Goal: Information Seeking & Learning: Understand process/instructions

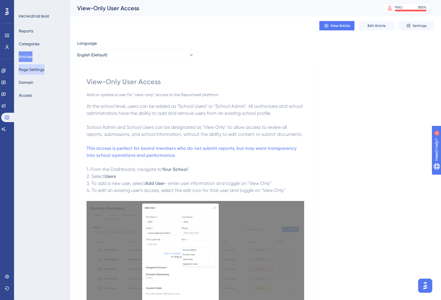
click at [41, 67] on button "Page Settings" at bounding box center [32, 69] width 26 height 11
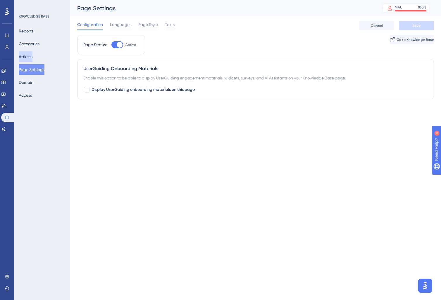
click at [26, 58] on button "Articles" at bounding box center [26, 56] width 14 height 11
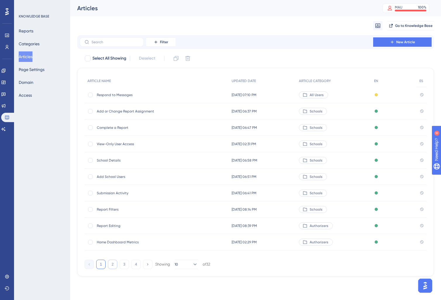
click at [114, 266] on button "2" at bounding box center [112, 264] width 9 height 9
click at [154, 213] on div "Report Assignment by School Report Assignment by School" at bounding box center [144, 210] width 94 height 16
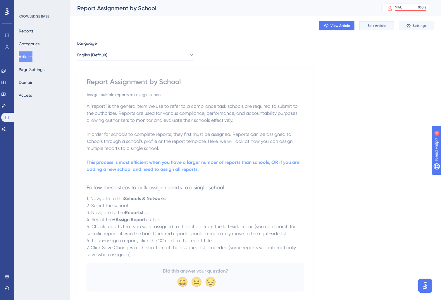
click at [371, 26] on span "Edit Article" at bounding box center [377, 25] width 18 height 5
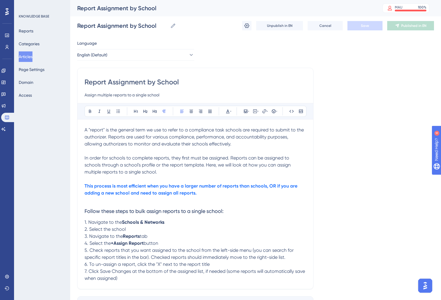
scroll to position [41, 0]
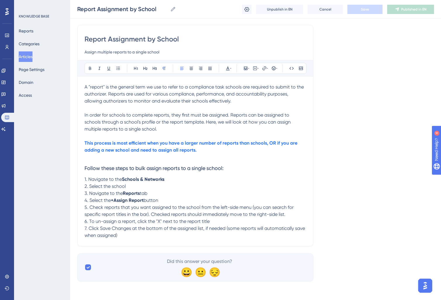
click at [139, 149] on strong "This process is most efficient when you have a larger number of reports than sc…" at bounding box center [192, 146] width 214 height 13
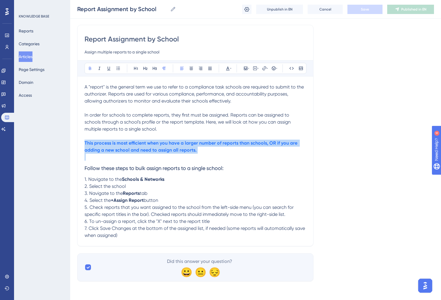
click at [139, 149] on strong "This process is most efficient when you have a larger number of reports than sc…" at bounding box center [192, 146] width 214 height 13
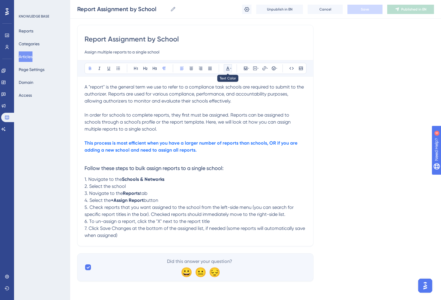
click at [229, 68] on icon at bounding box center [228, 68] width 5 height 5
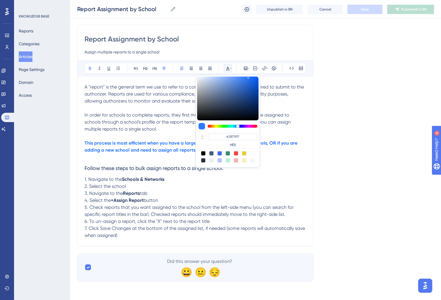
click at [219, 152] on div at bounding box center [219, 153] width 5 height 5
type input "#4169F0"
click at [144, 126] on p "In order for schools to complete reports, they first must be assigned. Reports …" at bounding box center [196, 122] width 222 height 21
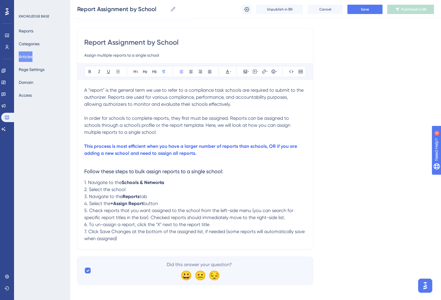
scroll to position [41, 0]
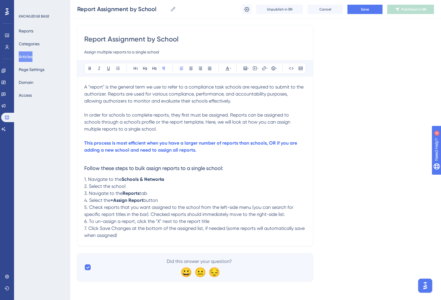
click at [104, 182] on p "1. Navigate to the Schools & Networks" at bounding box center [195, 179] width 222 height 7
click at [145, 180] on strong "Schools & Networks" at bounding box center [143, 180] width 42 height 6
click at [141, 180] on strong "Schools & Networks" at bounding box center [143, 180] width 42 height 6
drag, startPoint x: 141, startPoint y: 180, endPoint x: 161, endPoint y: 183, distance: 19.9
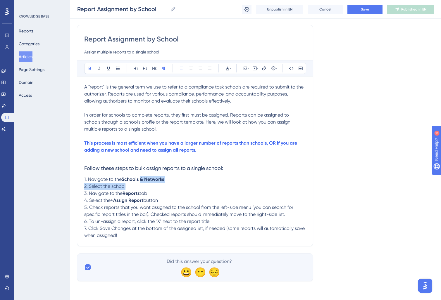
click at [161, 183] on div "A "report" is the general term we use to refer to a compliance task schools are…" at bounding box center [195, 162] width 222 height 156
click at [160, 183] on p "2. Select the school" at bounding box center [195, 186] width 222 height 7
drag, startPoint x: 142, startPoint y: 179, endPoint x: 166, endPoint y: 180, distance: 24.3
click at [166, 180] on p "1. Navigate to the Schools & Networks" at bounding box center [195, 179] width 222 height 7
click at [124, 192] on strong "Reports" at bounding box center [131, 194] width 17 height 6
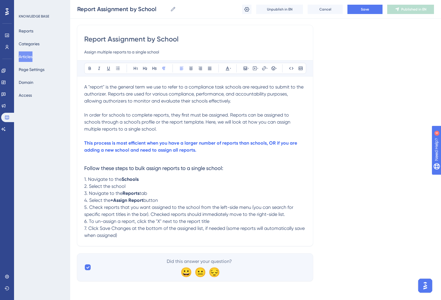
drag, startPoint x: 89, startPoint y: 195, endPoint x: 129, endPoint y: 196, distance: 40.1
click at [90, 195] on span "3. Navigate to the" at bounding box center [103, 194] width 38 height 6
click at [129, 196] on strong "Reports" at bounding box center [131, 194] width 17 height 6
click at [95, 193] on span "3. Navigate to the" at bounding box center [103, 194] width 38 height 6
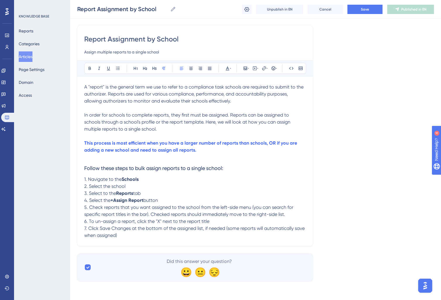
click at [102, 192] on span "3. Select to the" at bounding box center [100, 194] width 32 height 6
click at [106, 195] on span "3. Select to the" at bounding box center [100, 194] width 32 height 6
click at [116, 194] on strong "Reports" at bounding box center [118, 194] width 17 height 6
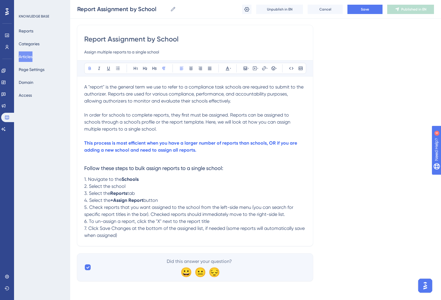
click at [113, 201] on strong "+Assign Report" at bounding box center [127, 201] width 33 height 6
click at [113, 194] on strong "Reports" at bounding box center [118, 194] width 17 height 6
click at [113, 195] on strong "Reports" at bounding box center [118, 194] width 17 height 6
click at [115, 193] on span "3. Select the Assigned" at bounding box center [107, 194] width 46 height 6
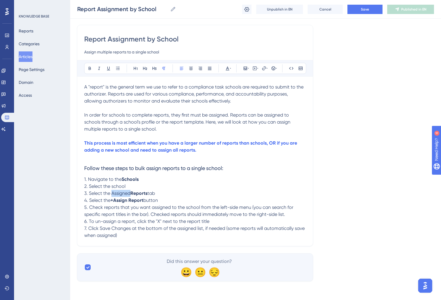
click at [115, 193] on span "3. Select the Assigned" at bounding box center [107, 194] width 46 height 6
click at [168, 194] on p "3. Select the Assigned Reports tab" at bounding box center [195, 193] width 222 height 7
click at [134, 233] on p "7. Click Save Changes at the bottom of the assigned list, if needed (some repor…" at bounding box center [195, 232] width 222 height 14
click at [100, 228] on span "7. Click Save Changes at the bottom of the assigned list, if needed (some repor…" at bounding box center [195, 232] width 222 height 13
drag, startPoint x: 100, startPoint y: 230, endPoint x: 129, endPoint y: 231, distance: 28.4
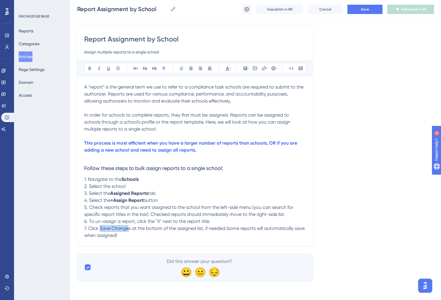
click at [129, 231] on span "7. Click Save Changes at the bottom of the assigned list, if needed (some repor…" at bounding box center [195, 232] width 222 height 13
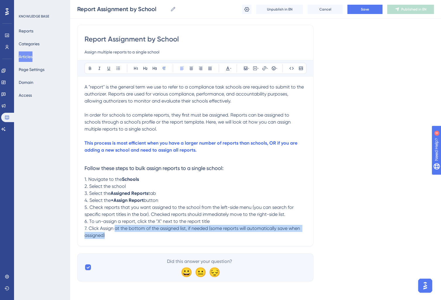
drag, startPoint x: 147, startPoint y: 235, endPoint x: 115, endPoint y: 230, distance: 32.6
click at [115, 229] on p "7. Click Assign at the bottom of the assigned list, if needed (some reports wil…" at bounding box center [196, 232] width 222 height 14
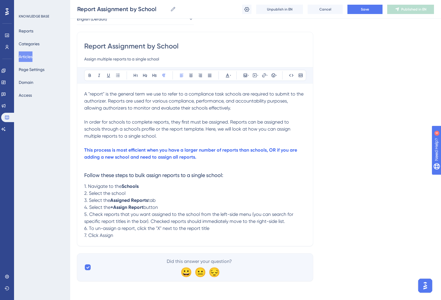
scroll to position [34, 0]
click at [103, 237] on span "7. Click Assign" at bounding box center [98, 236] width 29 height 6
click at [170, 235] on p "7. Click Assign" at bounding box center [196, 235] width 222 height 7
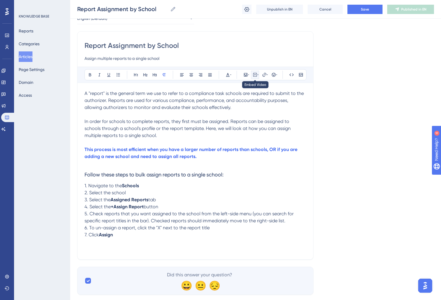
click at [256, 74] on icon at bounding box center [255, 75] width 5 height 5
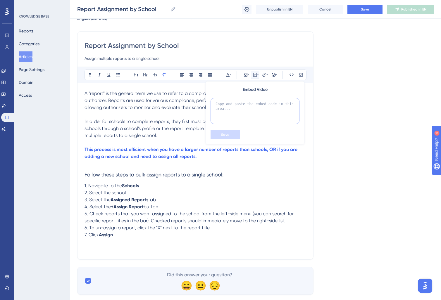
click at [248, 106] on textarea at bounding box center [255, 111] width 89 height 26
paste textarea "<div style="position: relative; padding-bottom: 56.25%; height: 0;"><iframe src…"
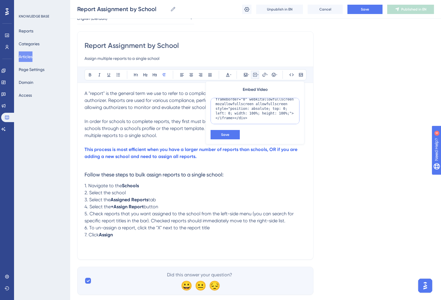
scroll to position [37, 0]
type textarea "<div style="position: relative; padding-bottom: 56.25%; height: 0;"><iframe src…"
click at [228, 135] on span "Save" at bounding box center [225, 134] width 8 height 5
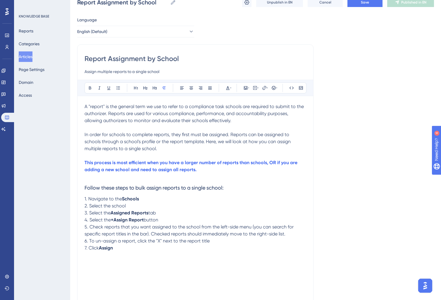
scroll to position [0, 0]
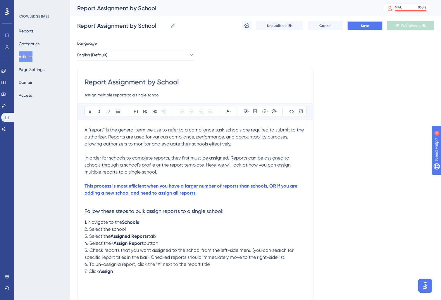
click at [368, 24] on span "Save" at bounding box center [365, 25] width 8 height 5
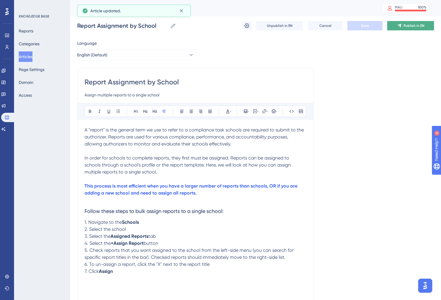
click at [417, 25] on span "Publish in EN" at bounding box center [414, 25] width 21 height 5
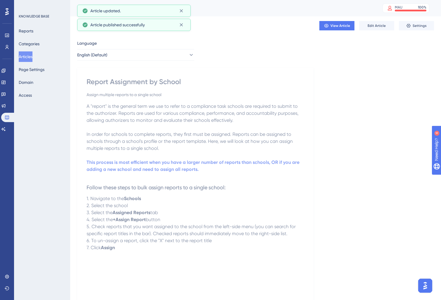
click at [29, 57] on button "Articles" at bounding box center [26, 56] width 14 height 11
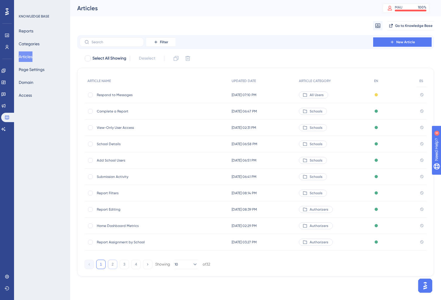
click at [112, 266] on button "2" at bounding box center [112, 264] width 9 height 9
click at [112, 228] on span "Report Assignment by Report" at bounding box center [144, 226] width 94 height 5
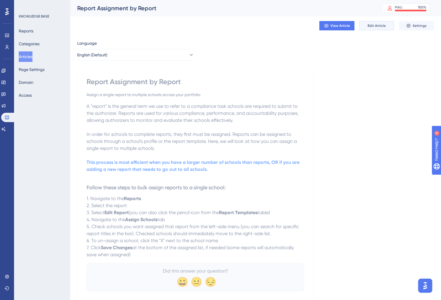
click at [378, 28] on span "Edit Article" at bounding box center [377, 25] width 18 height 5
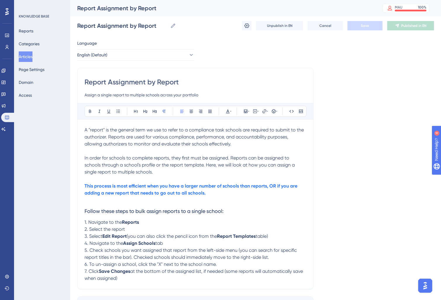
click at [137, 188] on strong "This process is most efficient when you have a larger number of schools than re…" at bounding box center [192, 189] width 214 height 13
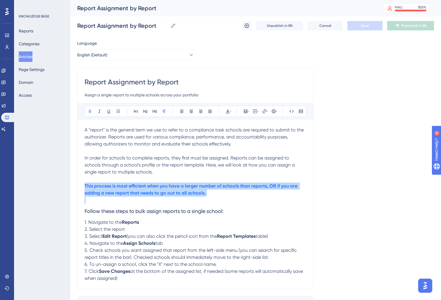
click at [137, 188] on strong "This process is most efficient when you have a larger number of schools than re…" at bounding box center [192, 189] width 214 height 13
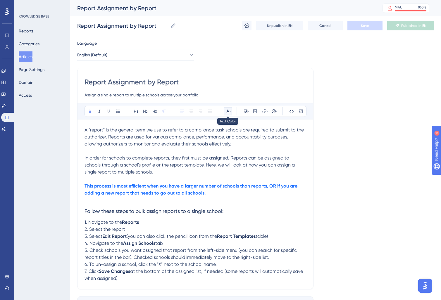
click at [228, 109] on icon at bounding box center [228, 111] width 5 height 5
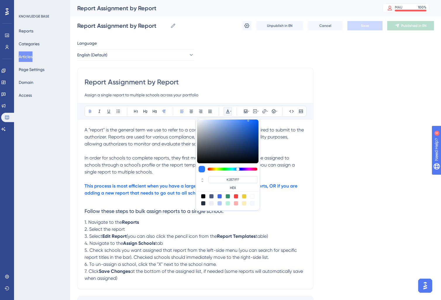
click at [219, 197] on div at bounding box center [219, 196] width 5 height 5
type input "#4169F0"
drag, startPoint x: 142, startPoint y: 166, endPoint x: 203, endPoint y: 167, distance: 60.5
click at [144, 167] on span "In order for schools to complete reports, they first must be assigned. Reports …" at bounding box center [190, 165] width 211 height 20
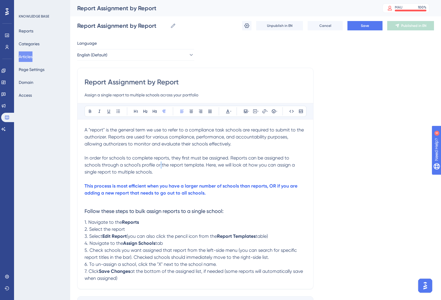
scroll to position [42, 0]
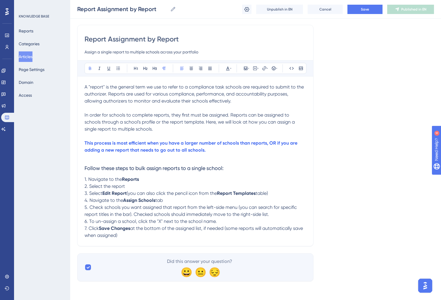
click at [130, 178] on strong "Reports" at bounding box center [130, 180] width 17 height 6
click at [117, 179] on span "1. Navigate to the" at bounding box center [103, 180] width 37 height 6
click at [126, 180] on strong "Reports" at bounding box center [122, 180] width 17 height 6
click at [133, 179] on p "1. Navigate to Reports" at bounding box center [196, 179] width 222 height 7
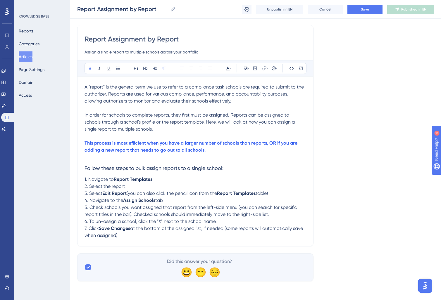
click at [135, 240] on div "Report Assignment by Report Assign a single report to multiple schools across y…" at bounding box center [195, 136] width 236 height 222
click at [136, 236] on p "7. Click Save Changes at the bottom of the assigned list, if needed (some repor…" at bounding box center [196, 232] width 222 height 14
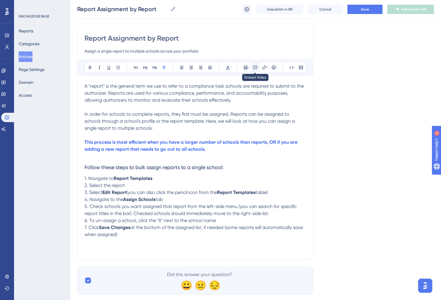
click at [255, 67] on icon at bounding box center [255, 67] width 5 height 5
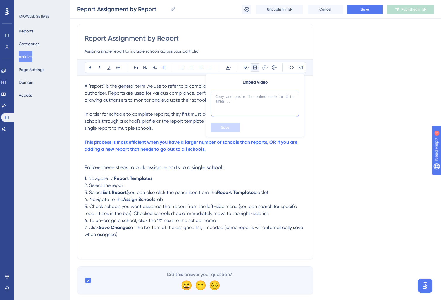
click at [258, 108] on textarea at bounding box center [255, 104] width 89 height 26
paste textarea "<div style="position: relative; padding-bottom: 56.25%; height: 0;"><iframe src…"
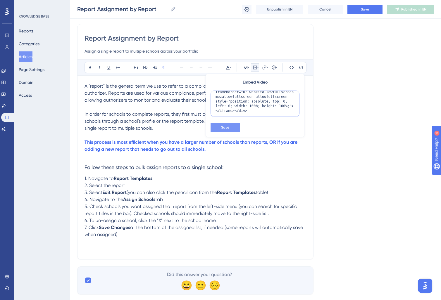
type textarea "<div style="position: relative; padding-bottom: 56.25%; height: 0;"><iframe src…"
click at [231, 124] on button "Save" at bounding box center [225, 127] width 29 height 9
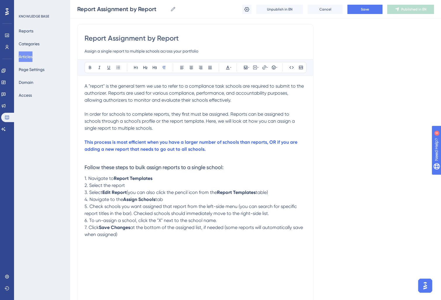
scroll to position [125, 0]
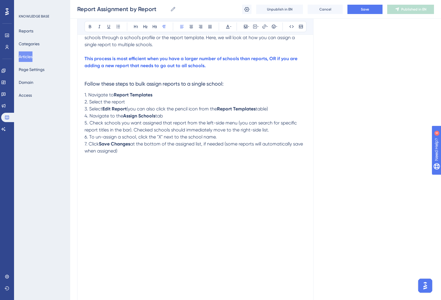
click at [140, 102] on p "2. Select the report" at bounding box center [196, 102] width 222 height 7
drag, startPoint x: 123, startPoint y: 102, endPoint x: 128, endPoint y: 103, distance: 5.0
click at [124, 103] on span "2. Select the report" at bounding box center [105, 102] width 40 height 6
click at [133, 103] on p "2. Select the report" at bounding box center [196, 102] width 222 height 7
click at [106, 110] on strong "Edit Report" at bounding box center [114, 109] width 24 height 6
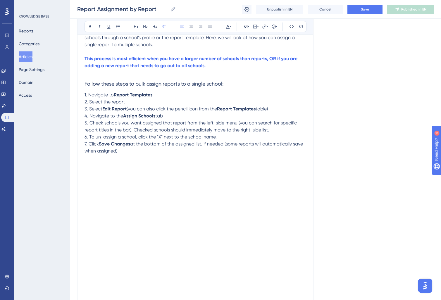
drag, startPoint x: 104, startPoint y: 109, endPoint x: 281, endPoint y: 111, distance: 177.5
click at [281, 111] on p "3. Select Edit Report (you can also click the pencil icon from the Report Templ…" at bounding box center [196, 109] width 222 height 7
click at [102, 109] on span "3. Select" at bounding box center [94, 109] width 18 height 6
drag, startPoint x: 104, startPoint y: 110, endPoint x: 143, endPoint y: 111, distance: 38.9
click at [143, 111] on p "3. Select A ssigned Schools" at bounding box center [196, 109] width 222 height 7
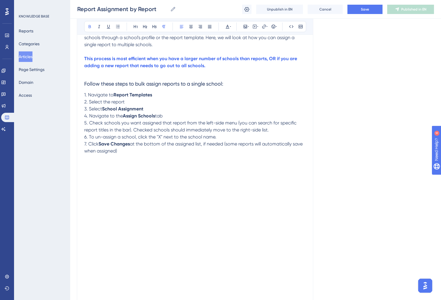
scroll to position [125, 0]
drag, startPoint x: 171, startPoint y: 116, endPoint x: 52, endPoint y: 118, distance: 118.2
click at [70, 118] on div "Performance Users Engagement Widgets Feedback Product Updates Knowledge Base AI…" at bounding box center [255, 113] width 371 height 477
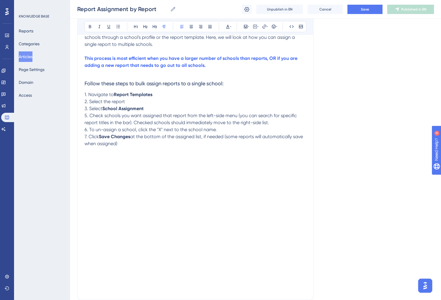
scroll to position [125, 0]
click at [86, 117] on span "5. Check schools you want assigned that report from the left-side menu (you can…" at bounding box center [192, 119] width 214 height 13
click at [87, 132] on span "6. To un-assign a school, click the "X" next to the school name." at bounding box center [151, 130] width 132 height 6
drag, startPoint x: 101, startPoint y: 138, endPoint x: 131, endPoint y: 138, distance: 30.1
click at [131, 138] on p "7. Click Save Changes at the bottom of the assigned list, if needed (some repor…" at bounding box center [196, 140] width 222 height 14
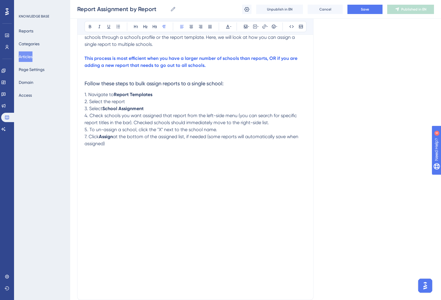
click at [174, 144] on p "7. Click Assign at the bottom of the assigned list, if needed (some reports wil…" at bounding box center [196, 140] width 222 height 14
drag, startPoint x: 211, startPoint y: 144, endPoint x: 115, endPoint y: 140, distance: 96.3
click at [115, 140] on p "7. Click Assign at the bottom of the assigned list, if needed (some reports wil…" at bounding box center [196, 140] width 222 height 14
click at [86, 138] on span "7. Click" at bounding box center [92, 137] width 14 height 6
click at [152, 136] on p "6. Click Assign" at bounding box center [196, 136] width 222 height 7
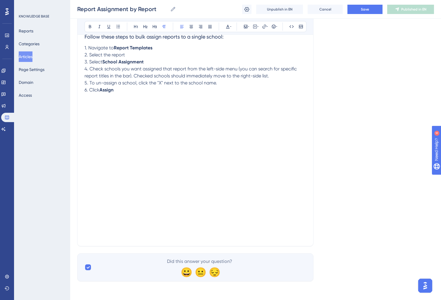
scroll to position [0, 0]
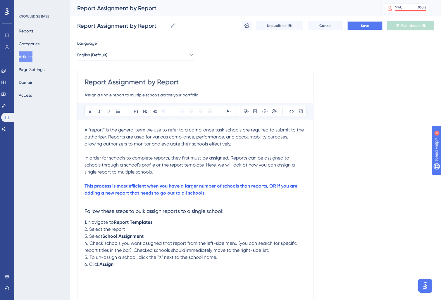
click at [364, 27] on span "Save" at bounding box center [365, 25] width 8 height 5
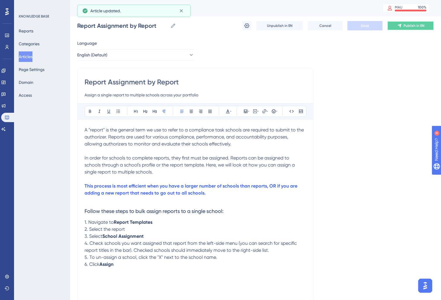
drag, startPoint x: 411, startPoint y: 27, endPoint x: 332, endPoint y: 97, distance: 106.3
click at [411, 27] on span "Publish in EN" at bounding box center [414, 25] width 21 height 5
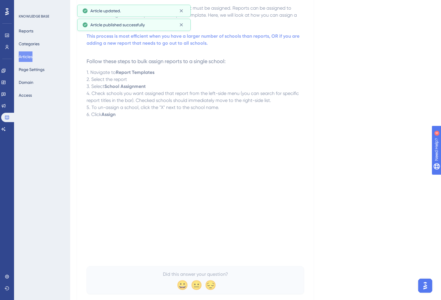
scroll to position [148, 0]
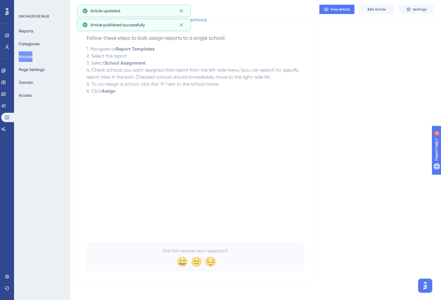
drag, startPoint x: 32, startPoint y: 57, endPoint x: 76, endPoint y: 89, distance: 54.5
click at [32, 57] on button "Articles" at bounding box center [26, 56] width 14 height 11
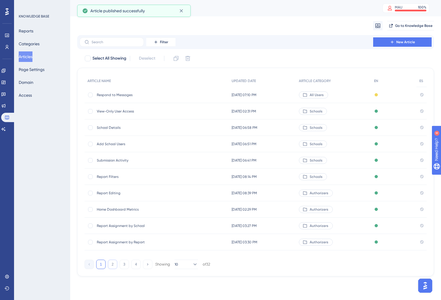
click at [116, 264] on button "2" at bounding box center [112, 264] width 9 height 9
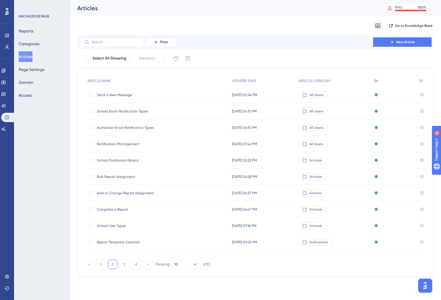
click at [118, 242] on span "Report Template Creation" at bounding box center [144, 242] width 94 height 5
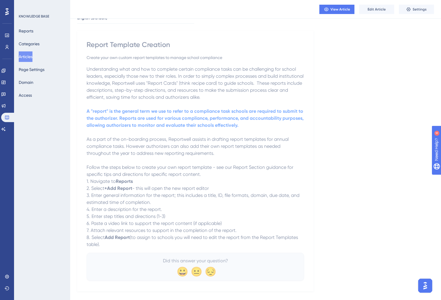
scroll to position [46, 0]
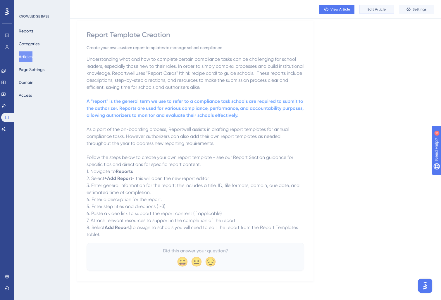
click at [373, 8] on span "Edit Article" at bounding box center [377, 9] width 18 height 5
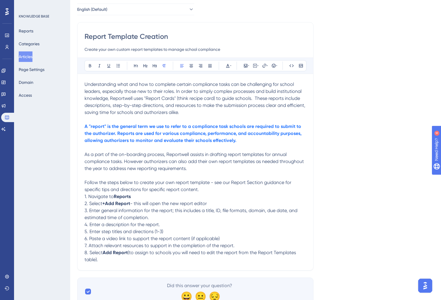
scroll to position [14, 0]
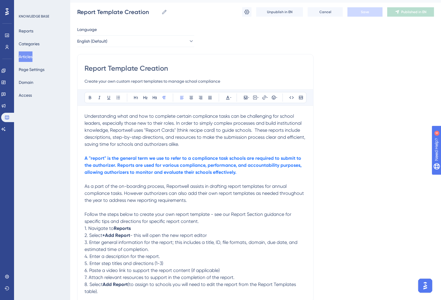
click at [133, 135] on span "Understanding what and how to complete certain compliance tasks can be challeng…" at bounding box center [196, 130] width 222 height 34
click at [121, 67] on input "Report Template Creation" at bounding box center [196, 68] width 222 height 9
click at [154, 68] on input "Report Template Creation" at bounding box center [196, 68] width 222 height 9
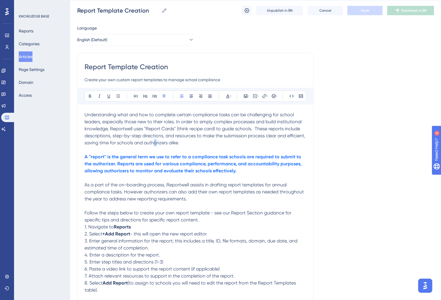
drag, startPoint x: 155, startPoint y: 144, endPoint x: 159, endPoint y: 141, distance: 5.6
click at [156, 144] on span "Understanding what and how to complete certain compliance tasks can be challeng…" at bounding box center [196, 129] width 222 height 34
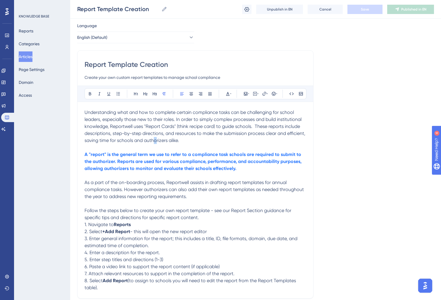
scroll to position [68, 0]
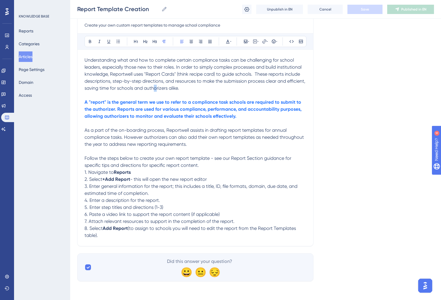
click at [154, 74] on span "Understanding what and how to complete certain compliance tasks can be challeng…" at bounding box center [196, 74] width 222 height 34
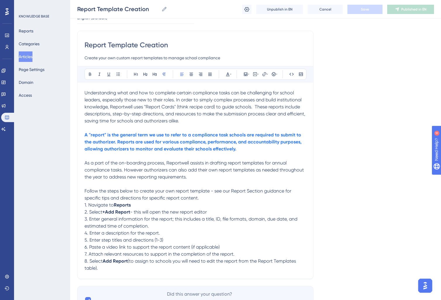
scroll to position [32, 0]
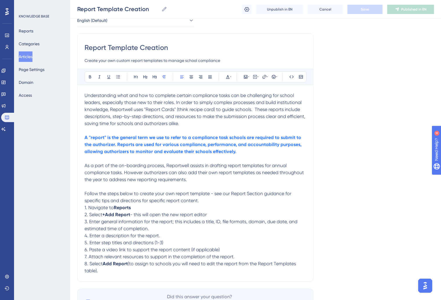
click at [146, 110] on span "Understanding what and how to complete certain compliance tasks can be challeng…" at bounding box center [196, 110] width 222 height 34
drag, startPoint x: 145, startPoint y: 110, endPoint x: 175, endPoint y: 112, distance: 30.8
click at [175, 112] on span "Understanding what and how to complete certain compliance tasks can be challeng…" at bounding box center [196, 110] width 222 height 34
click at [236, 110] on span "Understanding what and how to complete certain compliance tasks can be challeng…" at bounding box center [196, 110] width 223 height 34
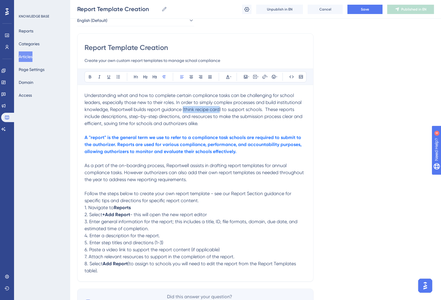
drag, startPoint x: 221, startPoint y: 110, endPoint x: 183, endPoint y: 112, distance: 38.1
click at [183, 112] on span "Understanding what and how to complete certain compliance tasks can be challeng…" at bounding box center [194, 110] width 219 height 34
click at [247, 125] on p "Understanding what and how to complete certain compliance tasks can be challeng…" at bounding box center [196, 109] width 222 height 35
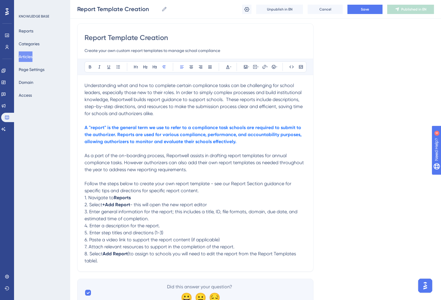
scroll to position [42, 0]
click at [153, 100] on span "Understanding what and how to complete certain compliance tasks can be challeng…" at bounding box center [194, 100] width 219 height 34
click at [200, 132] on strong "A "report" is the general term we use to refer to a compliance task schools are…" at bounding box center [194, 135] width 218 height 20
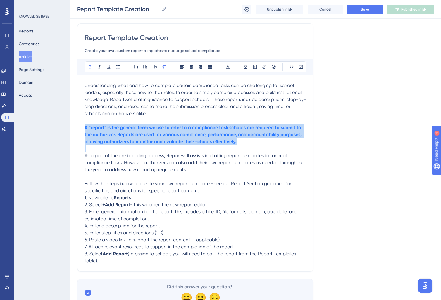
click at [200, 132] on strong "A "report" is the general term we use to refer to a compliance task schools are…" at bounding box center [194, 135] width 218 height 20
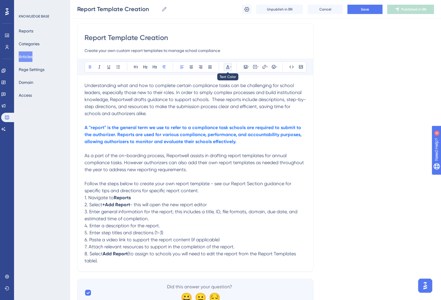
click at [229, 66] on icon at bounding box center [228, 67] width 5 height 5
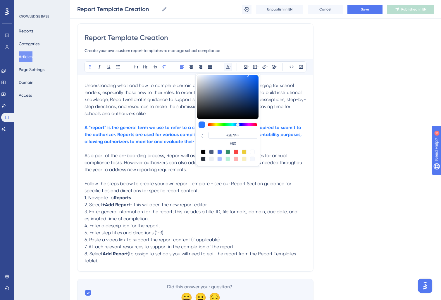
click at [220, 152] on div at bounding box center [219, 152] width 5 height 5
type input "#4169F0"
drag, startPoint x: 129, startPoint y: 137, endPoint x: 149, endPoint y: 170, distance: 39.0
click at [131, 140] on strong "A "report" is the general term we use to refer to a compliance task schools are…" at bounding box center [194, 135] width 218 height 20
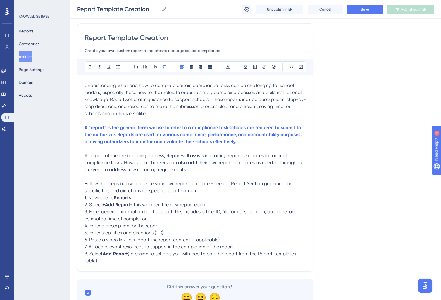
drag, startPoint x: 155, startPoint y: 171, endPoint x: 211, endPoint y: 173, distance: 56.5
click at [155, 171] on span "As a part of the on-boarding process, Reportwell assists in drafting report tem…" at bounding box center [195, 163] width 221 height 20
click at [218, 173] on p "As a part of the on-boarding process, Reportwell assists in drafting report tem…" at bounding box center [196, 162] width 222 height 21
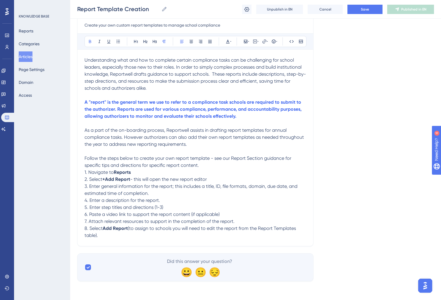
click at [125, 173] on strong "Reports" at bounding box center [122, 173] width 17 height 6
click at [131, 173] on strong "Reports" at bounding box center [122, 173] width 17 height 6
click at [105, 180] on strong "+Add Report" at bounding box center [116, 180] width 28 height 6
click at [110, 180] on strong "+Add Report" at bounding box center [116, 180] width 28 height 6
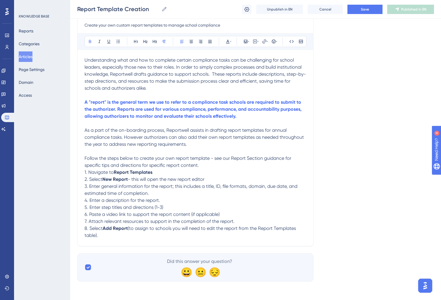
click at [178, 180] on span "- this will open the new report editor" at bounding box center [166, 180] width 77 height 6
click at [228, 183] on p "3. Enter general information for the report; this includes a title, ID, file fo…" at bounding box center [196, 190] width 222 height 14
click at [87, 188] on span "3. Enter general information for the report; this includes a title, ID, file fo…" at bounding box center [192, 190] width 214 height 13
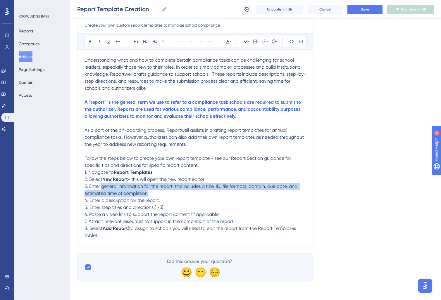
drag, startPoint x: 101, startPoint y: 187, endPoint x: 148, endPoint y: 194, distance: 47.0
click at [147, 194] on span "3. Enter general information for the report; this includes a title, ID, file fo…" at bounding box center [192, 190] width 214 height 13
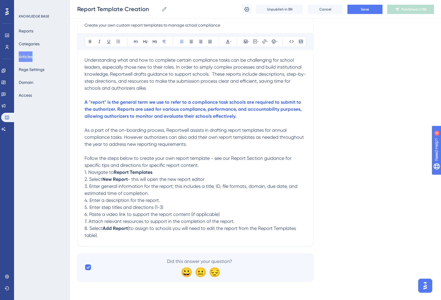
click at [151, 194] on p "3. Enter general information for the report; this includes a title, ID, file fo…" at bounding box center [196, 190] width 222 height 14
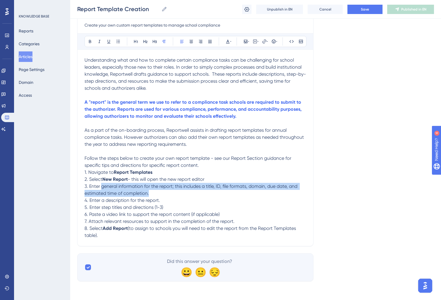
drag, startPoint x: 152, startPoint y: 194, endPoint x: 101, endPoint y: 187, distance: 51.8
click at [101, 187] on p "3. Enter general information for the report; this includes a title, ID, file fo…" at bounding box center [196, 190] width 222 height 14
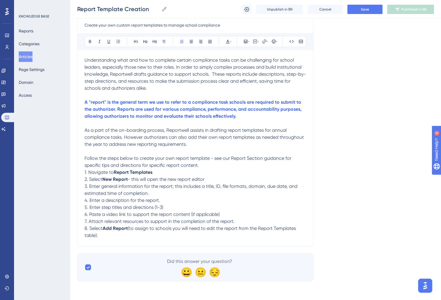
scroll to position [61, 0]
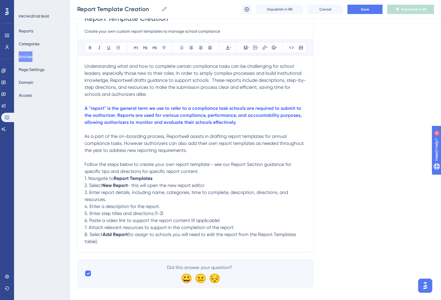
click at [167, 214] on p "5. Enter step titles and directions (1-3)" at bounding box center [196, 213] width 222 height 7
drag, startPoint x: 172, startPoint y: 214, endPoint x: 90, endPoint y: 209, distance: 82.4
click at [90, 209] on div "Understanding what and how to complete certain compliance tasks can be challeng…" at bounding box center [196, 154] width 222 height 183
click at [92, 209] on span "4. Enter a description for the report." at bounding box center [122, 207] width 75 height 6
drag, startPoint x: 90, startPoint y: 207, endPoint x: 160, endPoint y: 210, distance: 70.2
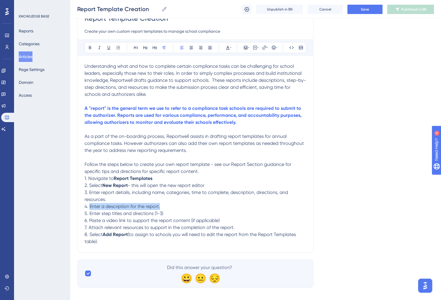
click at [160, 210] on p "4. Enter a description for the report." at bounding box center [196, 206] width 222 height 7
click at [113, 198] on p "3. Enter report details, including name, categories, time to complete, descript…" at bounding box center [196, 196] width 222 height 14
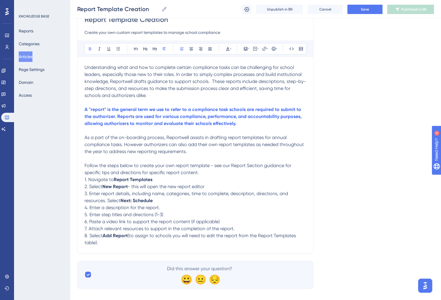
click at [163, 209] on p "4. Enter a description for the report." at bounding box center [196, 207] width 222 height 7
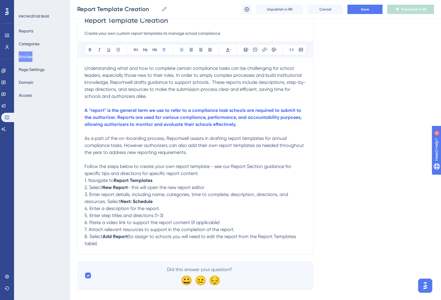
scroll to position [59, 0]
drag, startPoint x: 163, startPoint y: 209, endPoint x: 91, endPoint y: 211, distance: 72.0
click at [91, 211] on p "4. Enter a description for the report." at bounding box center [196, 208] width 222 height 7
drag, startPoint x: 168, startPoint y: 214, endPoint x: 175, endPoint y: 215, distance: 7.0
click at [168, 214] on p "5. Enter step titles and directions (1-3)" at bounding box center [196, 215] width 222 height 7
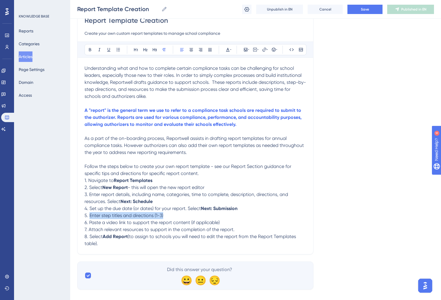
drag, startPoint x: 140, startPoint y: 218, endPoint x: 89, endPoint y: 218, distance: 50.9
click at [89, 218] on p "5. Enter step titles and directions (1-3)" at bounding box center [196, 215] width 222 height 7
click at [98, 211] on span "4. Set up the due date (or dates) for your report. Select" at bounding box center [143, 209] width 116 height 6
drag, startPoint x: 137, startPoint y: 219, endPoint x: 144, endPoint y: 220, distance: 6.5
click at [139, 218] on span "5. Select the submission type for the report" at bounding box center [130, 216] width 91 height 6
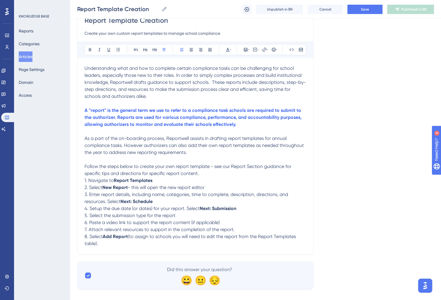
drag, startPoint x: 186, startPoint y: 220, endPoint x: 214, endPoint y: 215, distance: 27.9
click at [190, 219] on p "5. Select the submission type for the report" at bounding box center [196, 215] width 222 height 7
click at [184, 216] on p "5. Select the submission type for the report" at bounding box center [196, 215] width 222 height 7
click at [259, 224] on p "6. Paste a video link to support the report content (if applicable)" at bounding box center [196, 222] width 222 height 7
drag, startPoint x: 227, startPoint y: 223, endPoint x: 89, endPoint y: 225, distance: 138.6
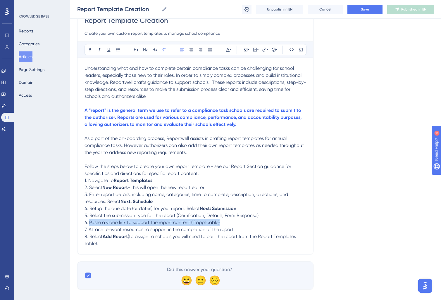
click at [89, 225] on p "6. Paste a video link to support the report content (if applicable)" at bounding box center [196, 222] width 222 height 7
drag, startPoint x: 267, startPoint y: 217, endPoint x: 271, endPoint y: 218, distance: 4.1
click at [267, 217] on p "5. Select the submission type for the report (Certification, Default, Form Resp…" at bounding box center [196, 215] width 222 height 7
click at [115, 221] on p "6. S" at bounding box center [196, 222] width 222 height 7
click at [113, 223] on p "6. S" at bounding box center [196, 222] width 222 height 7
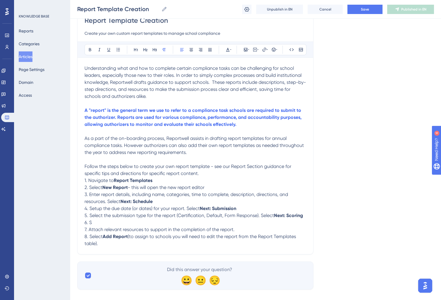
click at [95, 211] on span "4. Setup the due date (or dates) for your report. Select" at bounding box center [142, 209] width 115 height 6
click at [106, 211] on span "4. Setup the due date (or dates) for your report. Select" at bounding box center [142, 209] width 115 height 6
click at [106, 226] on p "6. S" at bounding box center [196, 222] width 222 height 7
click at [120, 224] on p "6. S" at bounding box center [196, 222] width 222 height 7
click at [258, 233] on p "7. Attach relevant resources to support in the completion of the report." at bounding box center [196, 229] width 222 height 7
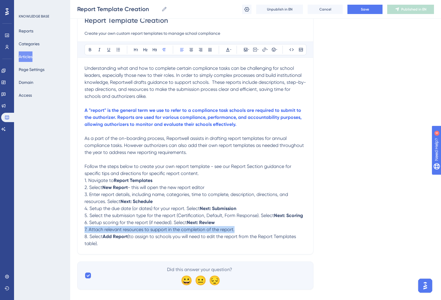
drag, startPoint x: 244, startPoint y: 230, endPoint x: 75, endPoint y: 233, distance: 168.8
click at [75, 233] on div "Performance Users Engagement Widgets Feedback Product Updates Knowledge Base AI…" at bounding box center [255, 120] width 371 height 359
click at [97, 228] on p "7. Attach relevant resources to support in the completion of the report." at bounding box center [196, 229] width 222 height 7
click at [90, 231] on span "7. Attach relevant resources to support in the completion of the report." at bounding box center [160, 230] width 150 height 6
drag, startPoint x: 88, startPoint y: 231, endPoint x: 236, endPoint y: 232, distance: 148.3
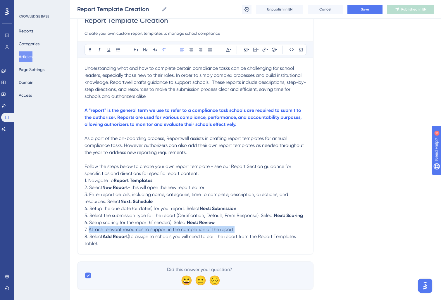
click at [236, 232] on p "7. Attach relevant resources to support in the completion of the report." at bounding box center [196, 229] width 222 height 7
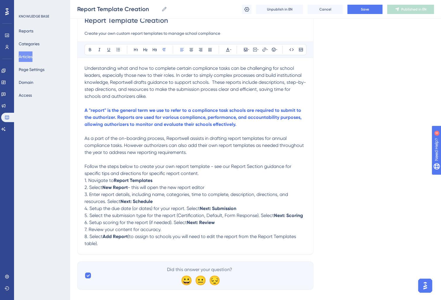
click at [111, 239] on strong "Add Report" at bounding box center [115, 237] width 25 height 6
drag, startPoint x: 110, startPoint y: 240, endPoint x: 128, endPoint y: 240, distance: 18.7
click at [128, 240] on strong "Add Report" at bounding box center [115, 237] width 25 height 6
drag, startPoint x: 148, startPoint y: 247, endPoint x: 129, endPoint y: 240, distance: 20.5
click at [129, 240] on p "8. Select Save & Exit (to assign to schools you will need to edit the report fr…" at bounding box center [196, 240] width 222 height 14
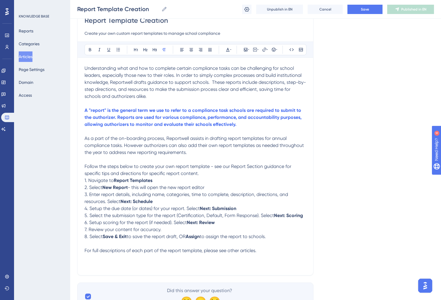
scroll to position [90, 0]
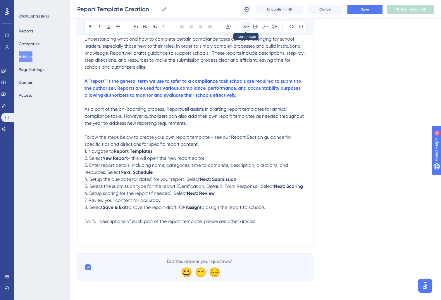
click at [247, 27] on icon at bounding box center [245, 26] width 5 height 5
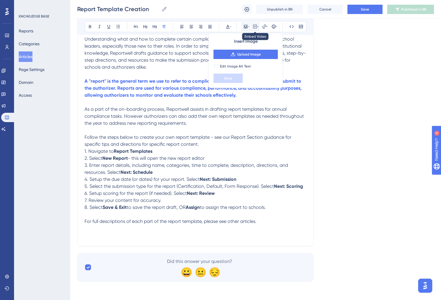
click at [258, 26] on icon at bounding box center [257, 26] width 1 height 5
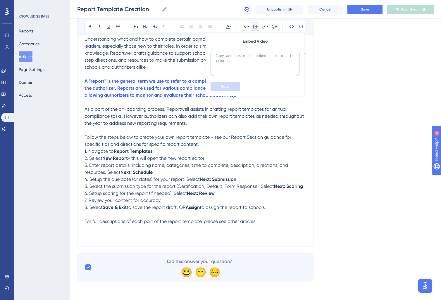
click at [248, 75] on textarea at bounding box center [255, 63] width 89 height 26
paste textarea "<div style="position: relative; padding-bottom: 56.25%; height: 0;"><iframe src…"
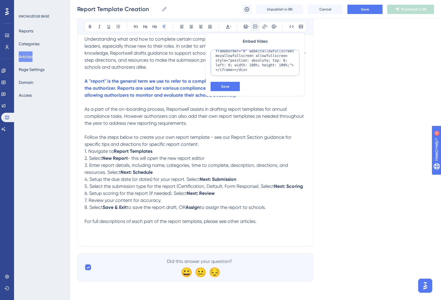
scroll to position [37, 0]
type textarea "<div style="position: relative; padding-bottom: 56.25%; height: 0;"><iframe src…"
click at [227, 88] on span "Save" at bounding box center [225, 86] width 8 height 5
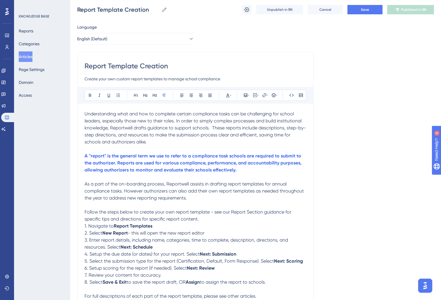
scroll to position [0, 0]
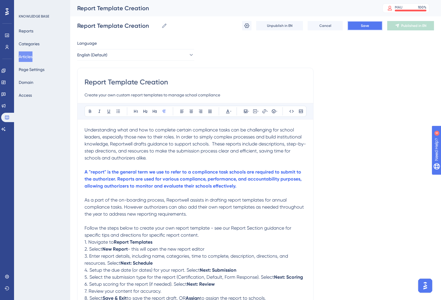
click at [357, 27] on button "Save" at bounding box center [364, 25] width 35 height 9
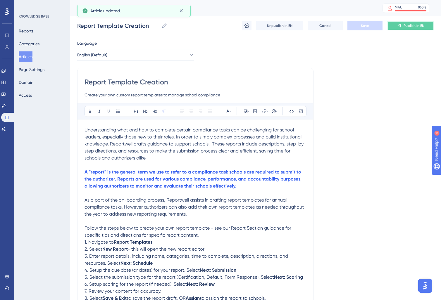
click at [412, 26] on span "Publish in EN" at bounding box center [414, 25] width 21 height 5
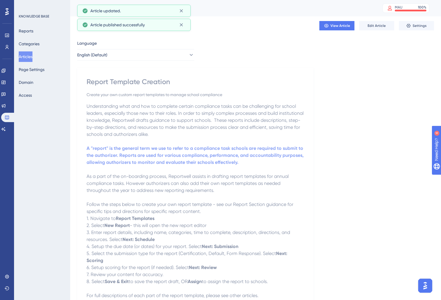
click at [32, 58] on button "Articles" at bounding box center [26, 56] width 14 height 11
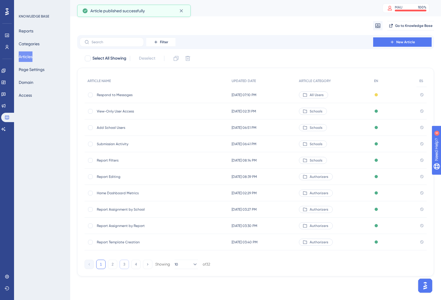
click at [123, 266] on button "3" at bounding box center [124, 264] width 9 height 9
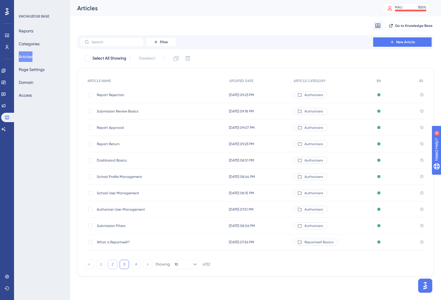
click at [110, 264] on button "2" at bounding box center [112, 264] width 9 height 9
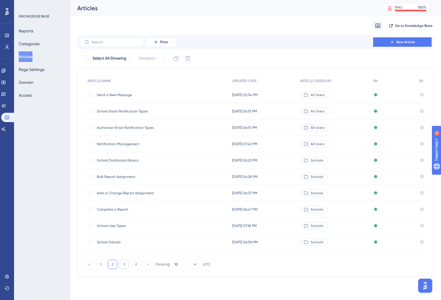
click at [127, 265] on button "3" at bounding box center [124, 264] width 9 height 9
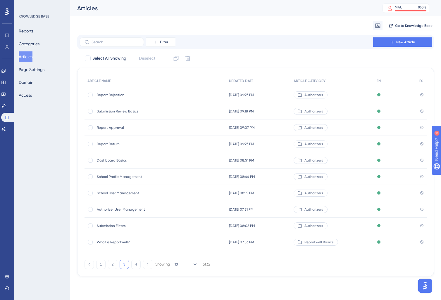
click at [123, 95] on span "Report Rejection" at bounding box center [144, 95] width 94 height 5
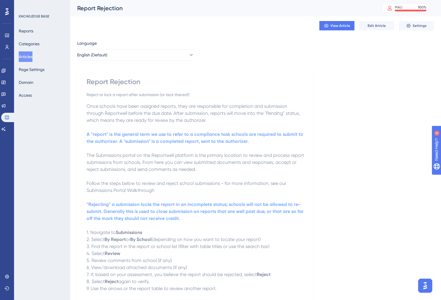
click at [29, 57] on button "Articles" at bounding box center [26, 56] width 14 height 11
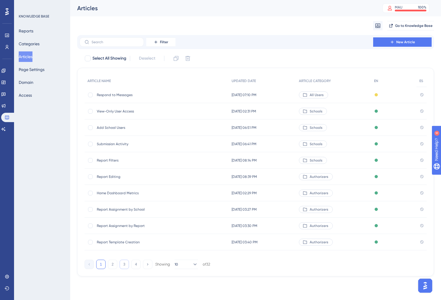
click at [122, 266] on button "3" at bounding box center [124, 264] width 9 height 9
click at [135, 265] on button "4" at bounding box center [135, 264] width 9 height 9
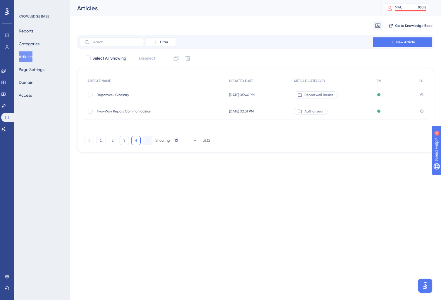
click at [124, 143] on button "3" at bounding box center [124, 140] width 9 height 9
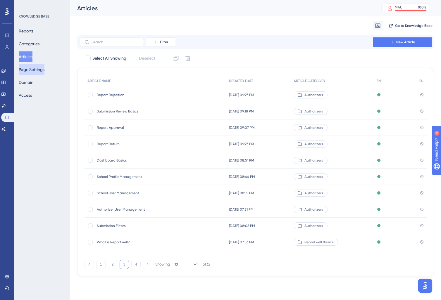
click at [35, 70] on button "Page Settings" at bounding box center [32, 69] width 26 height 11
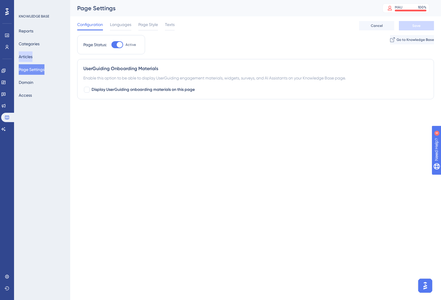
click at [28, 55] on button "Articles" at bounding box center [26, 56] width 14 height 11
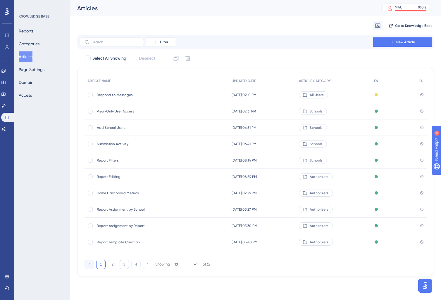
click at [123, 265] on button "3" at bounding box center [124, 264] width 9 height 9
click at [122, 263] on button "3" at bounding box center [124, 264] width 9 height 9
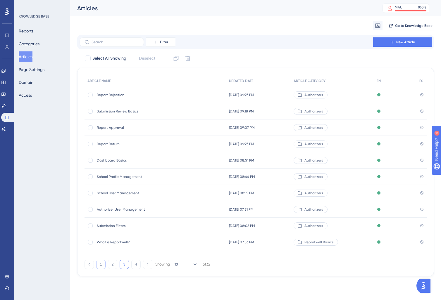
click at [102, 266] on button "1" at bounding box center [100, 264] width 9 height 9
click at [127, 266] on button "3" at bounding box center [124, 264] width 9 height 9
click at [112, 97] on span "Report Rejection" at bounding box center [144, 95] width 94 height 5
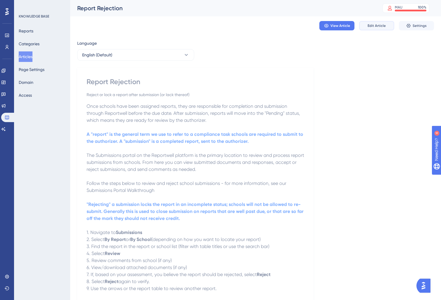
click at [373, 25] on span "Edit Article" at bounding box center [377, 25] width 18 height 5
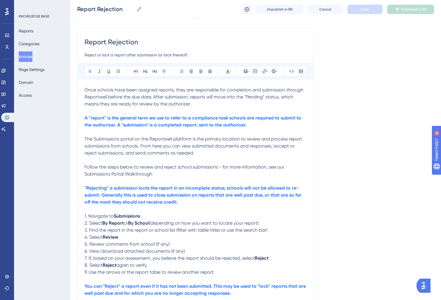
click at [123, 124] on strong "A "report" is the general term we use to refer to a compliance task schools are…" at bounding box center [194, 121] width 218 height 13
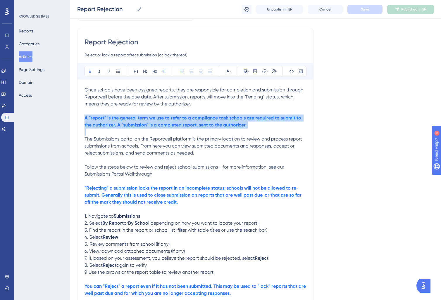
click at [123, 124] on strong "A "report" is the general term we use to refer to a compliance task schools are…" at bounding box center [194, 121] width 218 height 13
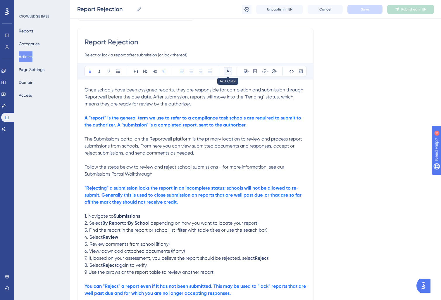
click at [230, 72] on icon at bounding box center [230, 71] width 1 height 5
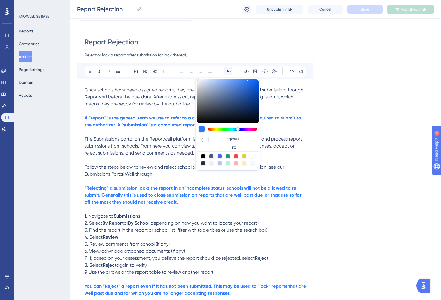
click at [219, 157] on div at bounding box center [219, 156] width 5 height 5
type input "#4169F0"
click at [119, 202] on strong ""Rejecting" a submission locks the report in an incomplete status; schools will…" at bounding box center [194, 195] width 218 height 20
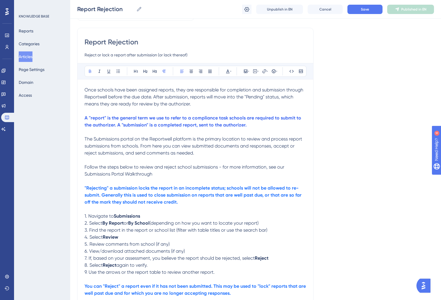
click at [147, 197] on strong ""Rejecting" a submission locks the report in an incomplete status; schools will…" at bounding box center [194, 195] width 218 height 20
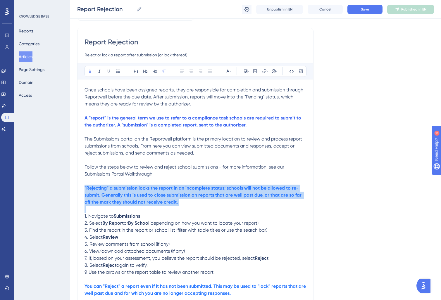
click at [147, 197] on strong ""Rejecting" a submission locks the report in an incomplete status; schools will…" at bounding box center [194, 195] width 218 height 20
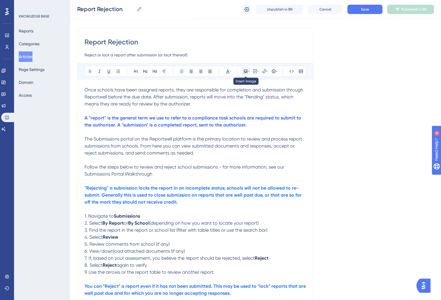
click at [247, 72] on icon at bounding box center [246, 72] width 4 height 4
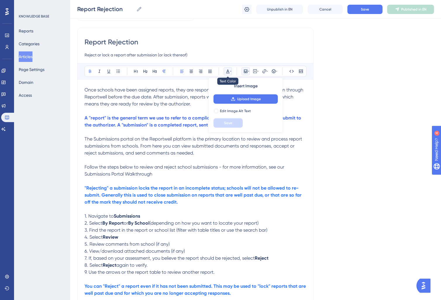
click at [227, 71] on icon at bounding box center [228, 71] width 5 height 5
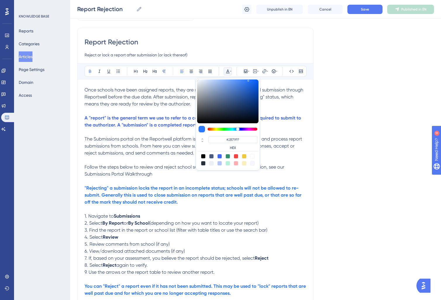
click at [219, 156] on div at bounding box center [219, 156] width 5 height 5
type input "#4169F0"
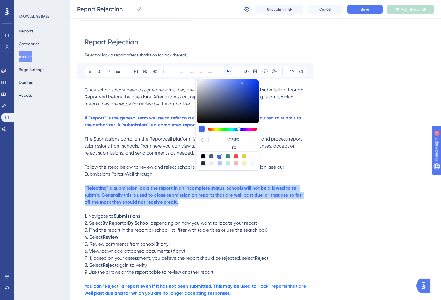
click at [125, 195] on strong ""Rejecting" a submission locks the report in an incomplete status; schools will…" at bounding box center [194, 195] width 218 height 20
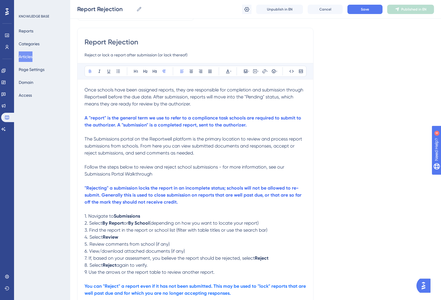
scroll to position [97, 0]
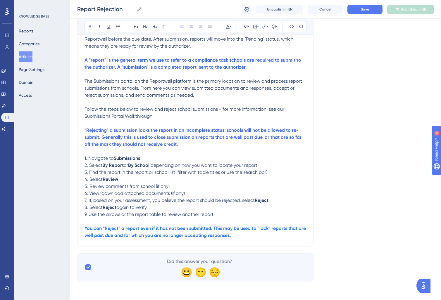
click at [164, 233] on strong "You can "Reject" a report even if it has not been submitted. This may be used t…" at bounding box center [196, 232] width 223 height 13
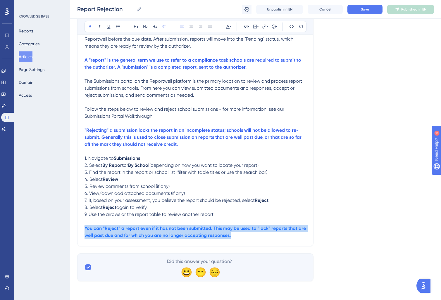
click at [164, 233] on strong "You can "Reject" a report even if it has not been submitted. This may be used t…" at bounding box center [196, 232] width 223 height 13
click at [228, 28] on icon at bounding box center [228, 26] width 5 height 5
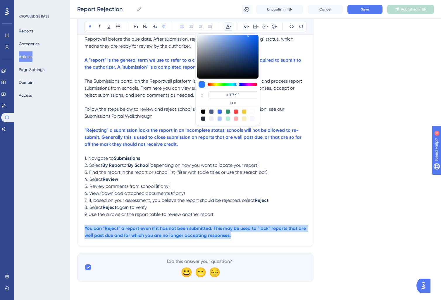
click at [218, 112] on div at bounding box center [219, 111] width 5 height 5
type input "#4169F0"
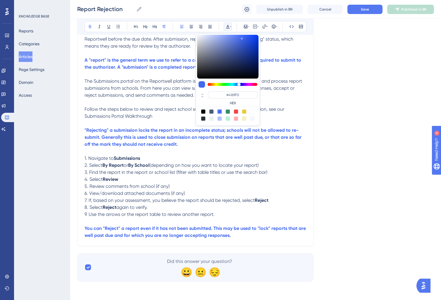
click at [149, 198] on span "7. If, based on your assessment, you believe the report should be rejected, sel…" at bounding box center [170, 201] width 170 height 6
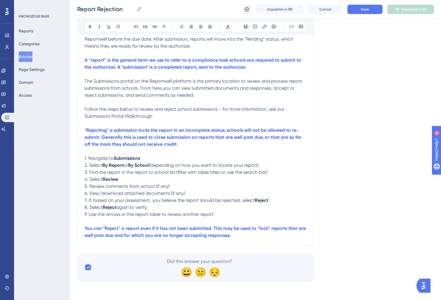
click at [218, 198] on span "7. If, based on your assessment, you believe the report should be rejected, sel…" at bounding box center [170, 201] width 170 height 6
click at [89, 235] on strong "You can "Reject" a report even if it has not been submitted. This may be used t…" at bounding box center [196, 232] width 223 height 13
click at [111, 237] on strong "You can "Reject" a report even if it has not been submitted. This may be used t…" at bounding box center [196, 232] width 223 height 13
click at [109, 237] on strong "You can "Reject" a report even if it has not been submitted. This may be used t…" at bounding box center [196, 232] width 223 height 13
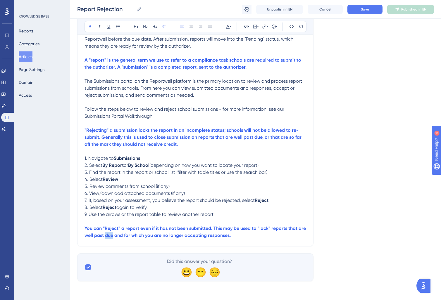
click at [109, 237] on strong "You can "Reject" a report even if it has not been submitted. This may be used t…" at bounding box center [196, 232] width 223 height 13
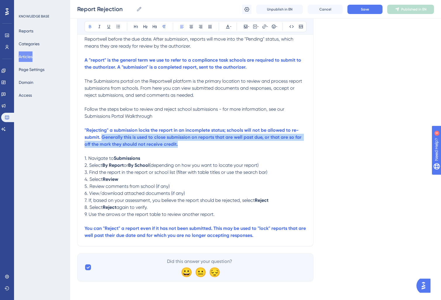
drag, startPoint x: 180, startPoint y: 142, endPoint x: 103, endPoint y: 137, distance: 76.8
click at [103, 137] on p ""Rejecting" a submission locks the report in an incomplete status; schools will…" at bounding box center [196, 137] width 222 height 21
click at [134, 135] on strong ""Rejecting" a submission locks the report in an incomplete status; schools will…" at bounding box center [194, 138] width 218 height 20
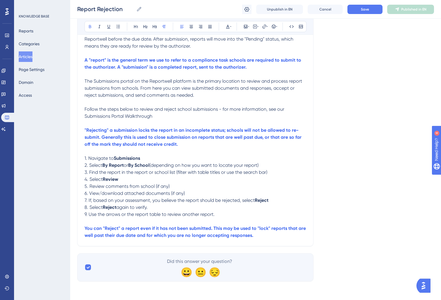
click at [203, 139] on p ""Rejecting" a submission locks the report in an incomplete status; schools will…" at bounding box center [196, 137] width 222 height 21
click at [188, 144] on p ""Rejecting" a submission locks the report in an incomplete status; schools will…" at bounding box center [196, 137] width 222 height 21
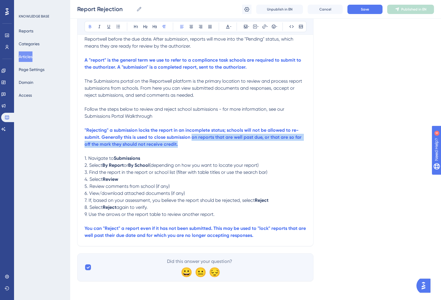
drag, startPoint x: 183, startPoint y: 142, endPoint x: 192, endPoint y: 138, distance: 9.7
click at [192, 138] on p ""Rejecting" a submission locks the report in an incomplete status; schools will…" at bounding box center [196, 137] width 222 height 21
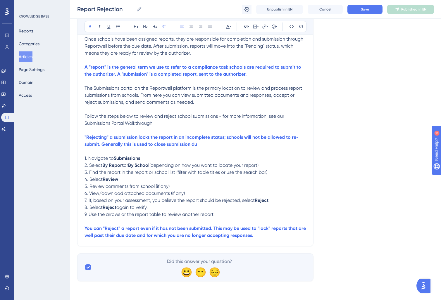
scroll to position [90, 0]
click at [167, 143] on strong ""Rejecting" a submission locks the report in an incomplete status; schools will…" at bounding box center [192, 141] width 214 height 13
click at [190, 145] on strong ""Rejecting" a submission locks the report in an incomplete status; schools will…" at bounding box center [192, 141] width 214 height 13
drag, startPoint x: 207, startPoint y: 142, endPoint x: 214, endPoint y: 144, distance: 7.0
click at [208, 142] on strong ""Rejecting" a submission locks the report in an incomplete status; schools will…" at bounding box center [192, 141] width 214 height 13
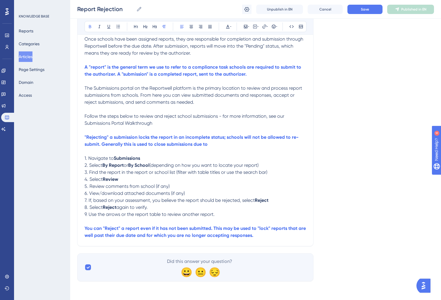
click at [214, 144] on p ""Rejecting" a submission locks the report in an incomplete status; schools will…" at bounding box center [196, 141] width 222 height 14
drag, startPoint x: 194, startPoint y: 144, endPoint x: 221, endPoint y: 146, distance: 27.0
click at [221, 146] on p ""Rejecting" a submission locks the report in an incomplete status; schools will…" at bounding box center [196, 141] width 222 height 14
click at [124, 155] on p "1. Navigate to Submissions" at bounding box center [195, 158] width 222 height 7
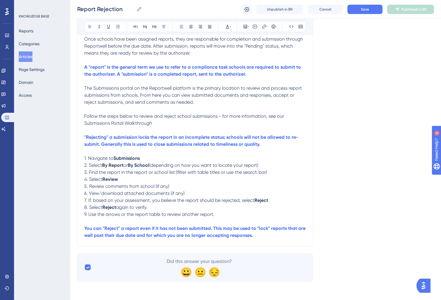
click at [130, 157] on strong "Submissions" at bounding box center [126, 159] width 26 height 6
click at [192, 164] on span "(depending on how you want to locate your report)" at bounding box center [203, 166] width 109 height 6
click at [178, 170] on span "3. Find the report in the report or school list (filter with table titles or us…" at bounding box center [175, 173] width 183 height 6
click at [113, 174] on span "3. Find the report in the report or school list (filter with table titles or us…" at bounding box center [175, 173] width 183 height 6
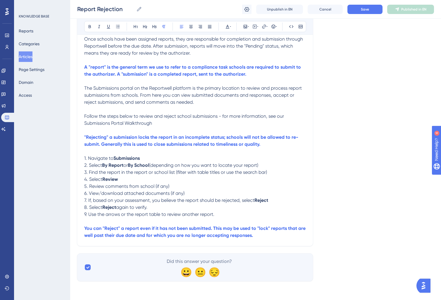
drag, startPoint x: 124, startPoint y: 165, endPoint x: 126, endPoint y: 173, distance: 8.1
click at [125, 168] on div "Once schools have been assigned reports, they are responsible for completion an…" at bounding box center [195, 138] width 222 height 204
click at [93, 164] on span "2. Select" at bounding box center [93, 166] width 18 height 6
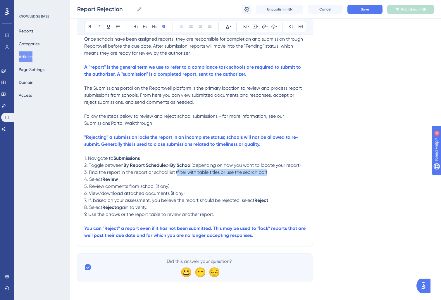
drag, startPoint x: 276, startPoint y: 172, endPoint x: 177, endPoint y: 173, distance: 98.6
click at [177, 173] on p "3. Find the report in the report or school list (filter with table titles or us…" at bounding box center [195, 172] width 222 height 7
click at [114, 178] on strong "Review" at bounding box center [110, 180] width 16 height 6
click at [116, 178] on strong "Review" at bounding box center [110, 180] width 16 height 6
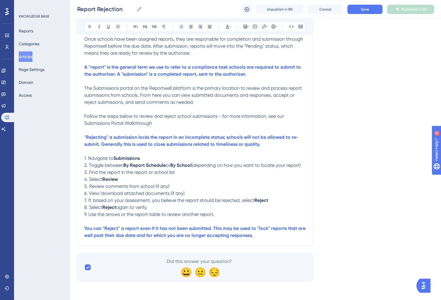
click at [91, 172] on span "3. Find the report in the report or school list" at bounding box center [129, 173] width 91 height 6
drag, startPoint x: 132, startPoint y: 180, endPoint x: 58, endPoint y: 177, distance: 74.3
click at [70, 177] on div "Performance Users Engagement Widgets Feedback Product Updates Knowledge Base AI…" at bounding box center [255, 101] width 371 height 380
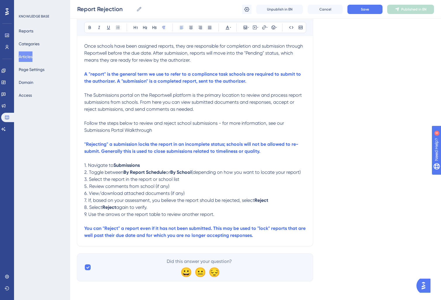
scroll to position [82, 0]
drag, startPoint x: 197, startPoint y: 194, endPoint x: 67, endPoint y: 189, distance: 129.4
click at [70, 189] on div "Performance Users Engagement Widgets Feedback Product Updates Knowledge Base AI…" at bounding box center [255, 104] width 371 height 373
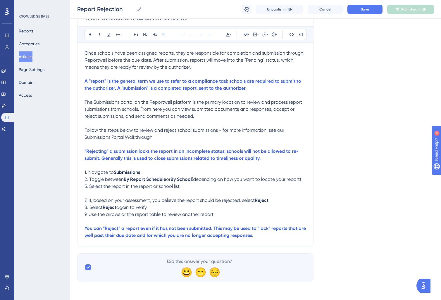
scroll to position [69, 0]
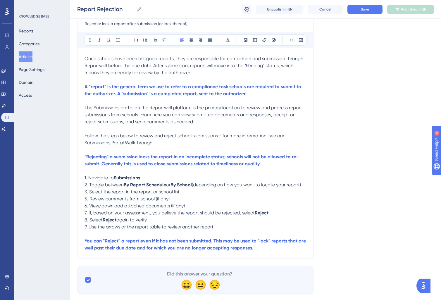
click at [192, 201] on p "5. Review comments from school (if any)" at bounding box center [196, 199] width 222 height 7
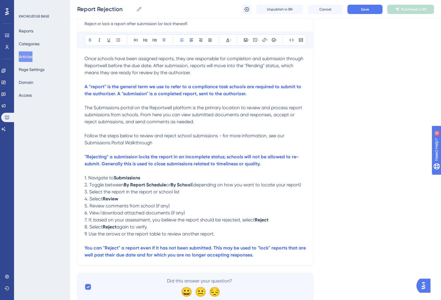
drag, startPoint x: 145, startPoint y: 202, endPoint x: 132, endPoint y: 198, distance: 14.2
click at [140, 201] on p "4. Select Review" at bounding box center [196, 199] width 222 height 7
drag, startPoint x: 132, startPoint y: 198, endPoint x: 53, endPoint y: 202, distance: 78.8
click at [70, 202] on div "Performance Users Engagement Widgets Feedback Product Updates Knowledge Base AI…" at bounding box center [255, 121] width 371 height 380
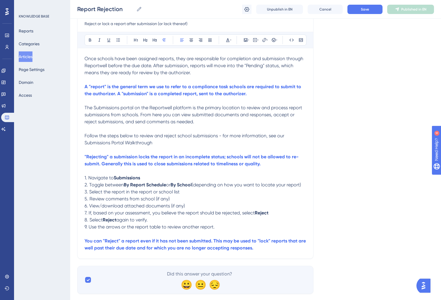
click at [86, 199] on span "5. Review comments from school (if any)" at bounding box center [127, 199] width 85 height 6
drag, startPoint x: 105, startPoint y: 200, endPoint x: 216, endPoint y: 209, distance: 111.8
click at [216, 209] on div "Once schools have been assigned reports, they are responsible for completion an…" at bounding box center [196, 153] width 222 height 197
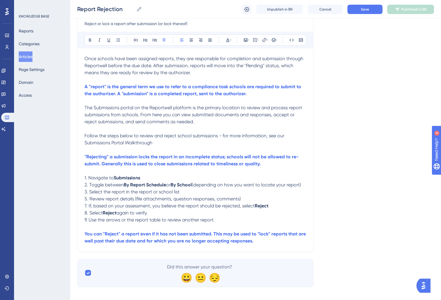
drag, startPoint x: 87, startPoint y: 200, endPoint x: 85, endPoint y: 207, distance: 7.1
click at [86, 201] on span "5. Review report details (file attachments, question responses, comments)" at bounding box center [163, 199] width 156 height 6
click at [248, 201] on p "4. Review report details (file attachments, question responses, comments)" at bounding box center [196, 199] width 222 height 7
click at [86, 209] on span "7. If, based on your assessment, you believe the report should be rejected, sel…" at bounding box center [170, 206] width 170 height 6
click at [125, 207] on span "5. If, based on your assessment, you believe the report should be rejected, sel…" at bounding box center [170, 206] width 171 height 6
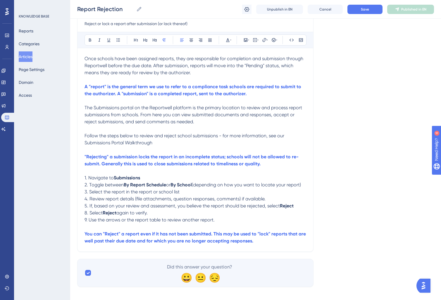
drag, startPoint x: 268, startPoint y: 208, endPoint x: 278, endPoint y: 222, distance: 18.0
click at [268, 208] on span "5. If, based on your review and assessment, you believe the report should be re…" at bounding box center [182, 206] width 195 height 6
click at [277, 200] on p "4. Review report details (file attachments, question responses, comments) if av…" at bounding box center [196, 199] width 222 height 7
click at [87, 209] on span "5. If, based on your review and assessment, you believe the report should be re…" at bounding box center [182, 206] width 195 height 6
click at [271, 200] on p "4. Review report details (file attachments, question responses, comments) if av…" at bounding box center [196, 199] width 222 height 7
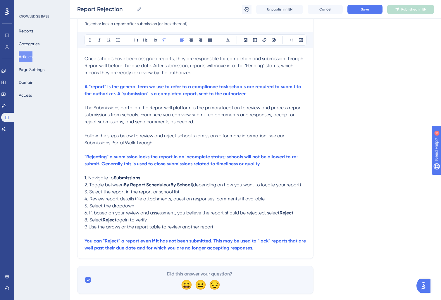
click at [273, 252] on p "You can "Reject" a report even if it has not been submitted. This may be used t…" at bounding box center [196, 245] width 222 height 14
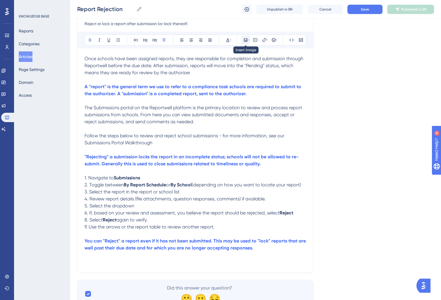
click at [247, 42] on icon at bounding box center [245, 40] width 5 height 5
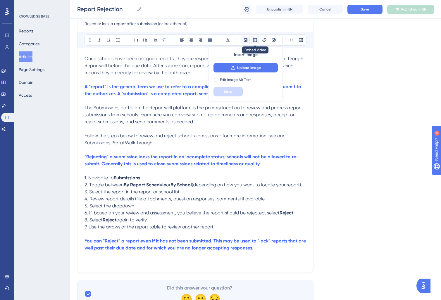
click at [256, 39] on icon at bounding box center [255, 40] width 5 height 5
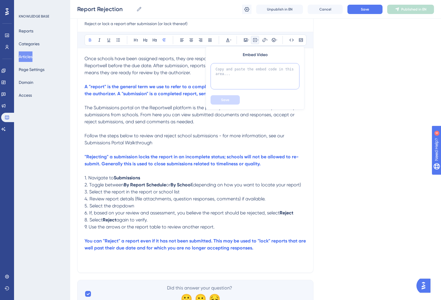
click at [245, 72] on textarea at bounding box center [255, 76] width 89 height 26
paste textarea "<div style="position: relative; padding-bottom: 56.25%; height: 0;"><iframe src…"
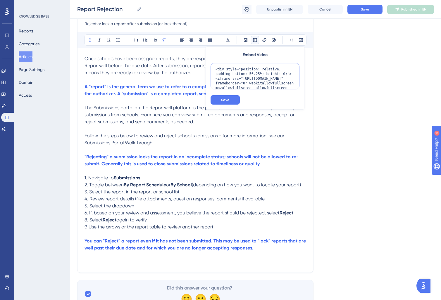
scroll to position [34, 0]
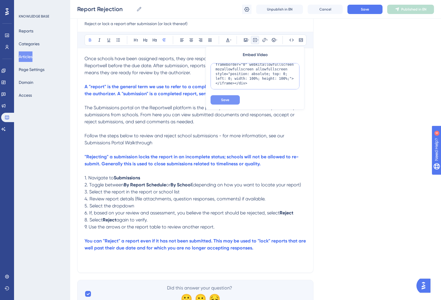
type textarea "<div style="position: relative; padding-bottom: 56.25%; height: 0;"><iframe src…"
drag, startPoint x: 225, startPoint y: 101, endPoint x: 240, endPoint y: 131, distance: 32.8
click at [225, 101] on span "Save" at bounding box center [225, 100] width 8 height 5
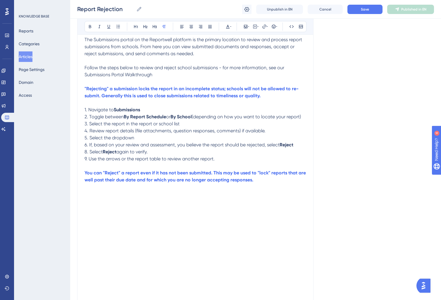
scroll to position [137, 0]
drag, startPoint x: 100, startPoint y: 131, endPoint x: 133, endPoint y: 129, distance: 33.7
click at [101, 131] on span "4. Review report details (file attachments, question responses, comments) if av…" at bounding box center [175, 131] width 181 height 6
click at [140, 129] on p "4. Review report details (file attachments, question responses, comments) if av…" at bounding box center [196, 131] width 222 height 7
click at [144, 140] on p "5. Select the dropdown" at bounding box center [196, 138] width 222 height 7
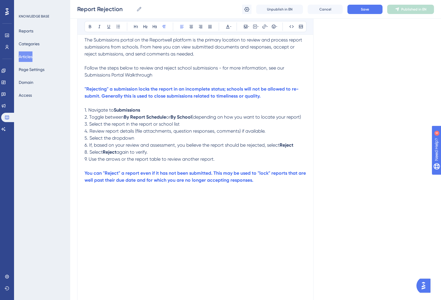
drag, startPoint x: 89, startPoint y: 139, endPoint x: 138, endPoint y: 139, distance: 48.6
click at [90, 139] on span "5. Select the dropdown" at bounding box center [110, 138] width 50 height 6
click at [149, 137] on p "5. Select the dropdown" at bounding box center [196, 138] width 222 height 7
click at [185, 152] on p "8. Select Reject again to verify." at bounding box center [196, 152] width 222 height 7
drag, startPoint x: 296, startPoint y: 146, endPoint x: 296, endPoint y: 149, distance: 3.2
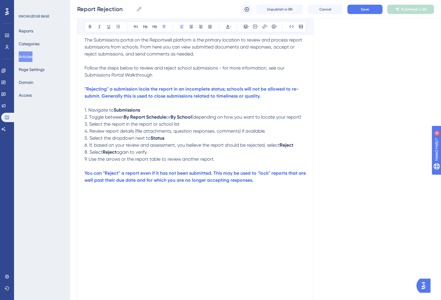
click at [296, 146] on p "6. If, based on your review and assessment, you believe the report should be re…" at bounding box center [196, 145] width 222 height 7
click at [106, 153] on strong "Reject" at bounding box center [110, 152] width 14 height 6
click at [147, 155] on span "again to verify." at bounding box center [131, 152] width 31 height 6
click at [86, 155] on span "8. Select" at bounding box center [94, 152] width 18 height 6
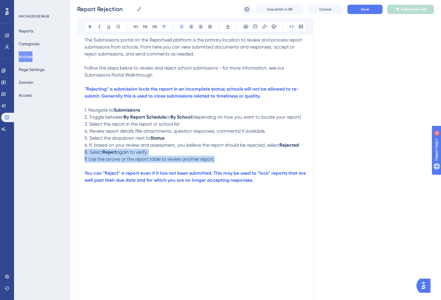
drag, startPoint x: 218, startPoint y: 161, endPoint x: 57, endPoint y: 154, distance: 161.9
click at [70, 154] on div "Performance Users Engagement Widgets Feedback Product Updates Knowledge Base AI…" at bounding box center [255, 122] width 371 height 518
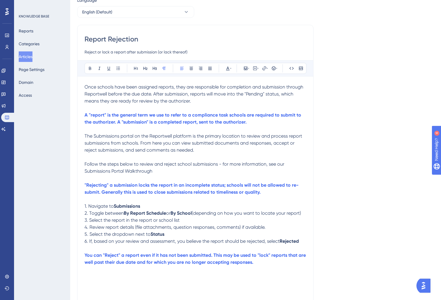
scroll to position [0, 0]
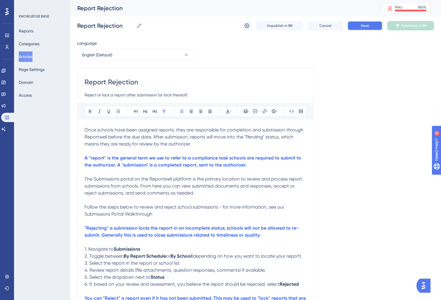
click at [366, 24] on span "Save" at bounding box center [365, 25] width 8 height 5
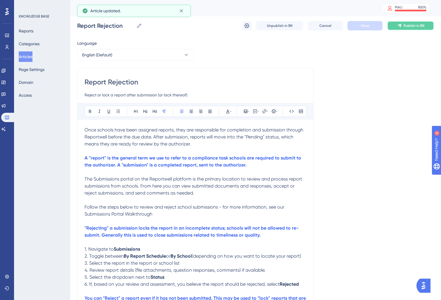
click at [406, 25] on span "Publish in EN" at bounding box center [414, 25] width 21 height 5
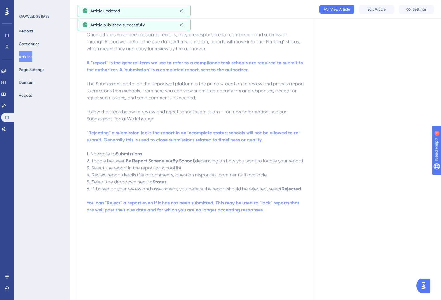
scroll to position [73, 0]
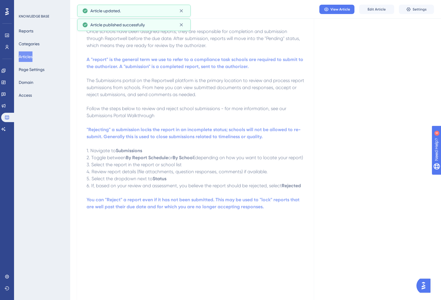
click at [142, 161] on p "2. Toggle between By Report Schedule or By School (depending on how you want to…" at bounding box center [196, 157] width 218 height 7
click at [367, 9] on button "Edit Article" at bounding box center [376, 9] width 35 height 9
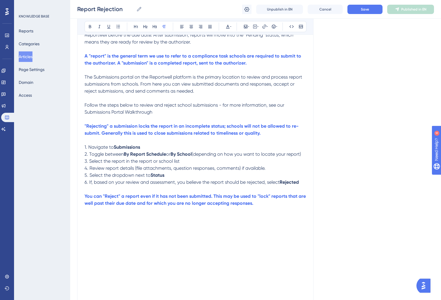
scroll to position [100, 0]
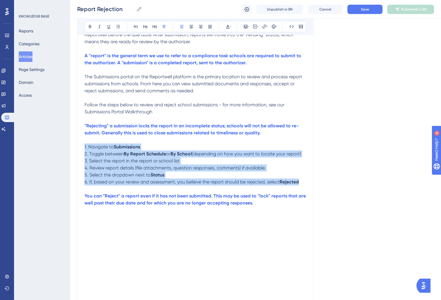
drag, startPoint x: 305, startPoint y: 184, endPoint x: 53, endPoint y: 149, distance: 254.5
click at [70, 149] on div "Performance Users Engagement Widgets Feedback Product Updates Knowledge Base AI…" at bounding box center [255, 152] width 371 height 504
copy div "1. Navigate to Submissions 2. Toggle between By Report Schedule or By School (d…"
click at [30, 56] on button "Articles" at bounding box center [26, 56] width 14 height 11
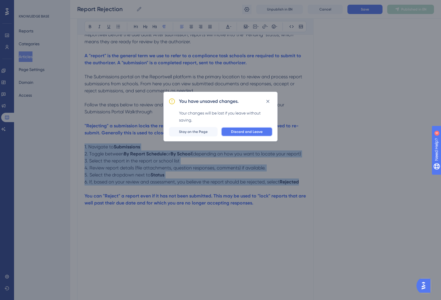
click at [246, 132] on span "Discard and Leave" at bounding box center [247, 132] width 32 height 5
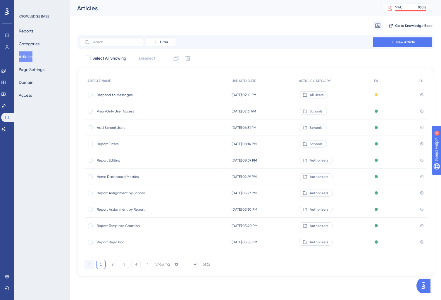
click at [129, 263] on div "1 2 3 4 Showing 10 of 32" at bounding box center [148, 264] width 126 height 9
click at [125, 266] on button "3" at bounding box center [124, 264] width 9 height 9
click at [132, 128] on span "Report Approval" at bounding box center [144, 127] width 94 height 5
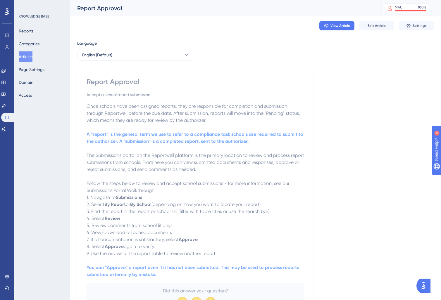
click at [135, 191] on span "Follow the steps below to review and accept school submissions - for more infor…" at bounding box center [189, 187] width 204 height 13
click at [383, 30] on button "Edit Article" at bounding box center [376, 25] width 35 height 9
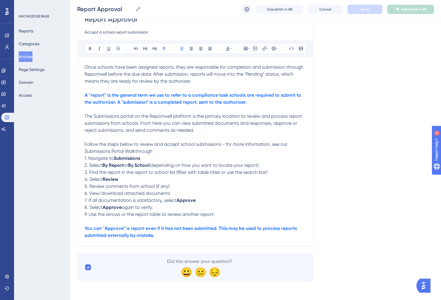
click at [137, 199] on span "7. If all documentation is satisfactory, select" at bounding box center [131, 201] width 92 height 6
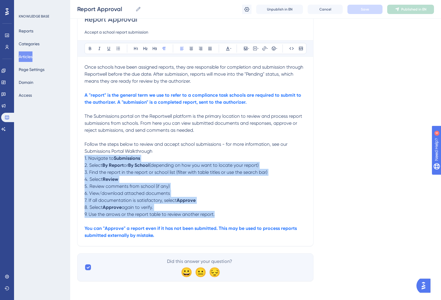
drag, startPoint x: 221, startPoint y: 214, endPoint x: 51, endPoint y: 157, distance: 179.3
click at [70, 157] on div "Performance Users Engagement Widgets Feedback Product Updates Knowledge Base AI…" at bounding box center [255, 115] width 371 height 352
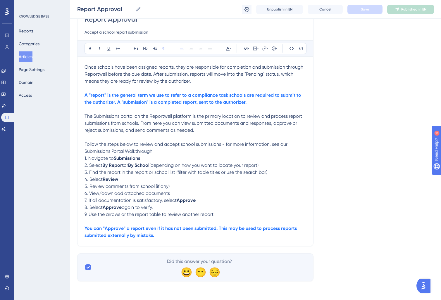
scroll to position [41, 0]
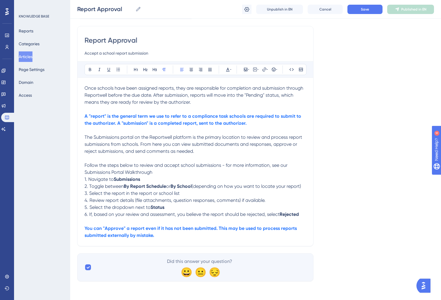
click at [201, 207] on p "5. Select the dropdown next to Status" at bounding box center [196, 207] width 222 height 7
click at [256, 215] on span "6. If, based on your review and assessment, you believe the report should be re…" at bounding box center [182, 215] width 195 height 6
click at [254, 216] on span "6. If, based on your review and assessment, you believe the report should be re…" at bounding box center [182, 215] width 195 height 6
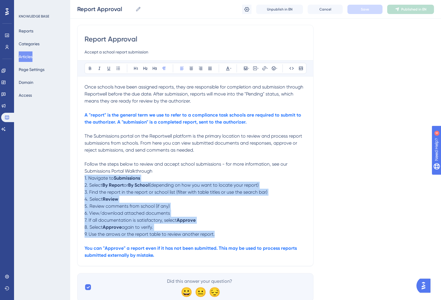
click at [224, 235] on p "9. Use the arrows or the report table to review another report." at bounding box center [196, 234] width 222 height 7
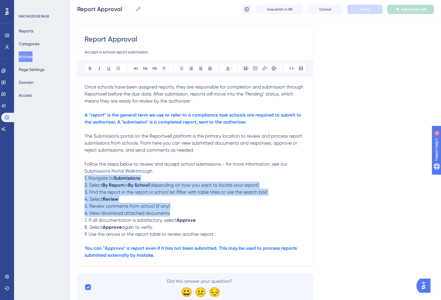
drag, startPoint x: 176, startPoint y: 215, endPoint x: 59, endPoint y: 181, distance: 122.2
click at [70, 181] on div "Performance Users Engagement Widgets Feedback Product Updates Knowledge Base AI…" at bounding box center [255, 135] width 371 height 352
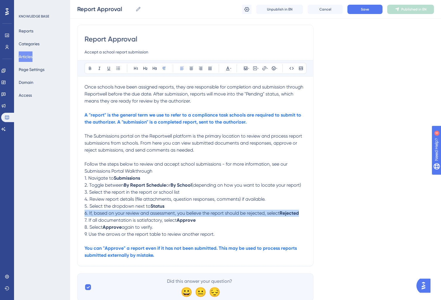
drag, startPoint x: 304, startPoint y: 216, endPoint x: 73, endPoint y: 213, distance: 230.8
click at [73, 213] on div "Performance Users Engagement Widgets Feedback Product Updates Knowledge Base AI…" at bounding box center [255, 135] width 371 height 352
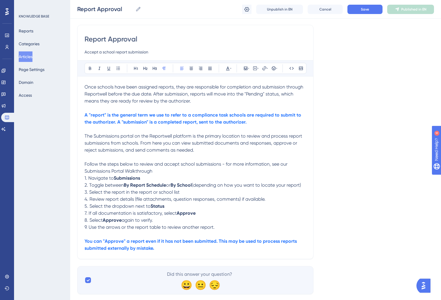
click at [85, 214] on span "7. If all documentation is satisfactory, select" at bounding box center [131, 214] width 92 height 6
click at [200, 214] on p "6. If all documentation is satisfactory, select Approve" at bounding box center [196, 213] width 222 height 7
click at [189, 216] on strong "Approved" at bounding box center [188, 214] width 22 height 6
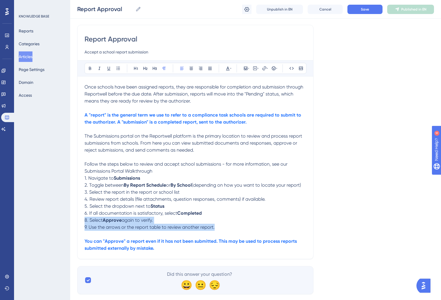
drag, startPoint x: 221, startPoint y: 229, endPoint x: 55, endPoint y: 221, distance: 166.9
click at [70, 221] on div "Performance Users Engagement Widgets Feedback Product Updates Knowledge Base AI…" at bounding box center [255, 131] width 371 height 345
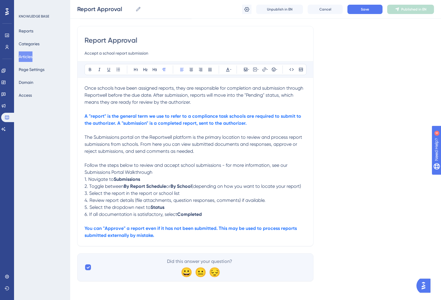
click at [166, 233] on p "You can "Approve" a report even if it has not been submitted. This may be used …" at bounding box center [196, 232] width 222 height 14
click at [246, 69] on icon at bounding box center [245, 69] width 5 height 5
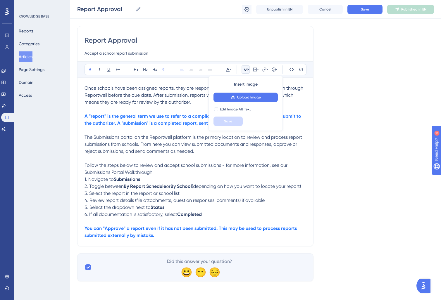
click at [167, 237] on p "You can "Approve" a report even if it has not been submitted. This may be used …" at bounding box center [196, 232] width 222 height 14
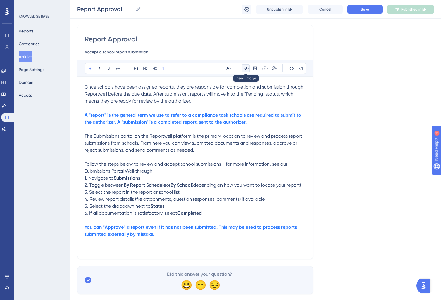
click at [247, 68] on icon at bounding box center [245, 68] width 5 height 5
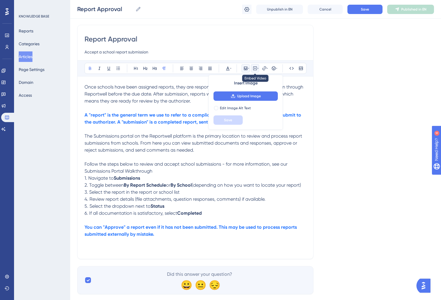
drag, startPoint x: 253, startPoint y: 66, endPoint x: 253, endPoint y: 71, distance: 5.8
click at [253, 66] on button at bounding box center [255, 68] width 8 height 8
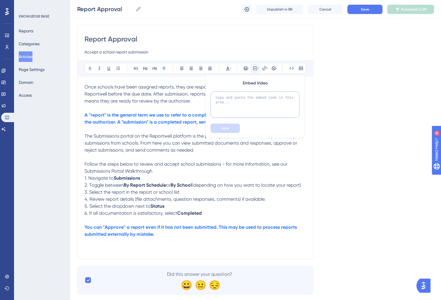
click at [250, 101] on textarea at bounding box center [255, 105] width 89 height 26
paste textarea "<div style="position: relative; padding-bottom: 56.25%; height: 0;"><iframe src…"
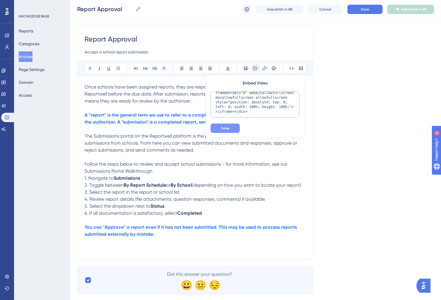
type textarea "<div style="position: relative; padding-bottom: 56.25%; height: 0;"><iframe src…"
click at [222, 126] on button "Save" at bounding box center [225, 128] width 29 height 9
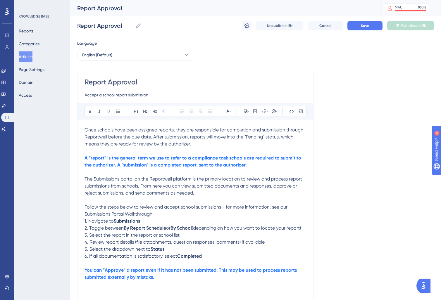
scroll to position [69, 0]
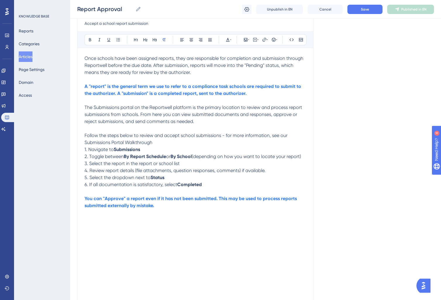
click at [112, 200] on strong "You can "Approve" a report even if it has not been submitted. This may be used …" at bounding box center [192, 202] width 214 height 13
click at [173, 209] on p "You can "Approve" a report even if it has not been submitted. This may be used …" at bounding box center [196, 202] width 222 height 14
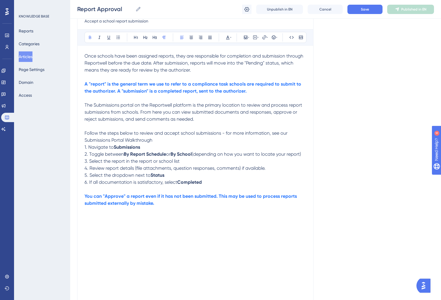
scroll to position [72, 0]
click at [120, 204] on strong "You can "Approve" a report even if it has not been submitted. This may be used …" at bounding box center [192, 204] width 214 height 20
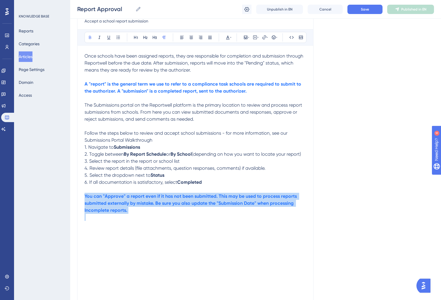
click at [120, 204] on strong "You can "Approve" a report even if it has not been submitted. This may be used …" at bounding box center [192, 204] width 214 height 20
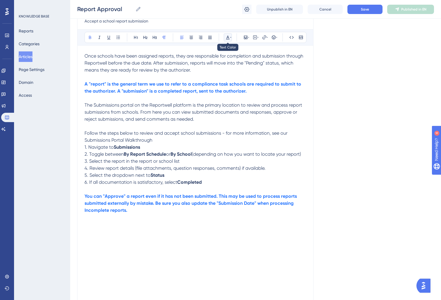
click at [230, 37] on icon at bounding box center [230, 37] width 1 height 5
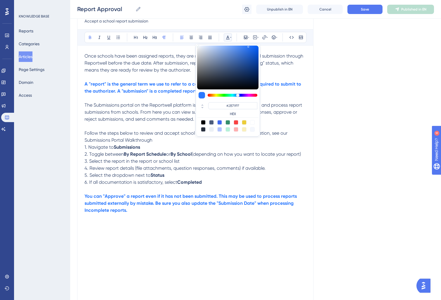
click at [219, 122] on div at bounding box center [219, 122] width 5 height 5
type input "#4169F0"
click at [115, 86] on strong "A "report" is the general term we use to refer to a compliance task schools are…" at bounding box center [194, 87] width 218 height 13
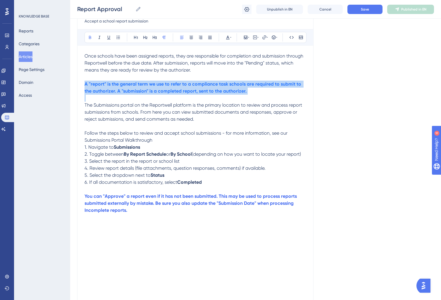
click at [115, 86] on strong "A "report" is the general term we use to refer to a compliance task schools are…" at bounding box center [194, 87] width 218 height 13
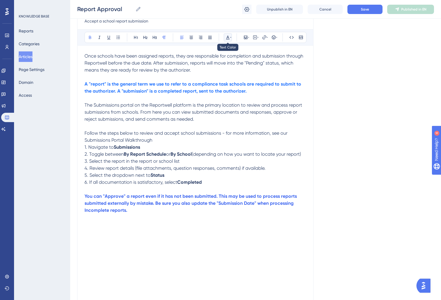
click at [228, 37] on icon at bounding box center [228, 37] width 5 height 5
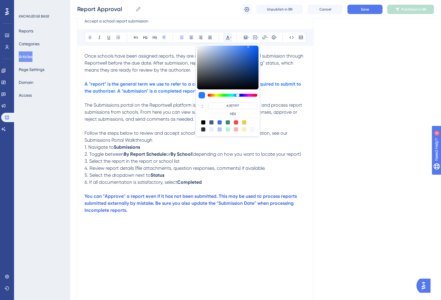
click at [220, 122] on div at bounding box center [219, 122] width 5 height 5
type input "#4169F0"
drag, startPoint x: 137, startPoint y: 121, endPoint x: 131, endPoint y: 123, distance: 5.7
click at [135, 122] on span "The Submissions portal on the Reportwell platform is the primary location to re…" at bounding box center [194, 112] width 219 height 20
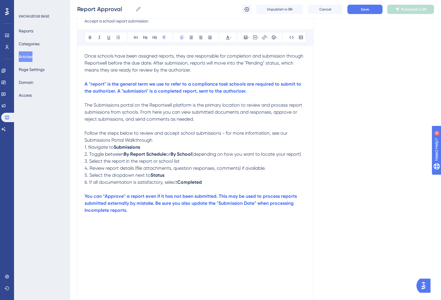
click at [194, 181] on strong "Completed" at bounding box center [189, 183] width 25 height 6
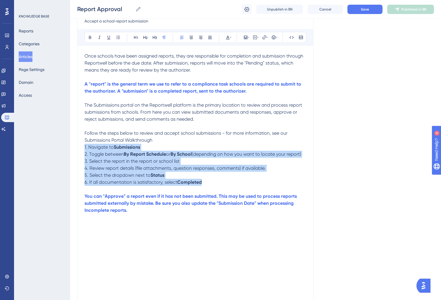
drag, startPoint x: 219, startPoint y: 185, endPoint x: 45, endPoint y: 145, distance: 178.0
click at [70, 145] on div "Performance Users Engagement Widgets Feedback Product Updates Knowledge Base AI…" at bounding box center [255, 169] width 371 height 483
copy div "1. Navigate to Submissions 2. Toggle between By Report Schedule or By School (d…"
click at [157, 161] on span "3. Select the report in the report or school list" at bounding box center [132, 162] width 95 height 6
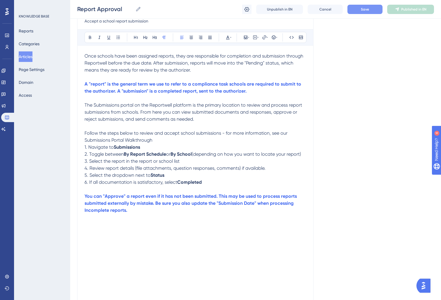
click at [370, 7] on button "Save" at bounding box center [364, 9] width 35 height 9
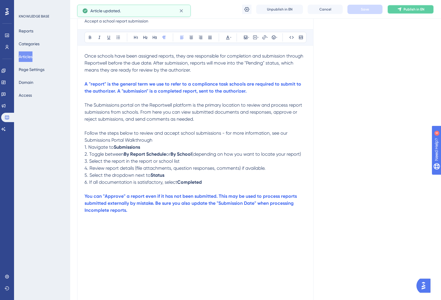
click at [406, 9] on span "Publish in EN" at bounding box center [414, 9] width 21 height 5
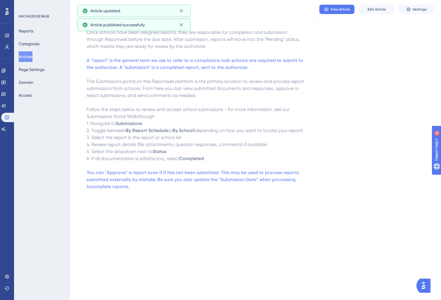
scroll to position [0, 0]
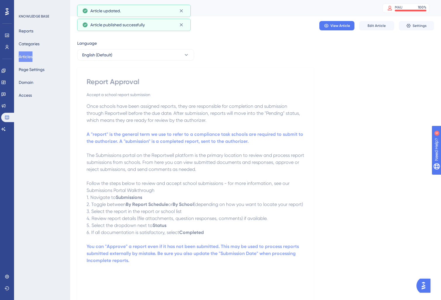
click at [32, 58] on button "Articles" at bounding box center [26, 56] width 14 height 11
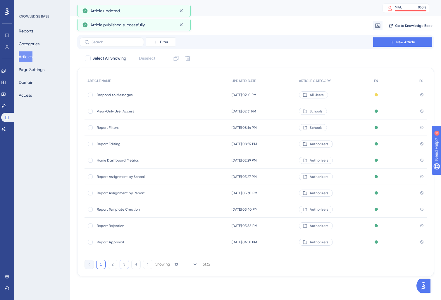
click at [123, 265] on button "3" at bounding box center [124, 264] width 9 height 9
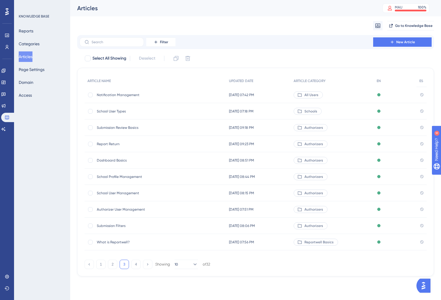
click at [112, 146] on span "Report Return" at bounding box center [144, 144] width 94 height 5
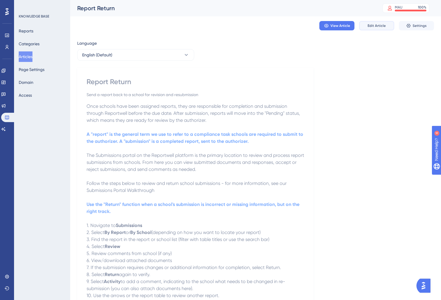
click at [386, 22] on button "Edit Article" at bounding box center [376, 25] width 35 height 9
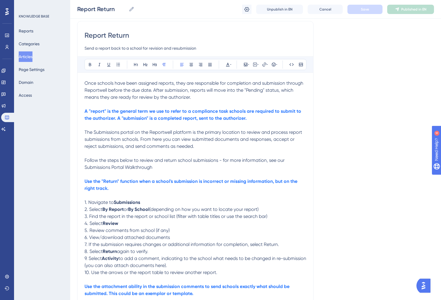
scroll to position [104, 0]
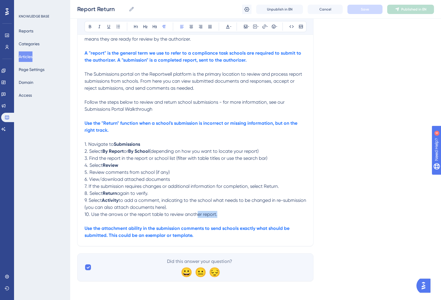
drag, startPoint x: 226, startPoint y: 217, endPoint x: 150, endPoint y: 191, distance: 80.5
click at [197, 212] on p "10. Use the arrows or the report table to review another report." at bounding box center [196, 214] width 222 height 7
click at [132, 184] on span "7. If the submission requires changes or additional information for completion,…" at bounding box center [182, 187] width 194 height 6
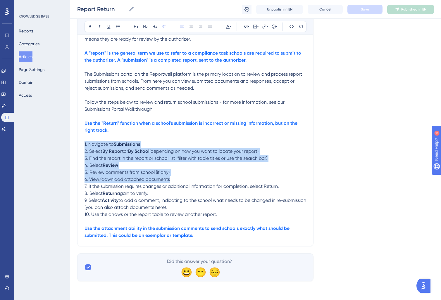
drag, startPoint x: 84, startPoint y: 144, endPoint x: 199, endPoint y: 178, distance: 119.9
click at [199, 178] on div "Once schools have been assigned reports, they are responsible for completion an…" at bounding box center [196, 131] width 222 height 218
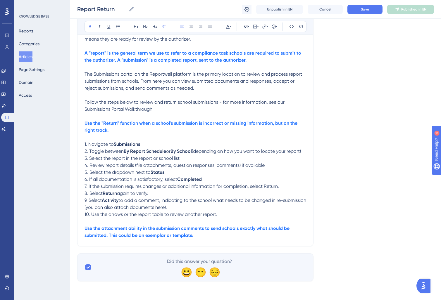
click at [225, 178] on p "6. If all documentation is satisfactory, select Completed" at bounding box center [196, 179] width 222 height 7
drag, startPoint x: 220, startPoint y: 178, endPoint x: 51, endPoint y: 179, distance: 168.5
click at [70, 179] on div "Performance Users Engagement Widgets Feedback Product Updates Knowledge Base AI…" at bounding box center [255, 94] width 371 height 394
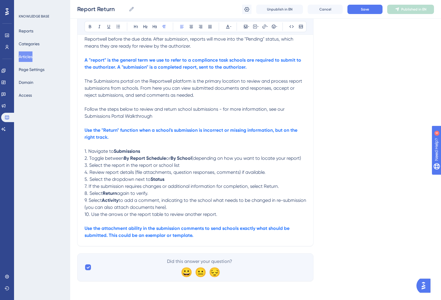
scroll to position [97, 0]
click at [271, 186] on span "7. If the submission requires changes or additional information for completion,…" at bounding box center [182, 187] width 194 height 6
drag, startPoint x: 95, startPoint y: 192, endPoint x: 57, endPoint y: 191, distance: 38.0
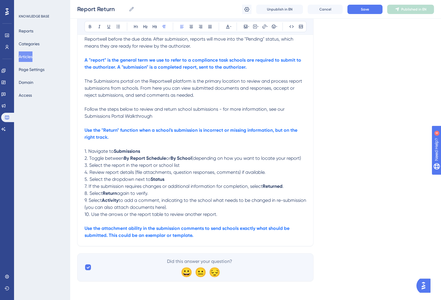
click at [70, 191] on div "Performance Users Engagement Widgets Feedback Product Updates Knowledge Base AI…" at bounding box center [255, 97] width 371 height 387
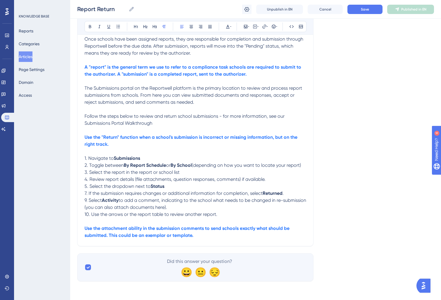
click at [86, 201] on span "9. Select" at bounding box center [93, 201] width 17 height 6
click at [95, 200] on span "8. Select" at bounding box center [94, 201] width 18 height 6
click at [224, 207] on p "8. Scroll down to the Activity Log to add a comment, indicating to the school w…" at bounding box center [196, 204] width 222 height 14
click at [224, 216] on p "10. Use the arrows or the report table to review another report." at bounding box center [196, 214] width 222 height 7
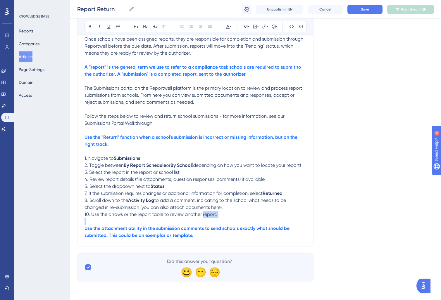
drag, startPoint x: 224, startPoint y: 216, endPoint x: 215, endPoint y: 217, distance: 8.8
click at [215, 217] on p "10. Use the arrows or the report table to review another report." at bounding box center [196, 214] width 222 height 7
click at [228, 216] on p "10. Use the arrows or the report table to review another report." at bounding box center [196, 214] width 222 height 7
drag, startPoint x: 239, startPoint y: 216, endPoint x: 42, endPoint y: 214, distance: 196.3
click at [70, 214] on div "Performance Users Engagement Widgets Feedback Product Updates Knowledge Base AI…" at bounding box center [255, 101] width 371 height 380
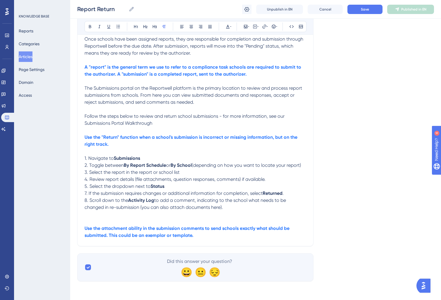
scroll to position [83, 0]
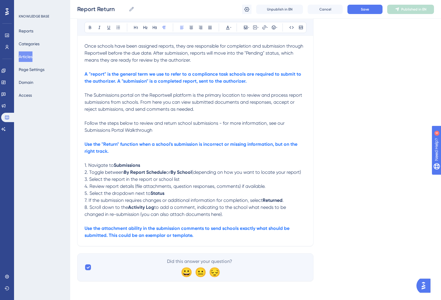
click at [86, 200] on span "7. If the submission requires changes or additional information for completion,…" at bounding box center [174, 201] width 178 height 6
click at [213, 213] on span "to add a comment, indicating to the school what needs to be changed in re-submi…" at bounding box center [196, 211] width 222 height 13
click at [170, 79] on strong "A "report" is the general term we use to refer to a compliance task schools are…" at bounding box center [194, 77] width 218 height 13
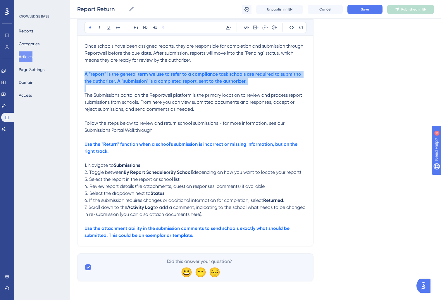
click at [170, 79] on strong "A "report" is the general term we use to refer to a compliance task schools are…" at bounding box center [194, 77] width 218 height 13
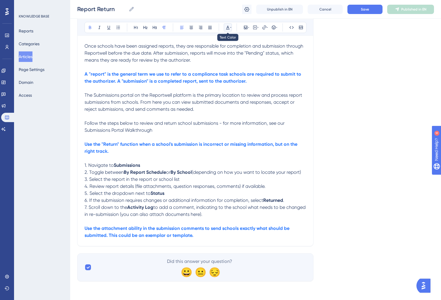
click at [231, 25] on icon at bounding box center [230, 27] width 1 height 5
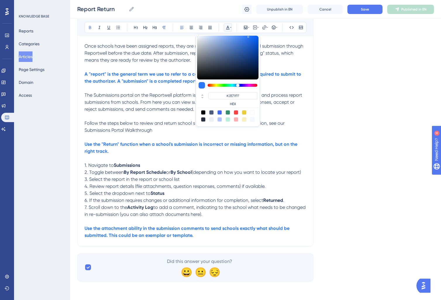
click at [218, 111] on div at bounding box center [219, 112] width 5 height 5
type input "#4169F0"
click at [131, 144] on strong "Use the "Return" function when a school's submission is incorrect or missing in…" at bounding box center [192, 148] width 214 height 13
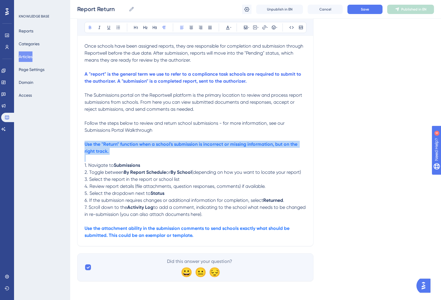
click at [131, 144] on strong "Use the "Return" function when a school's submission is incorrect or missing in…" at bounding box center [192, 148] width 214 height 13
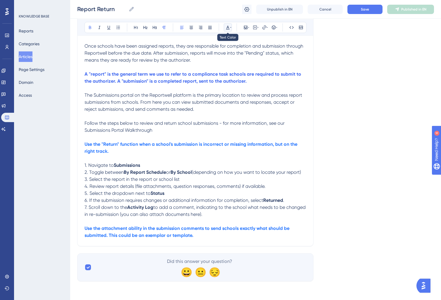
click at [227, 27] on icon at bounding box center [228, 27] width 5 height 5
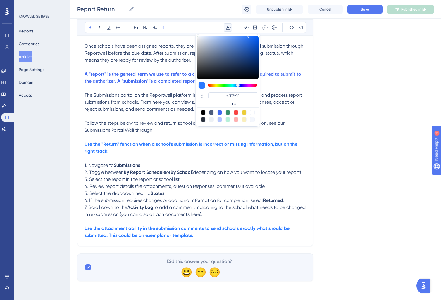
click at [219, 112] on div at bounding box center [219, 112] width 5 height 5
type input "#4169F0"
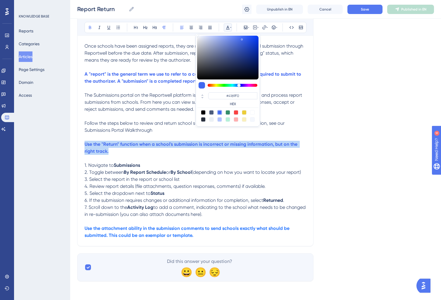
click at [149, 147] on p "Use the "Return" function when a school's submission is incorrect or missing in…" at bounding box center [196, 148] width 222 height 14
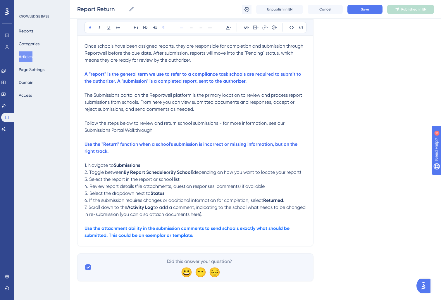
click at [175, 234] on strong "Use the attachment ability in the submission comments to send schools exactly w…" at bounding box center [188, 232] width 206 height 13
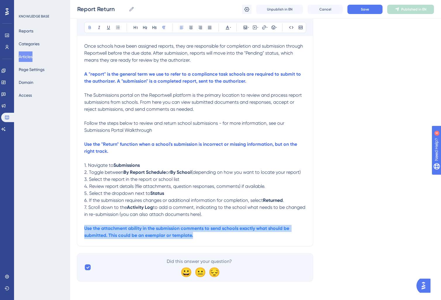
click at [175, 234] on p "Use the attachment ability in the submission comments to send schools exactly w…" at bounding box center [195, 232] width 222 height 14
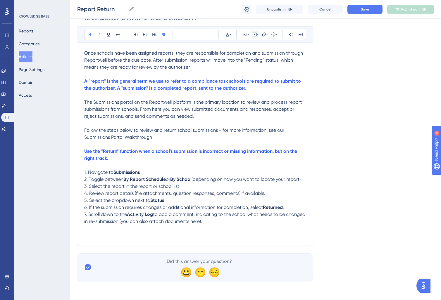
scroll to position [76, 0]
click at [245, 33] on icon at bounding box center [246, 35] width 4 height 4
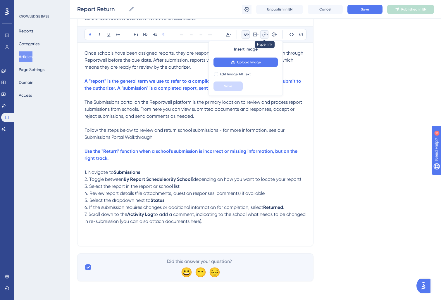
click at [261, 33] on button at bounding box center [264, 34] width 8 height 8
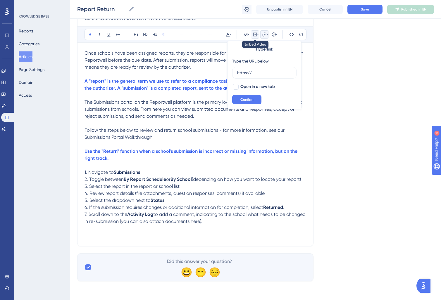
click at [257, 33] on icon at bounding box center [255, 34] width 5 height 5
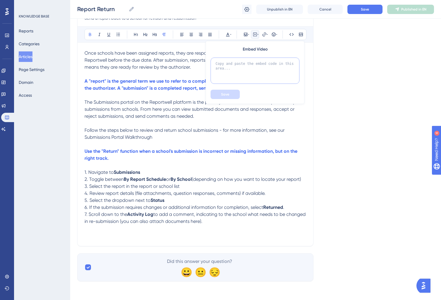
click at [233, 76] on textarea at bounding box center [255, 71] width 89 height 26
paste textarea "<div style="position: relative; padding-bottom: 56.25%; height: 0;"><iframe src…"
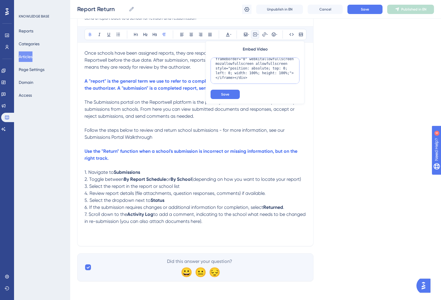
scroll to position [37, 0]
type textarea "<div style="position: relative; padding-bottom: 56.25%; height: 0;"><iframe src…"
click at [225, 95] on span "Save" at bounding box center [225, 94] width 8 height 5
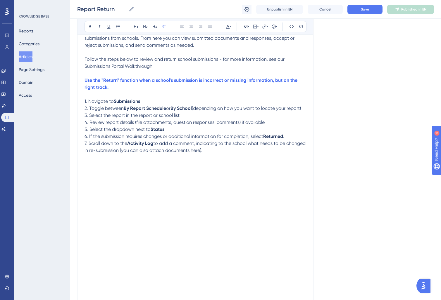
scroll to position [0, 0]
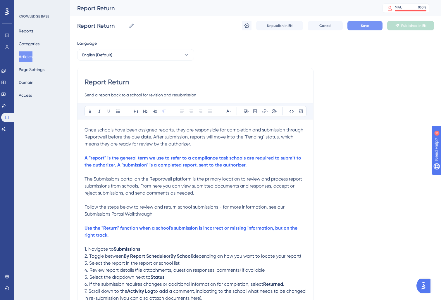
click at [368, 25] on span "Save" at bounding box center [365, 25] width 8 height 5
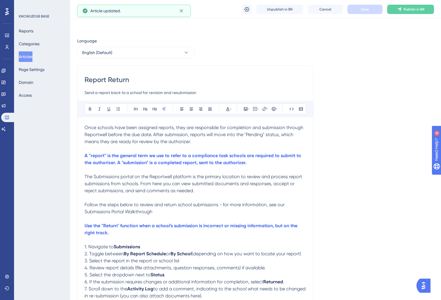
scroll to position [45, 0]
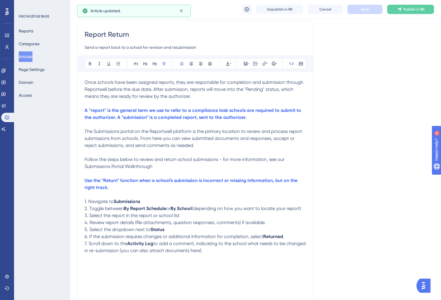
drag, startPoint x: 230, startPoint y: 253, endPoint x: 78, endPoint y: 220, distance: 154.8
click at [78, 220] on div "Report Return Send a report back to a school for revision and resubmission Bold…" at bounding box center [195, 213] width 236 height 387
drag, startPoint x: 100, startPoint y: 223, endPoint x: 197, endPoint y: 201, distance: 99.3
click at [101, 223] on span "4. Review report details (file attachments, question responses, comments) if av…" at bounding box center [175, 223] width 181 height 6
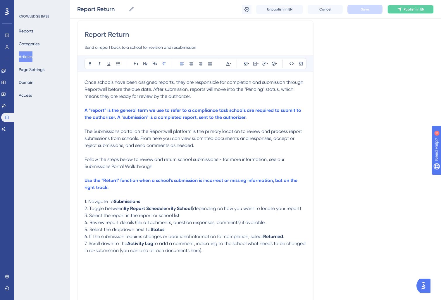
drag, startPoint x: 400, startPoint y: 11, endPoint x: 391, endPoint y: 20, distance: 12.2
click at [400, 11] on icon at bounding box center [399, 9] width 5 height 5
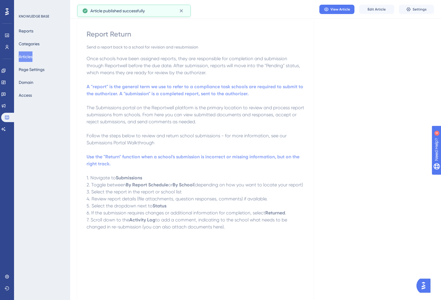
click at [27, 55] on button "Articles" at bounding box center [26, 56] width 14 height 11
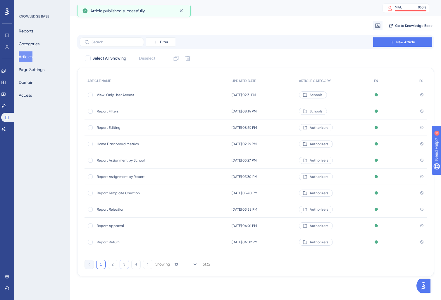
click at [125, 266] on button "3" at bounding box center [124, 264] width 9 height 9
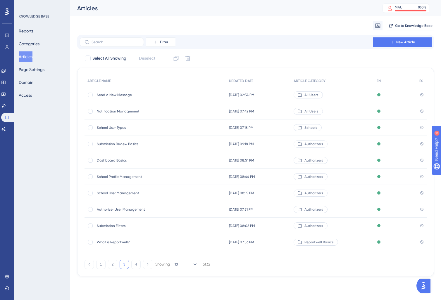
click at [111, 144] on span "Submission Review Basics" at bounding box center [144, 144] width 94 height 5
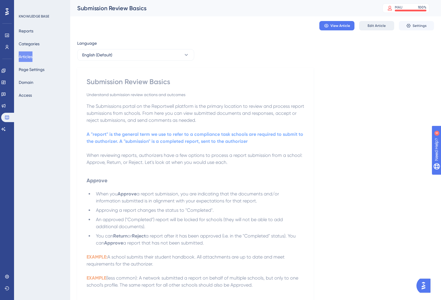
click at [374, 24] on span "Edit Article" at bounding box center [377, 25] width 18 height 5
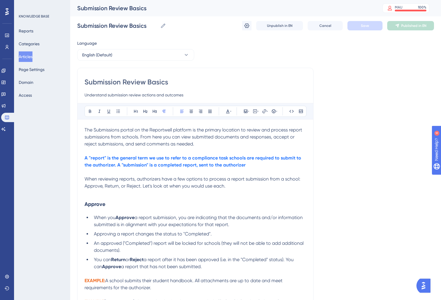
click at [149, 162] on p "A "report" is the general term we use to refer to a compliance task schools are…" at bounding box center [196, 162] width 222 height 14
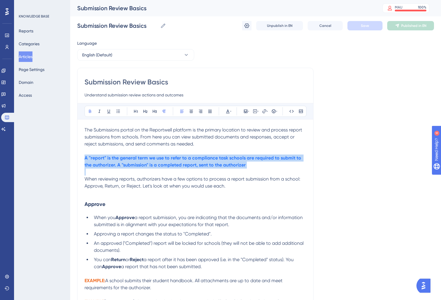
click at [149, 162] on p "A "report" is the general term we use to refer to a compliance task schools are…" at bounding box center [196, 162] width 222 height 14
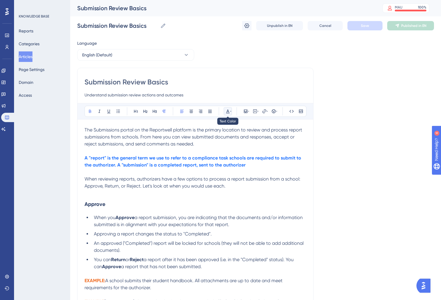
click at [231, 111] on button at bounding box center [228, 111] width 8 height 8
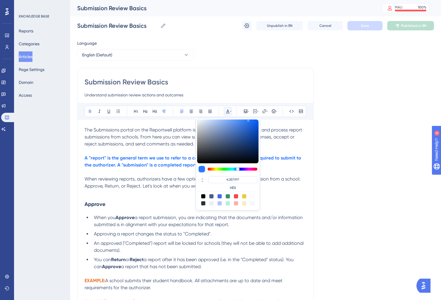
click at [221, 197] on div at bounding box center [219, 196] width 5 height 5
type input "#4169F0"
drag, startPoint x: 130, startPoint y: 187, endPoint x: 151, endPoint y: 186, distance: 20.5
click at [130, 187] on span "When reviewing reports, authorizers have a few options to process a report subm…" at bounding box center [193, 182] width 217 height 13
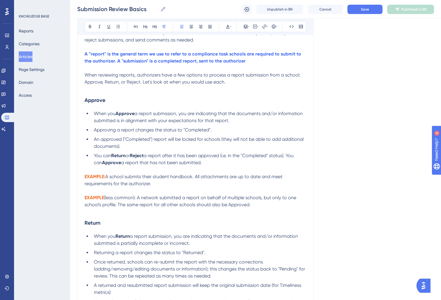
scroll to position [100, 0]
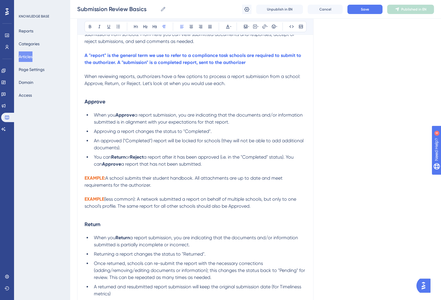
click at [151, 57] on strong "A "report" is the general term we use to refer to a compliance task schools are…" at bounding box center [194, 59] width 218 height 13
click at [366, 9] on span "Save" at bounding box center [365, 9] width 8 height 5
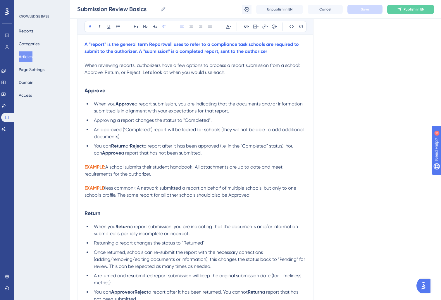
scroll to position [112, 0]
click at [95, 92] on strong "Approve" at bounding box center [95, 90] width 21 height 6
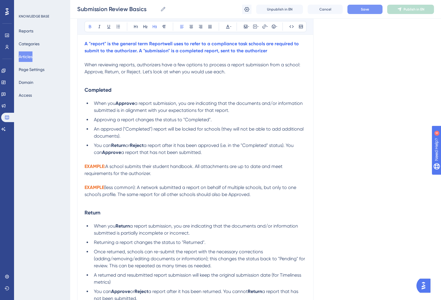
click at [125, 105] on strong "Approve" at bounding box center [125, 104] width 19 height 6
click at [143, 118] on span "Approving a report changes the status to "Completed"." at bounding box center [153, 120] width 118 height 6
drag, startPoint x: 122, startPoint y: 106, endPoint x: 106, endPoint y: 104, distance: 16.5
click at [121, 106] on strong "Complete" at bounding box center [127, 104] width 22 height 6
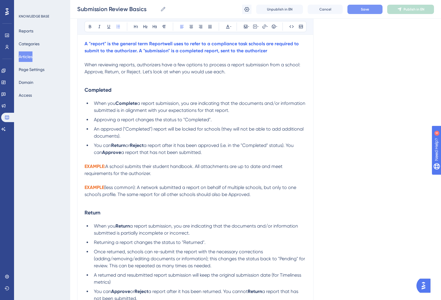
click at [263, 111] on li "When you Complete a report submission, you are indicating that the documents an…" at bounding box center [199, 107] width 215 height 14
drag, startPoint x: 94, startPoint y: 103, endPoint x: 116, endPoint y: 104, distance: 21.9
click at [116, 104] on span "When you" at bounding box center [105, 104] width 22 height 6
click at [118, 104] on strong "Complete" at bounding box center [127, 104] width 22 height 6
click at [206, 103] on strong "Complete" at bounding box center [196, 104] width 22 height 6
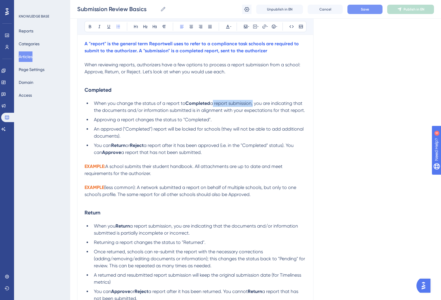
drag, startPoint x: 211, startPoint y: 104, endPoint x: 252, endPoint y: 103, distance: 41.0
click at [252, 103] on span "a report submission, you are indicating that the documents and/or information s…" at bounding box center [199, 107] width 211 height 13
click at [122, 123] on span "Approving a report changes the status to "Completed"." at bounding box center [153, 120] width 118 height 6
click at [233, 119] on li "Approving a report changes the status to "Completed"." at bounding box center [199, 119] width 215 height 7
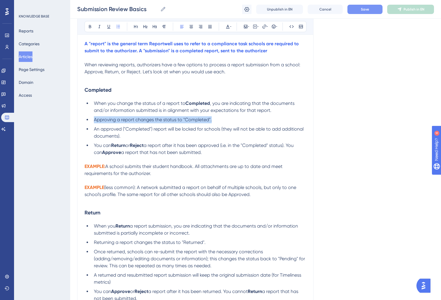
drag, startPoint x: 216, startPoint y: 121, endPoint x: 92, endPoint y: 121, distance: 124.9
click at [92, 121] on li "Approving a report changes the status to "Completed"." at bounding box center [199, 119] width 215 height 7
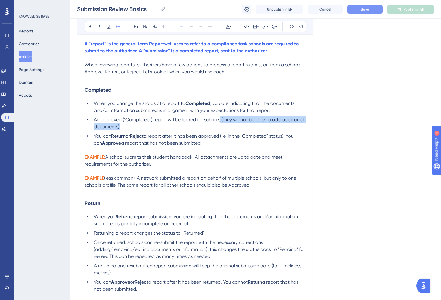
drag, startPoint x: 153, startPoint y: 126, endPoint x: 221, endPoint y: 120, distance: 68.4
click at [221, 120] on li "An approved ("Completed") report will be locked for schools (they will not be a…" at bounding box center [199, 123] width 215 height 14
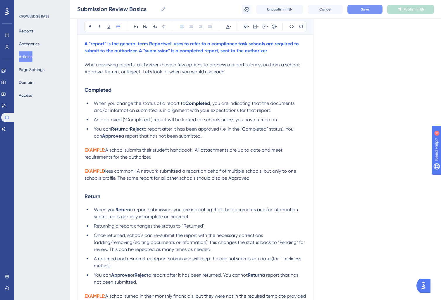
scroll to position [114, 0]
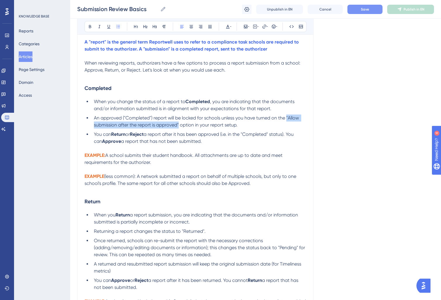
drag, startPoint x: 287, startPoint y: 119, endPoint x: 180, endPoint y: 127, distance: 107.9
click at [180, 127] on span "An approved ("Completed") report will be locked for schools unless you have tur…" at bounding box center [197, 121] width 206 height 13
click at [180, 127] on span "option in your report setup." at bounding box center [208, 125] width 58 height 6
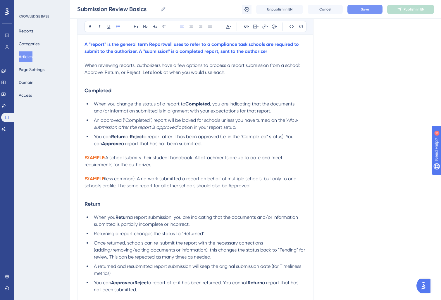
click at [249, 125] on li "An approved ("Completed") report will be locked for schools unless you have tur…" at bounding box center [199, 124] width 215 height 14
click at [212, 146] on li "You can Return or Reject a report after it has been approved (i.e. in the "Comp…" at bounding box center [199, 141] width 215 height 14
click at [103, 144] on span "a report after it has been approved (i.e. in the "Completed" status). You can" at bounding box center [194, 140] width 201 height 13
drag, startPoint x: 143, startPoint y: 181, endPoint x: 252, endPoint y: 186, distance: 108.9
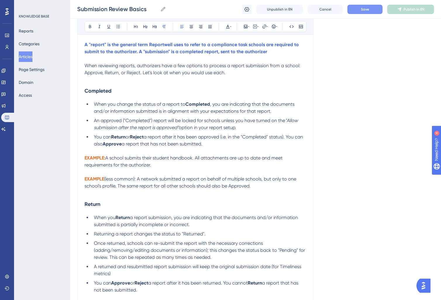
click at [252, 186] on p "EXAMPLE (less common): A network submitted a report on behalf of multiple schoo…" at bounding box center [196, 183] width 222 height 14
drag, startPoint x: 124, startPoint y: 188, endPoint x: 250, endPoint y: 191, distance: 125.8
click at [250, 191] on div "The Submissions portal on the Reportwell platform is the primary location to re…" at bounding box center [196, 237] width 222 height 448
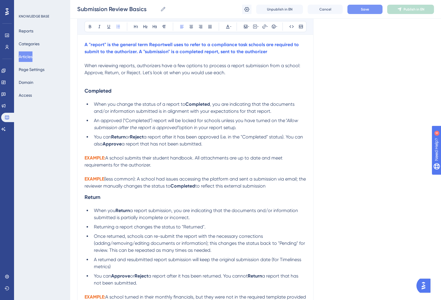
click at [247, 147] on li "You can Return or Reject a report after it has been approved (i.e. in the "Comp…" at bounding box center [199, 141] width 215 height 14
click at [290, 138] on span "a report after it has been approved (i.e. in the "Completed" status). You can a…" at bounding box center [199, 140] width 210 height 13
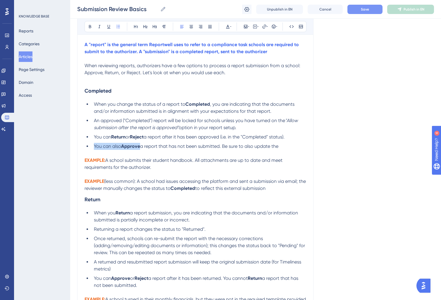
drag, startPoint x: 94, startPoint y: 147, endPoint x: 140, endPoint y: 146, distance: 45.7
click at [140, 146] on li "You can also Approve a report that has not been submitted. Be sure to also upda…" at bounding box center [199, 146] width 215 height 7
click at [190, 153] on p at bounding box center [196, 153] width 222 height 7
drag, startPoint x: 230, startPoint y: 147, endPoint x: 92, endPoint y: 145, distance: 137.8
click at [92, 145] on li "You can also Approve a report that has not been submitted. Be sure to also upda…" at bounding box center [199, 146] width 215 height 7
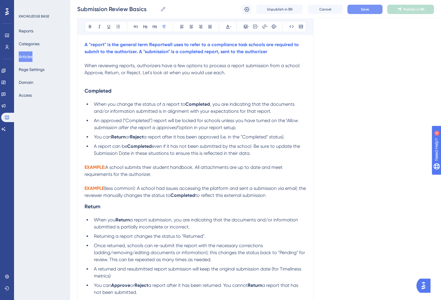
click at [188, 179] on p at bounding box center [196, 181] width 222 height 7
drag, startPoint x: 266, startPoint y: 196, endPoint x: 291, endPoint y: 198, distance: 25.2
click at [266, 196] on span "to reflect this external submission" at bounding box center [230, 196] width 70 height 6
click at [294, 198] on p "EXAMPLE (less common): A school had issues accessing the platform and sent a su…" at bounding box center [196, 192] width 222 height 14
drag, startPoint x: 206, startPoint y: 197, endPoint x: 227, endPoint y: 209, distance: 24.2
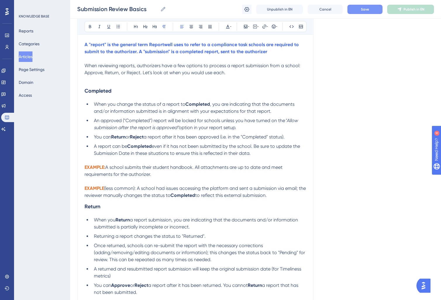
click at [207, 197] on span "to reflect this external submission." at bounding box center [231, 196] width 72 height 6
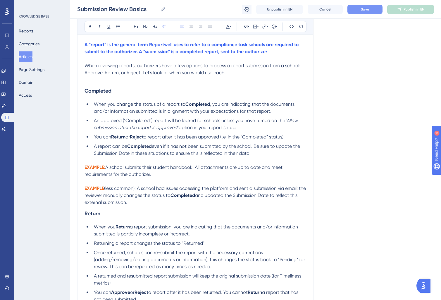
click at [166, 206] on p "EXAMPLE (less common): A school had issues accessing the platform and sent a su…" at bounding box center [196, 195] width 222 height 21
click at [118, 204] on span "and updated the Submission Date to reflect this external submission." at bounding box center [192, 199] width 214 height 13
click at [156, 205] on p "EXAMPLE (less common): A school had issues accessing the platform and sent a su…" at bounding box center [196, 195] width 222 height 21
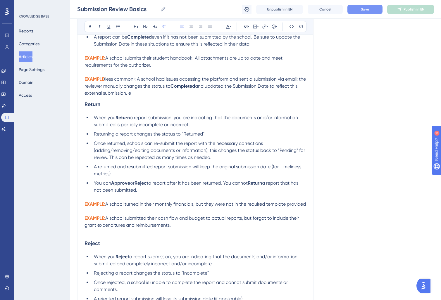
scroll to position [221, 0]
click at [102, 109] on h3 "Return" at bounding box center [195, 104] width 222 height 15
click at [118, 118] on strong "Return" at bounding box center [122, 118] width 14 height 6
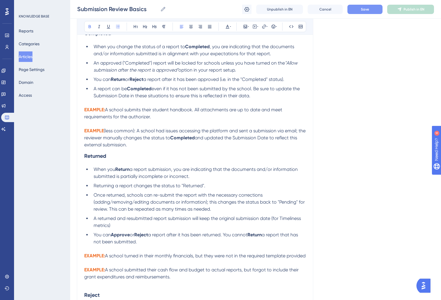
scroll to position [155, 0]
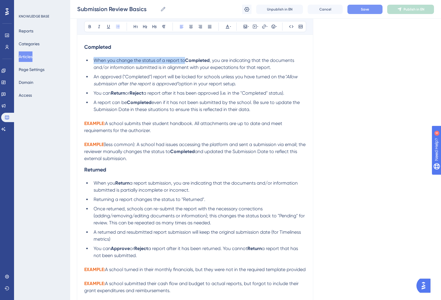
drag, startPoint x: 94, startPoint y: 60, endPoint x: 183, endPoint y: 59, distance: 89.8
click at [183, 59] on span "When you change the status of a report to" at bounding box center [140, 61] width 92 height 6
copy span "When you change the status of a report to"
drag, startPoint x: 115, startPoint y: 185, endPoint x: 93, endPoint y: 185, distance: 21.7
click at [93, 185] on li "When you Return a report submission, you are indicating that the documents and/…" at bounding box center [198, 187] width 215 height 14
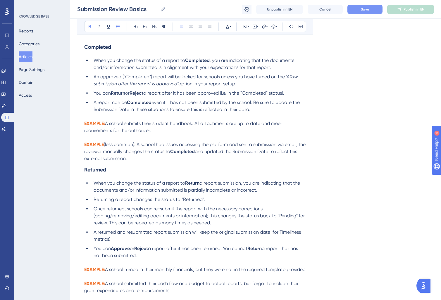
click at [199, 185] on strong "Return" at bounding box center [192, 183] width 14 height 6
drag, startPoint x: 207, startPoint y: 185, endPoint x: 249, endPoint y: 185, distance: 41.8
click at [249, 185] on span "a report submission, you are indicating that the documents and/or information s…" at bounding box center [200, 186] width 213 height 13
click at [253, 192] on li "When you change the status of a report to Returned , you are indicating that th…" at bounding box center [198, 187] width 215 height 14
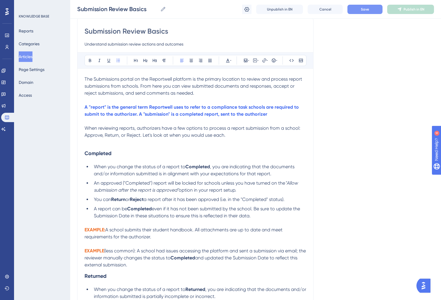
scroll to position [16, 0]
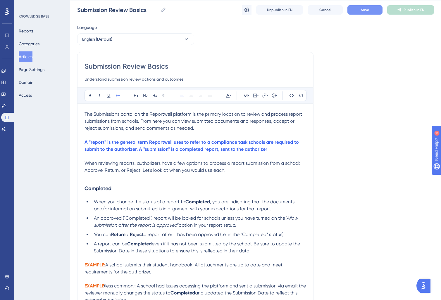
click at [237, 171] on p "When reviewing reports, authorizers have a few options to process a report subm…" at bounding box center [196, 167] width 222 height 14
drag, startPoint x: 229, startPoint y: 168, endPoint x: 210, endPoint y: 165, distance: 19.3
click at [210, 165] on p "When reviewing reports, authorizers have a few options to process a report subm…" at bounding box center [196, 167] width 222 height 14
click at [219, 170] on span "When reviewing reports, authorizers have a few options to process a report subm…" at bounding box center [193, 167] width 217 height 13
drag, startPoint x: 161, startPoint y: 164, endPoint x: 241, endPoint y: 170, distance: 80.4
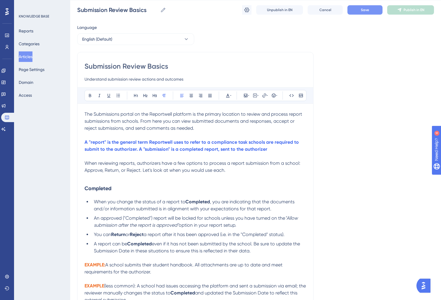
click at [241, 170] on p "When reviewing reports, authorizers have a few options to process a report subm…" at bounding box center [196, 167] width 222 height 14
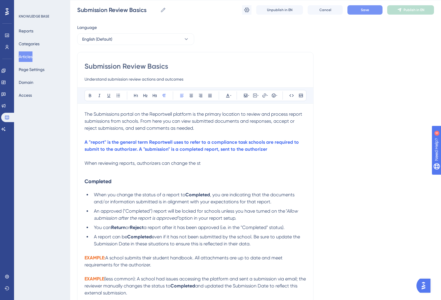
click at [131, 164] on span "When reviewing reports, authorizers can change the st" at bounding box center [143, 164] width 116 height 6
drag, startPoint x: 171, startPoint y: 164, endPoint x: 248, endPoint y: 167, distance: 77.0
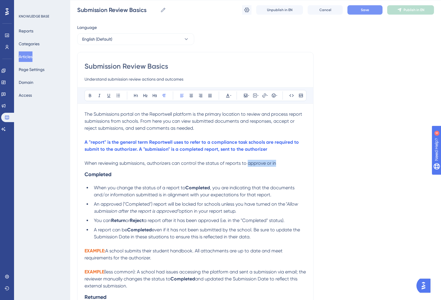
drag, startPoint x: 248, startPoint y: 164, endPoint x: 295, endPoint y: 161, distance: 47.8
click at [295, 161] on p "When reviewing submissions, authorizers can control the status of reports to ap…" at bounding box center [196, 163] width 222 height 7
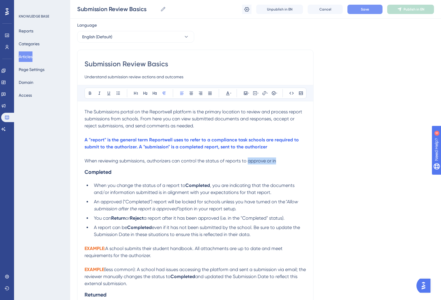
scroll to position [75, 0]
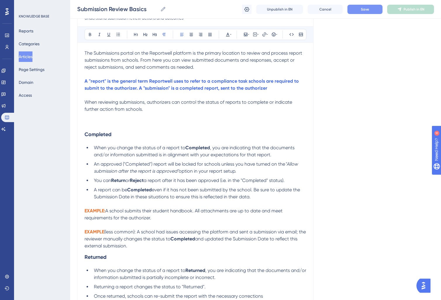
click at [281, 104] on span "When reviewing submissions, authorizers can control the status of reports to co…" at bounding box center [189, 105] width 209 height 13
click at [280, 104] on span "When reviewing submissions, authorizers can control the status of reports to co…" at bounding box center [189, 105] width 209 height 13
click at [283, 103] on span "When reviewing submissions, authorizers can control the status of reports to co…" at bounding box center [189, 105] width 209 height 13
click at [302, 100] on span "When reviewing submissions, authorizers can control the status of reports to co…" at bounding box center [196, 105] width 223 height 13
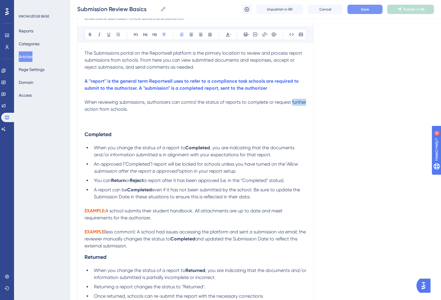
click at [302, 100] on span "When reviewing submissions, authorizers can control the status of reports to co…" at bounding box center [196, 105] width 223 height 13
click at [89, 117] on p at bounding box center [196, 116] width 222 height 7
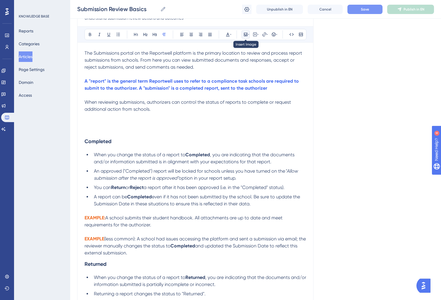
click at [249, 36] on icon at bounding box center [248, 34] width 1 height 5
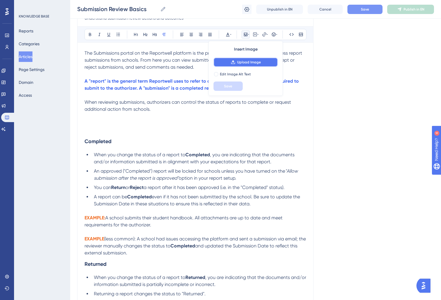
click at [221, 62] on button "Upload Image" at bounding box center [246, 62] width 64 height 9
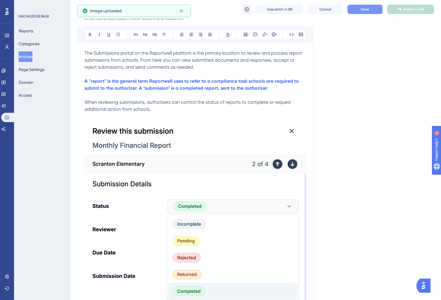
click at [233, 157] on img at bounding box center [196, 213] width 222 height 187
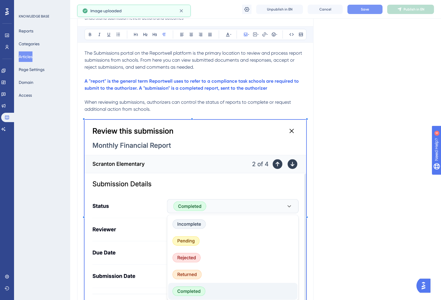
scroll to position [205, 0]
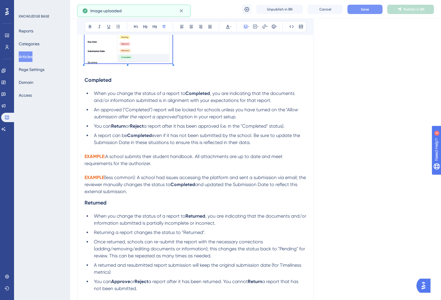
click at [172, 86] on div "The Submissions portal on the Reportwell platform is the primary location to re…" at bounding box center [196, 189] width 222 height 541
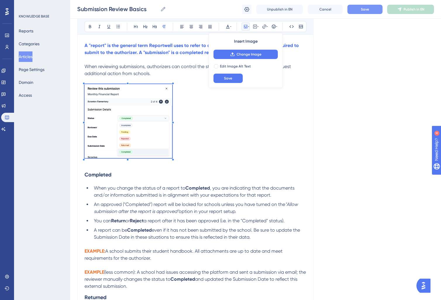
scroll to position [111, 0]
click at [189, 28] on icon at bounding box center [191, 26] width 5 height 5
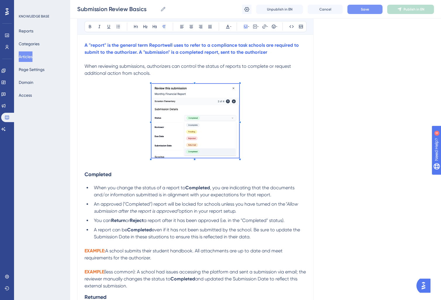
click at [280, 113] on p at bounding box center [196, 122] width 222 height 76
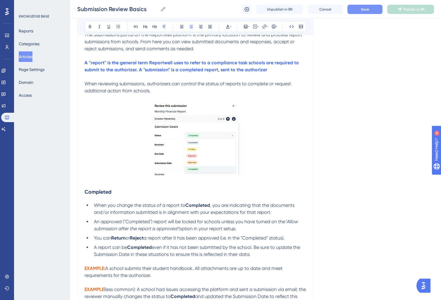
scroll to position [94, 0]
click at [176, 64] on strong "A "report" is the general term Reportwell uses to refer to a compliance task sc…" at bounding box center [193, 65] width 216 height 13
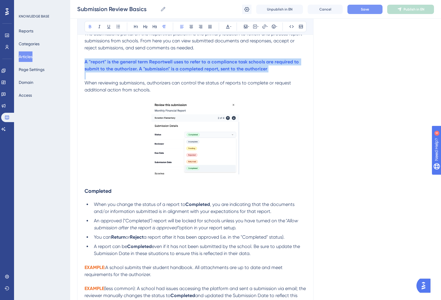
click at [176, 64] on strong "A "report" is the general term Reportwell uses to refer to a compliance task sc…" at bounding box center [193, 65] width 216 height 13
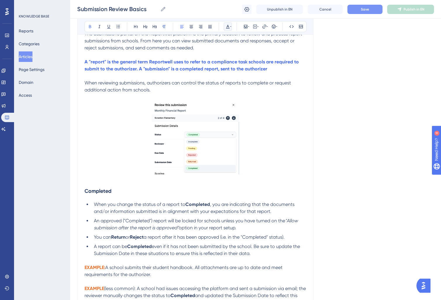
click at [229, 27] on icon at bounding box center [228, 26] width 5 height 5
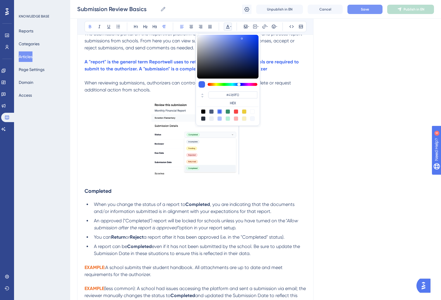
click at [97, 105] on p at bounding box center [196, 139] width 222 height 76
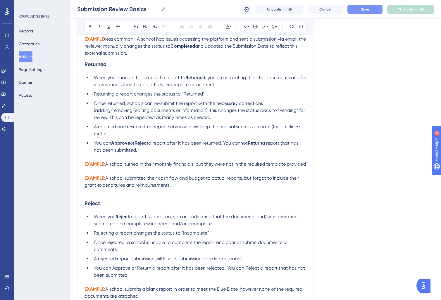
scroll to position [344, 0]
drag, startPoint x: 210, startPoint y: 94, endPoint x: 41, endPoint y: 98, distance: 169.1
click at [70, 98] on div "Performance Users Engagement Widgets Feedback Product Updates Knowledge Base AI…" at bounding box center [255, 14] width 371 height 717
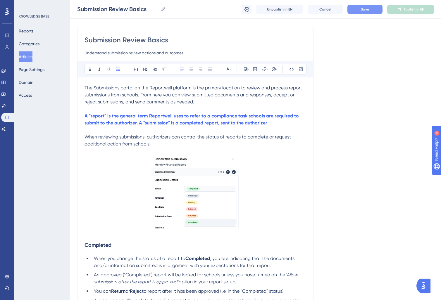
scroll to position [60, 0]
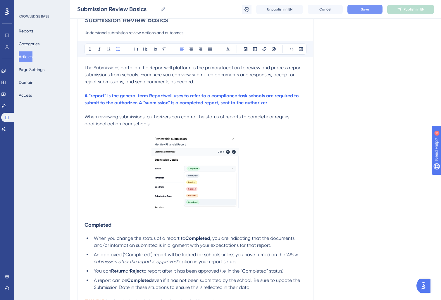
click at [161, 125] on p "When reviewing submissions, authorizers can control the status of reports to co…" at bounding box center [196, 120] width 222 height 14
drag, startPoint x: 152, startPoint y: 124, endPoint x: 214, endPoint y: 124, distance: 61.7
click at [212, 124] on p "When reviewing submissions, authorizers can control the status of reports to co…" at bounding box center [196, 120] width 222 height 14
drag, startPoint x: 170, startPoint y: 125, endPoint x: 240, endPoint y: 130, distance: 71.0
click at [248, 124] on span "When reviewing submissions, authorizers can control the status of reports to co…" at bounding box center [189, 120] width 208 height 13
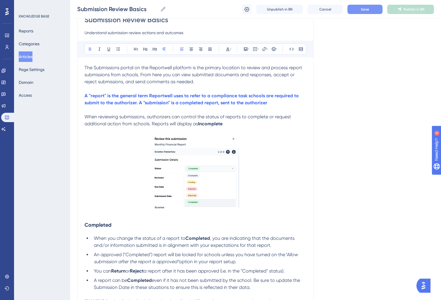
click at [265, 122] on p "When reviewing submissions, authorizers can control the status of reports to co…" at bounding box center [196, 120] width 222 height 14
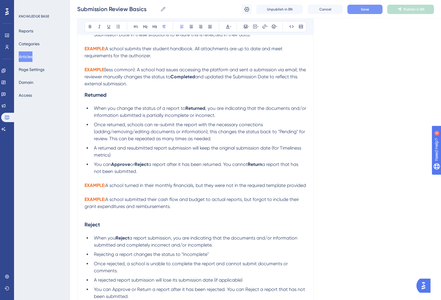
scroll to position [330, 0]
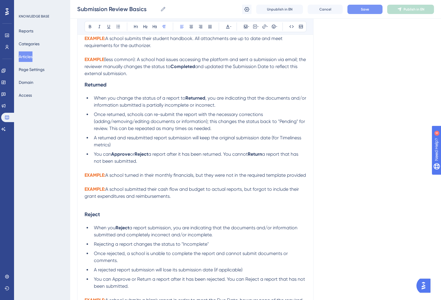
click at [85, 86] on strong "Returned" at bounding box center [96, 85] width 22 height 6
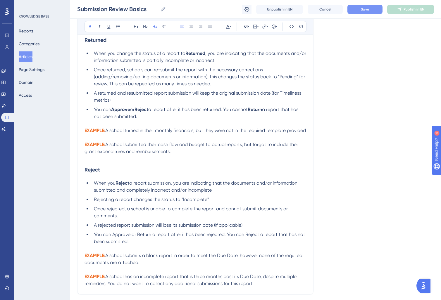
scroll to position [383, 0]
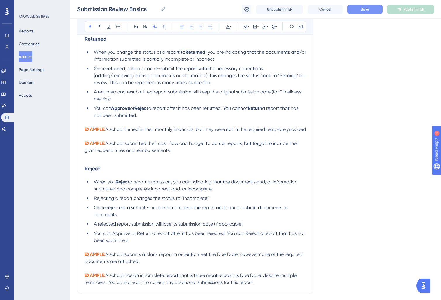
click at [280, 78] on span "Once returned, schools can re-submit the report with the necessary corrections …" at bounding box center [200, 76] width 212 height 20
drag, startPoint x: 297, startPoint y: 77, endPoint x: 292, endPoint y: 79, distance: 6.0
click at [297, 77] on span "Once returned, schools can re-submit the report with the necessary corrections …" at bounding box center [199, 76] width 211 height 20
click at [288, 80] on li "Once returned, schools can re-submit the report with the necessary corrections …" at bounding box center [199, 75] width 215 height 21
click at [289, 79] on span "Once returned, schools can re-submit the report with the necessary corrections …" at bounding box center [198, 76] width 209 height 20
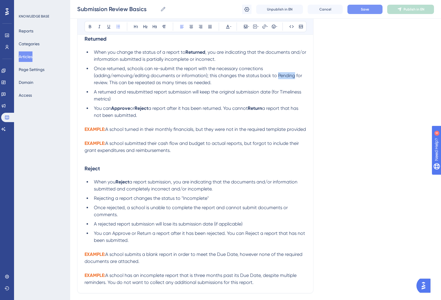
click at [289, 79] on span "Once returned, schools can re-submit the report with the necessary corrections …" at bounding box center [198, 76] width 209 height 20
click at [216, 94] on span "A returned and resubmitted report submission will keep the original submission …" at bounding box center [198, 95] width 209 height 13
click at [116, 100] on li "A returned and resubmitted report submission will keep the original submission …" at bounding box center [199, 96] width 215 height 14
drag, startPoint x: 90, startPoint y: 110, endPoint x: 159, endPoint y: 114, distance: 68.8
click at [91, 110] on ul "When you change the status of a report to Returned , you are indicating that th…" at bounding box center [196, 84] width 222 height 70
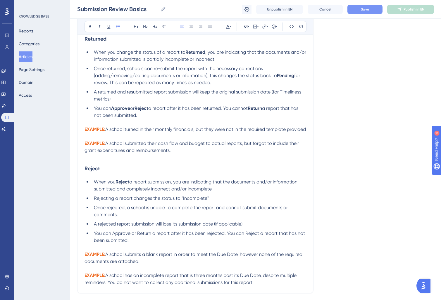
click at [167, 115] on li "You can Approve or Reject a report after it has been returned. You cannot Retur…" at bounding box center [199, 112] width 215 height 14
drag, startPoint x: 142, startPoint y: 116, endPoint x: 75, endPoint y: 111, distance: 67.5
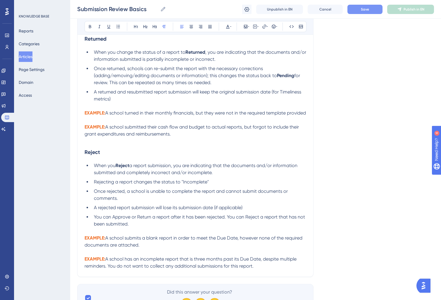
click at [128, 117] on p "EXAMPLE: A school turned in their monthly financials, but they were not in the …" at bounding box center [196, 113] width 222 height 7
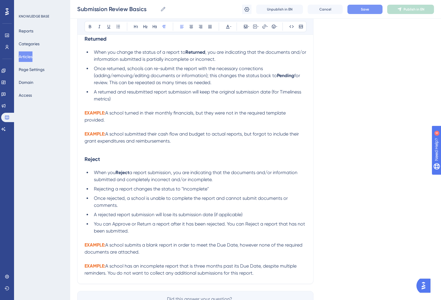
click at [189, 145] on p "EXAMPLE: A school submitted their cash flow and budget to actual reports, but f…" at bounding box center [196, 138] width 222 height 14
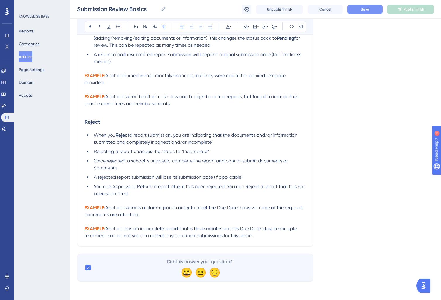
scroll to position [424, 0]
click at [102, 120] on h3 "Reject" at bounding box center [196, 121] width 222 height 15
click at [121, 143] on span "a report submission, you are indicating that the documents and/or information s…" at bounding box center [196, 138] width 205 height 13
drag, startPoint x: 116, startPoint y: 143, endPoint x: 201, endPoint y: 142, distance: 85.1
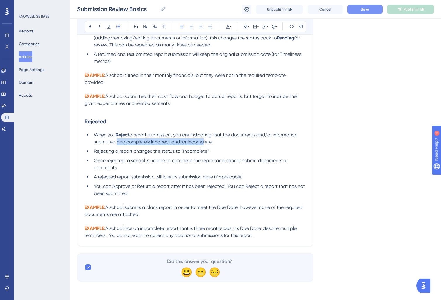
click at [201, 142] on span "a report submission, you are indicating that the documents and/or information s…" at bounding box center [196, 138] width 205 height 13
click at [220, 143] on li "When you Reject a report submission, you are indicating that the documents and/…" at bounding box center [199, 139] width 215 height 14
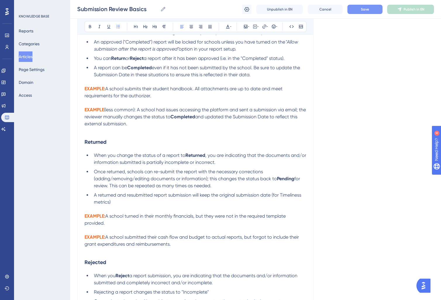
scroll to position [279, 0]
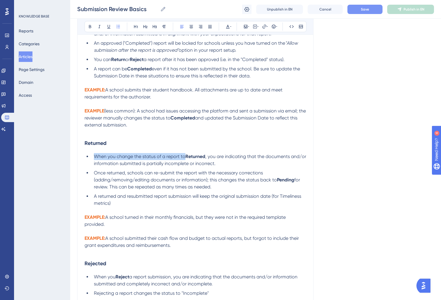
drag, startPoint x: 94, startPoint y: 158, endPoint x: 185, endPoint y: 157, distance: 90.7
click at [185, 157] on span "When you change the status of a report to" at bounding box center [140, 157] width 92 height 6
copy span "When you change the status of a report to"
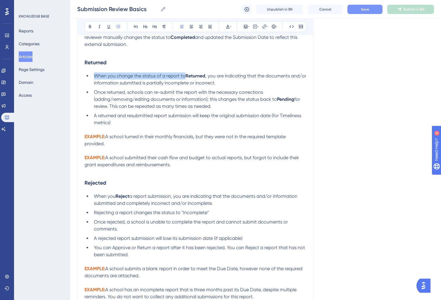
scroll to position [398, 0]
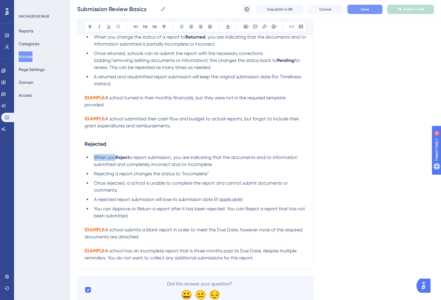
drag, startPoint x: 94, startPoint y: 159, endPoint x: 115, endPoint y: 159, distance: 21.7
click at [115, 159] on li "When you Reject a report submission, you are indicating that the documents and/…" at bounding box center [199, 161] width 215 height 14
click at [199, 159] on strong "Reject" at bounding box center [192, 158] width 14 height 6
drag, startPoint x: 248, startPoint y: 160, endPoint x: 204, endPoint y: 160, distance: 43.3
click at [204, 160] on li "When you change the status of a report to Rejected a report submission, you are…" at bounding box center [199, 161] width 215 height 14
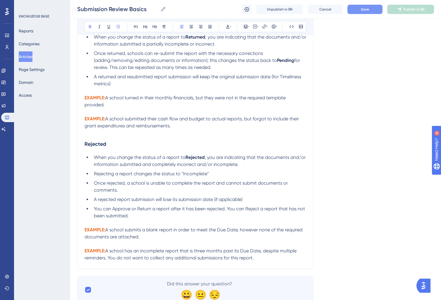
click at [224, 166] on span ", you are indicating that the documents and/or information submitted and comple…" at bounding box center [200, 161] width 213 height 13
click at [264, 165] on li "When you change the status of a report to Rejected , you are indicating that th…" at bounding box center [199, 161] width 215 height 14
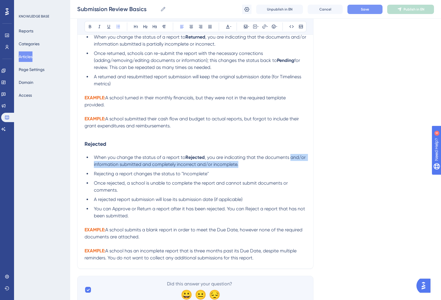
drag, startPoint x: 265, startPoint y: 167, endPoint x: 65, endPoint y: 165, distance: 200.1
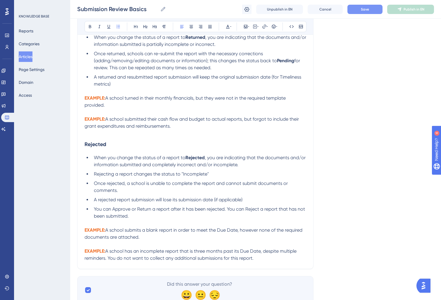
drag, startPoint x: 285, startPoint y: 174, endPoint x: 279, endPoint y: 171, distance: 7.0
click at [285, 174] on li "Rejecting a report changes the status to "Incomplete"" at bounding box center [199, 174] width 215 height 7
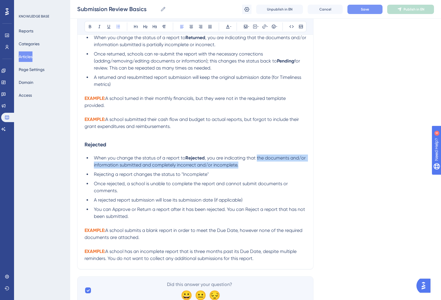
drag, startPoint x: 272, startPoint y: 168, endPoint x: 257, endPoint y: 162, distance: 15.7
click at [257, 162] on li "When you change the status of a report to Rejected , you are indicating that th…" at bounding box center [199, 162] width 215 height 14
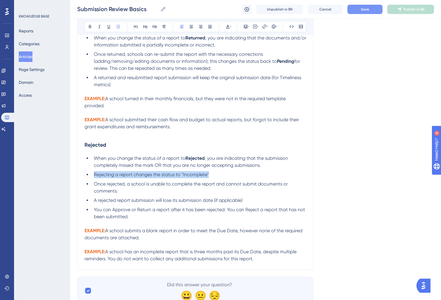
drag, startPoint x: 193, startPoint y: 178, endPoint x: 72, endPoint y: 178, distance: 121.4
click at [197, 182] on ul "When you change the status of a report to Rejected , you are indicating that th…" at bounding box center [196, 188] width 222 height 66
click at [145, 178] on span "Rejecting a report changes the status to "Incomplete"" at bounding box center [151, 175] width 115 height 6
click at [149, 178] on span "Rejecting a report changes the status to "Incomplete"" at bounding box center [151, 175] width 115 height 6
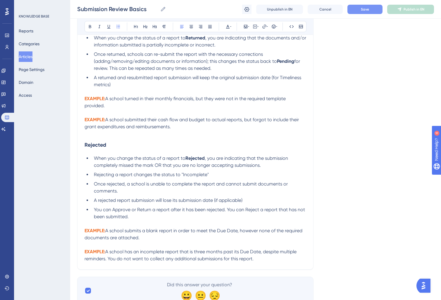
click at [154, 178] on span "Rejecting a report changes the status to "Incomplete"" at bounding box center [151, 175] width 115 height 6
drag, startPoint x: 94, startPoint y: 177, endPoint x: 216, endPoint y: 178, distance: 121.7
click at [216, 178] on li "Rejecting a report changes the status to "Incomplete"" at bounding box center [199, 174] width 215 height 7
click at [133, 193] on li "Once rejected, a school is unable to complete the report and cannot submit docu…" at bounding box center [199, 188] width 215 height 14
drag, startPoint x: 138, startPoint y: 194, endPoint x: 280, endPoint y: 184, distance: 142.2
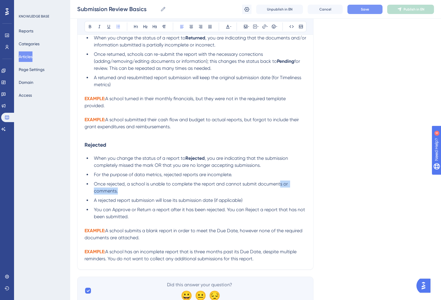
click at [280, 184] on li "Once rejected, a school is unable to complete the report and cannot submit docu…" at bounding box center [199, 188] width 215 height 14
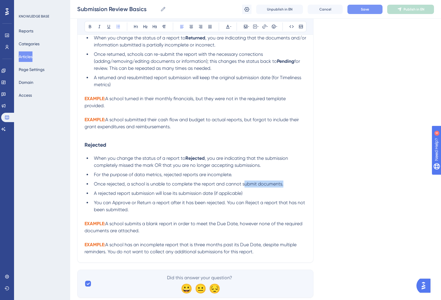
drag, startPoint x: 284, startPoint y: 186, endPoint x: 244, endPoint y: 185, distance: 40.4
click at [244, 185] on li "Once rejected, a school is unable to complete the report and cannot submit docu…" at bounding box center [199, 184] width 215 height 7
click at [244, 185] on span "Once rejected, a school is unable to complete the report and cannot submit docu…" at bounding box center [189, 184] width 190 height 6
drag, startPoint x: 216, startPoint y: 187, endPoint x: 286, endPoint y: 190, distance: 70.0
click at [286, 190] on ul "When you change the status of a report to Rejected , you are indicating that th…" at bounding box center [196, 184] width 222 height 58
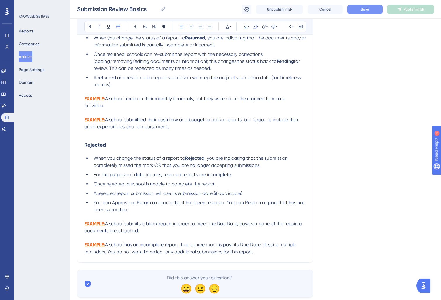
click at [251, 195] on li "A rejected report submission will lose its submission date (if applicable)" at bounding box center [198, 193] width 215 height 7
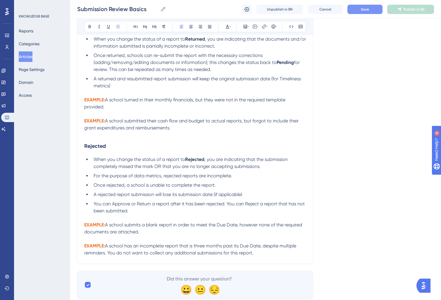
scroll to position [396, 0]
drag, startPoint x: 247, startPoint y: 197, endPoint x: 60, endPoint y: 196, distance: 187.8
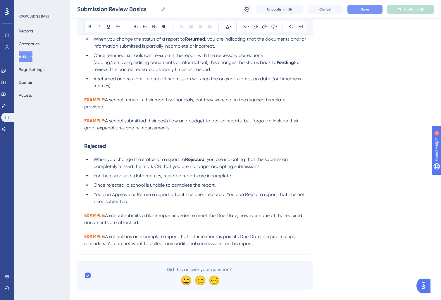
click at [152, 205] on li "You can Approve or Return a report after it has been rejected. You can Reject a…" at bounding box center [198, 198] width 215 height 14
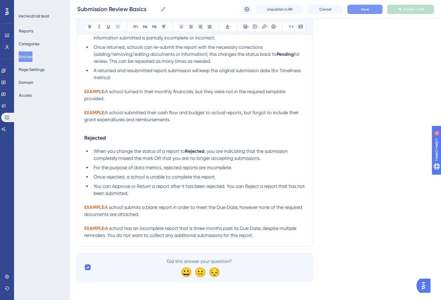
scroll to position [407, 1]
click at [245, 186] on span "You can Approve or Return a report after it has been rejected. You can Reject a…" at bounding box center [199, 190] width 212 height 13
click at [227, 187] on span "You can Approve or Return a report after it has been rejected. You can Reject a…" at bounding box center [199, 190] width 212 height 13
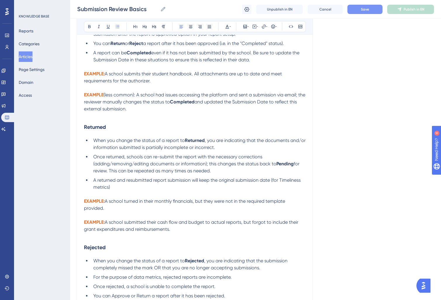
scroll to position [290, 1]
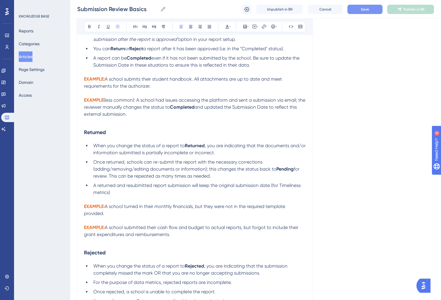
drag, startPoint x: 93, startPoint y: 59, endPoint x: 258, endPoint y: 68, distance: 165.7
click at [258, 68] on li "A report can be Completed even if it has not been submitted by the school. Be s…" at bounding box center [198, 62] width 215 height 14
copy li "A report can be Completed even if it has not been submitted by the school. Be s…"
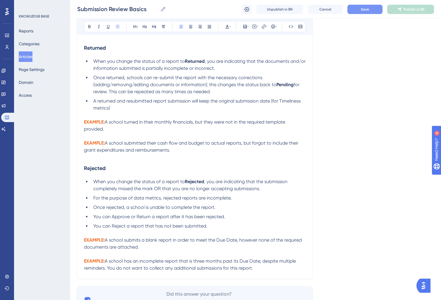
scroll to position [409, 1]
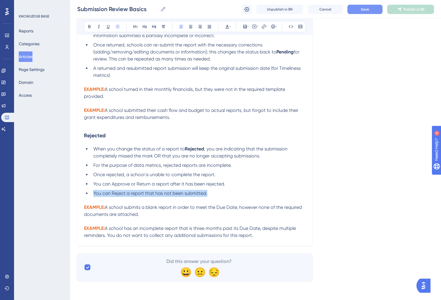
drag, startPoint x: 93, startPoint y: 193, endPoint x: 209, endPoint y: 195, distance: 116.1
click at [209, 195] on li "You can Reject a report that has not been submitted." at bounding box center [198, 193] width 215 height 7
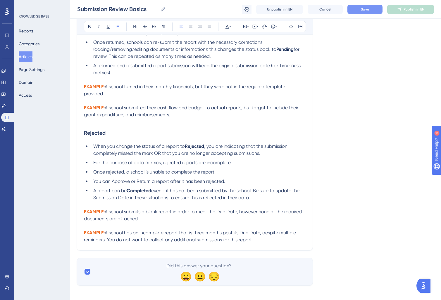
click at [132, 194] on strong "Completed" at bounding box center [139, 191] width 25 height 6
click at [282, 201] on li "A report can be Rejected even if it has not been submitted by the school. Be su…" at bounding box center [198, 194] width 215 height 14
drag, startPoint x: 255, startPoint y: 200, endPoint x: 252, endPoint y: 195, distance: 5.8
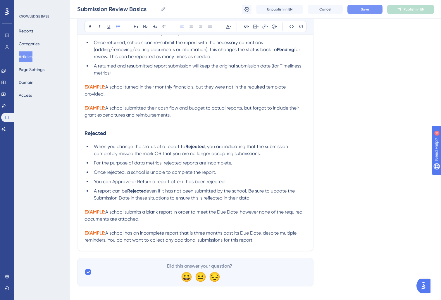
click at [252, 195] on li "A report can be Rejected even if it has not been submitted by the school. Be su…" at bounding box center [199, 195] width 215 height 14
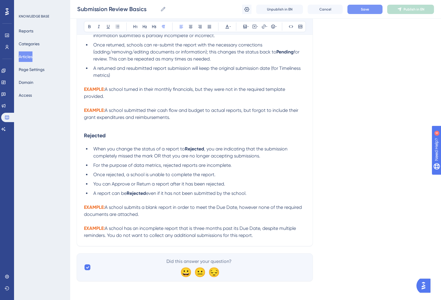
drag, startPoint x: 153, startPoint y: 215, endPoint x: 63, endPoint y: 205, distance: 90.7
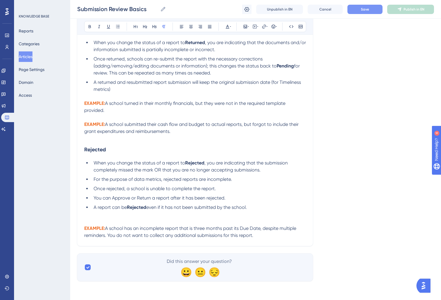
scroll to position [388, 0]
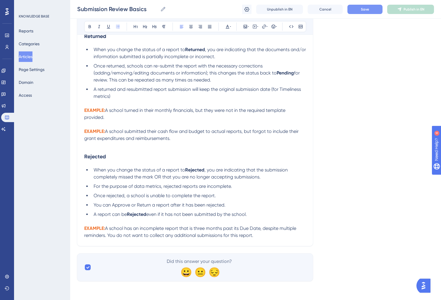
click at [282, 237] on p "EXAMPLE: A school has an incomplete report that is three months past its Due Da…" at bounding box center [195, 232] width 222 height 14
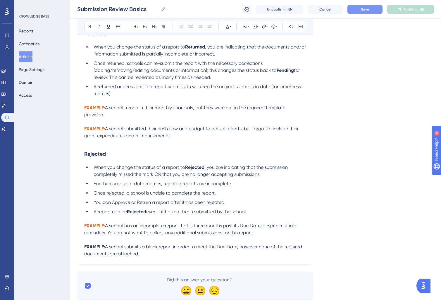
click at [98, 250] on strong "EXAMPLE:" at bounding box center [94, 247] width 21 height 6
drag, startPoint x: 105, startPoint y: 249, endPoint x: 81, endPoint y: 233, distance: 28.2
click at [234, 28] on div "Bold Italic Underline Bullet Point Heading 1 Heading 2 Heading 3 Normal Align L…" at bounding box center [195, 26] width 222 height 11
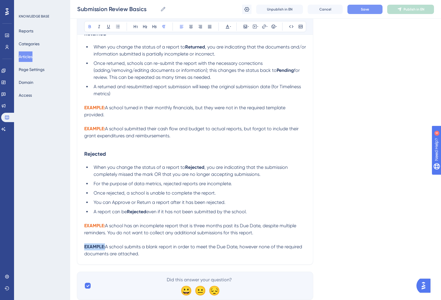
drag, startPoint x: 106, startPoint y: 250, endPoint x: 206, endPoint y: 121, distance: 163.4
click at [85, 248] on p "EXAMPLE: A school submits a blank report in order to meet the Due Date, however…" at bounding box center [195, 251] width 222 height 14
click at [245, 27] on icon at bounding box center [246, 27] width 4 height 4
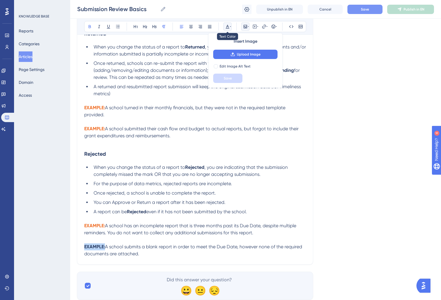
click at [226, 25] on icon at bounding box center [227, 26] width 5 height 5
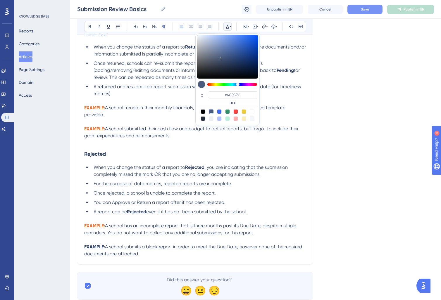
drag, startPoint x: 118, startPoint y: 234, endPoint x: 107, endPoint y: 231, distance: 11.1
click at [117, 234] on span "A school has an incomplete report that is three months past its Due Date, despi…" at bounding box center [190, 229] width 213 height 13
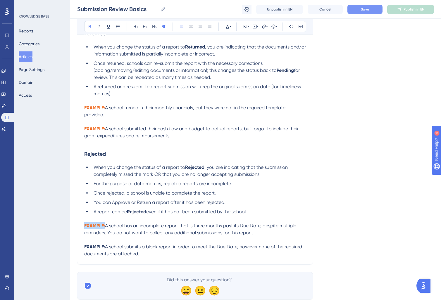
drag, startPoint x: 102, startPoint y: 230, endPoint x: 82, endPoint y: 230, distance: 20.2
copy strong "EXAMPLE:"
click at [96, 250] on strong "EXAMPLE:" at bounding box center [94, 247] width 21 height 6
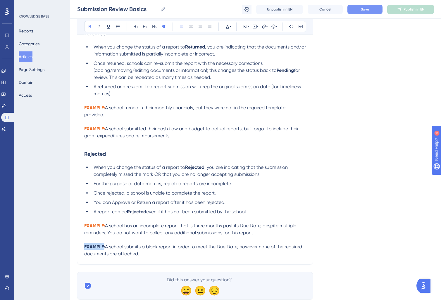
click at [96, 250] on strong "EXAMPLE:" at bounding box center [94, 247] width 21 height 6
drag, startPoint x: 98, startPoint y: 250, endPoint x: 105, endPoint y: 250, distance: 7.0
click at [99, 250] on strong "EXAMPLE:" at bounding box center [94, 247] width 21 height 6
drag, startPoint x: 105, startPoint y: 249, endPoint x: 70, endPoint y: 249, distance: 34.2
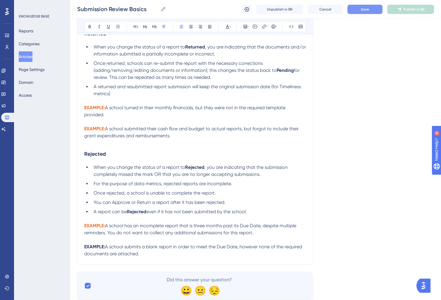
click at [97, 233] on span "A school has an incomplete report that is three months past its Due Date, despi…" at bounding box center [190, 229] width 213 height 13
click at [96, 229] on strong "EXAMPLE:" at bounding box center [94, 226] width 21 height 6
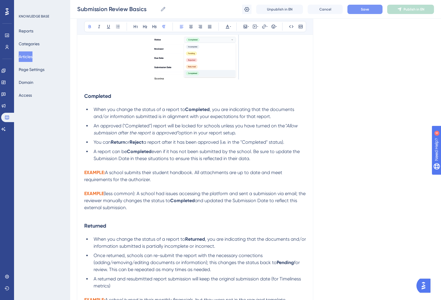
scroll to position [196, 0]
click at [232, 29] on div "Bold Italic Underline Bullet Point Heading 1 Heading 2 Heading 3 Normal Align L…" at bounding box center [195, 26] width 222 height 11
click at [231, 28] on button at bounding box center [227, 27] width 8 height 8
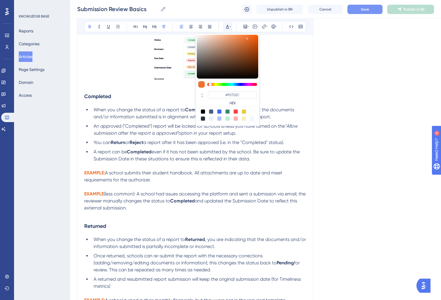
click at [104, 250] on li "When you change the status of a report to Returned , you are indicating that th…" at bounding box center [198, 243] width 215 height 14
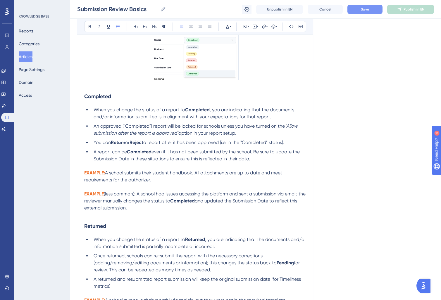
scroll to position [409, 0]
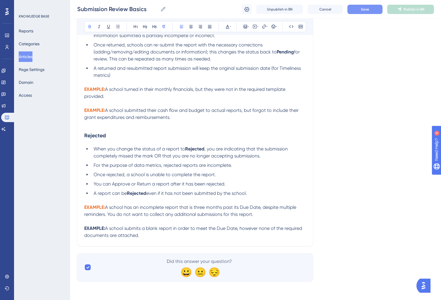
click at [87, 228] on strong "EXAMPLE:" at bounding box center [94, 229] width 21 height 6
drag, startPoint x: 106, startPoint y: 228, endPoint x: 72, endPoint y: 228, distance: 33.6
click at [228, 27] on icon at bounding box center [228, 27] width 4 height 4
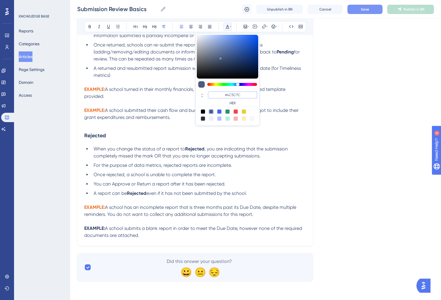
click at [231, 94] on input "#4C5C7C" at bounding box center [232, 95] width 49 height 7
paste input "F0722"
type input "#F0722C"
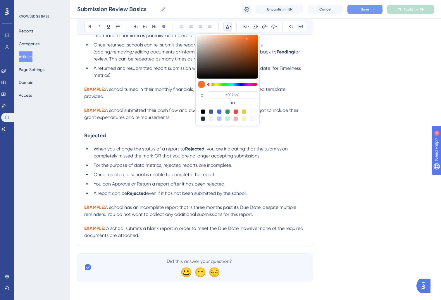
click at [206, 177] on li "Once rejected, a school is unable to complete the report." at bounding box center [198, 174] width 215 height 7
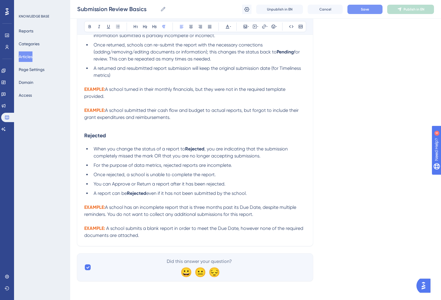
drag, startPoint x: 154, startPoint y: 233, endPoint x: 224, endPoint y: 246, distance: 72.0
click at [154, 233] on p "EXAMPLE: A school submits a blank report in order to meet the Due Date, however…" at bounding box center [195, 232] width 222 height 14
click at [240, 165] on li "For the purpose of data metrics, rejected reports are incomplete." at bounding box center [198, 165] width 215 height 7
click at [85, 136] on strong "Rejected" at bounding box center [95, 135] width 22 height 6
click at [149, 234] on p "EXAMPLE: A school submits a blank report in order to meet the Due Date, however…" at bounding box center [195, 232] width 222 height 14
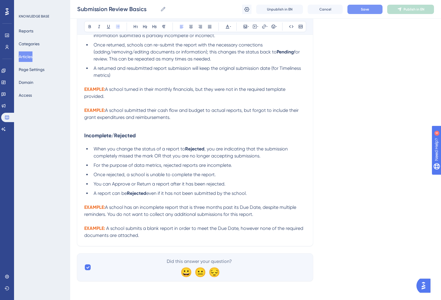
drag, startPoint x: 125, startPoint y: 150, endPoint x: 173, endPoint y: 149, distance: 48.3
click at [125, 150] on span "When you change the status of a report to" at bounding box center [140, 149] width 92 height 6
click at [175, 148] on span "When you change the status of a report to" at bounding box center [140, 149] width 92 height 6
click at [188, 150] on strong "Rejected" at bounding box center [194, 149] width 19 height 6
drag, startPoint x: 210, startPoint y: 149, endPoint x: 186, endPoint y: 148, distance: 24.3
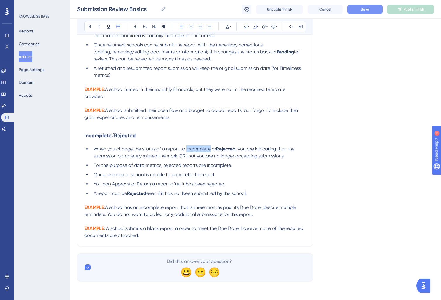
click at [186, 148] on span "When you change the status of a report to Incomplete or" at bounding box center [155, 149] width 123 height 6
click at [245, 165] on li "For the purpose of data metrics, rejected reports are incomplete." at bounding box center [198, 165] width 215 height 7
click at [201, 166] on span "For the purpose of data metrics, rejected reports are incomplete." at bounding box center [163, 166] width 138 height 6
click at [233, 165] on li "For the purpose of data metrics, rejected reports are incomplete." at bounding box center [198, 165] width 215 height 7
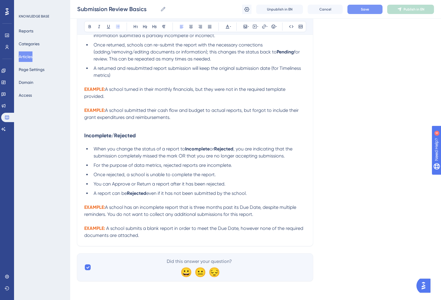
click at [110, 173] on span "Once rejected, a school is unable to complete the report." at bounding box center [155, 175] width 122 height 6
click at [93, 174] on li "Once rejected, a school is unable to complete the report." at bounding box center [198, 174] width 215 height 7
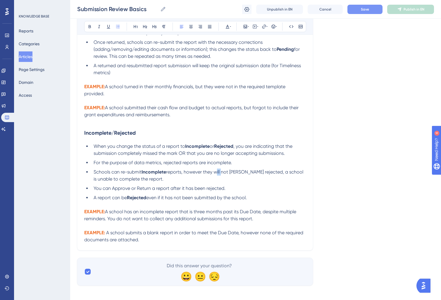
drag, startPoint x: 215, startPoint y: 173, endPoint x: 222, endPoint y: 174, distance: 6.8
click at [222, 174] on span "reports, however they will not [PERSON_NAME] rejected, a school is unable to co…" at bounding box center [199, 175] width 211 height 13
click at [226, 174] on span "reports, however they will not [PERSON_NAME] rejected, a school is unable to co…" at bounding box center [199, 175] width 211 height 13
drag, startPoint x: 223, startPoint y: 174, endPoint x: 235, endPoint y: 173, distance: 12.0
click at [235, 173] on span "reports, however they will not [PERSON_NAME] rejected, a school is unable to co…" at bounding box center [199, 175] width 211 height 13
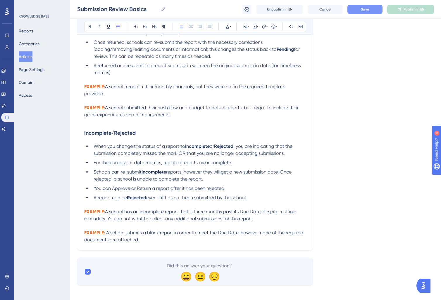
click at [282, 175] on span "reports, however they will get a new submission date. Once rejected, a school i…" at bounding box center [193, 175] width 199 height 13
drag, startPoint x: 282, startPoint y: 175, endPoint x: 285, endPoint y: 179, distance: 5.4
click at [285, 179] on li "Schools can re-submit Incomplete reports, however they will get a new submissio…" at bounding box center [198, 176] width 215 height 14
click at [128, 175] on span "Schools can re-submit" at bounding box center [118, 172] width 48 height 6
click at [140, 183] on li "Schools can resubmit Incomplete reports, however they will get a new submission…" at bounding box center [198, 176] width 215 height 14
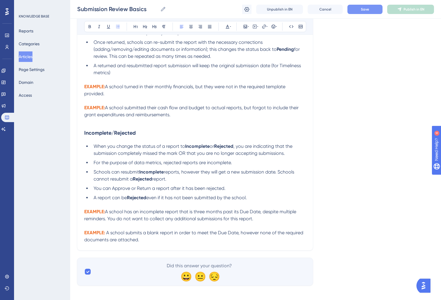
drag, startPoint x: 233, startPoint y: 190, endPoint x: 54, endPoint y: 189, distance: 179.0
click at [175, 192] on li "You can Approve or Return a report after it has been rejected." at bounding box center [198, 188] width 215 height 7
click at [240, 192] on li "You can Approve or Return a report after it has been rejected." at bounding box center [198, 188] width 215 height 7
click at [277, 175] on span "reports, however they will get a new submission date. Schools cannot resubmit a" at bounding box center [195, 175] width 202 height 13
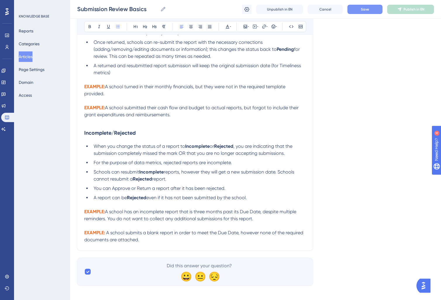
click at [246, 174] on span "reports, however they will get a new submission date. Schools cannot resubmit a" at bounding box center [195, 175] width 202 height 13
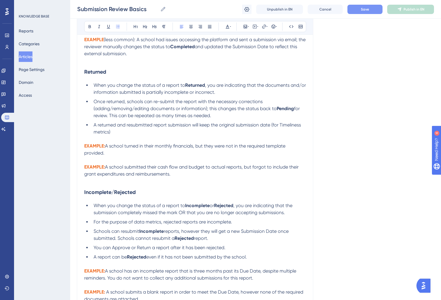
click at [238, 127] on span "A returned and resubmitted report submission will keep the original submission …" at bounding box center [198, 128] width 209 height 13
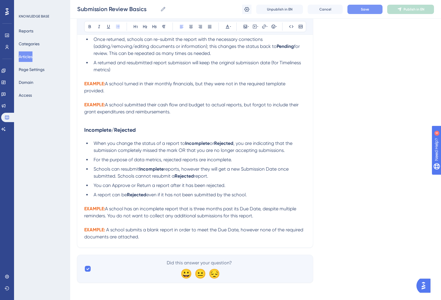
scroll to position [417, 0]
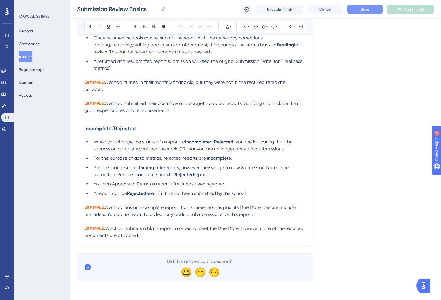
click at [152, 220] on p at bounding box center [195, 221] width 222 height 7
drag, startPoint x: 246, startPoint y: 213, endPoint x: 255, endPoint y: 215, distance: 9.5
click at [251, 214] on span "A school has an incomplete report that is three months past its Due Date, despi…" at bounding box center [190, 211] width 213 height 13
click at [300, 216] on p "EXAMPLE: A school has an incomplete report that is three months past its Due Da…" at bounding box center [195, 211] width 222 height 14
click at [279, 214] on p "EXAMPLE: A school has an incomplete report that is three months past its Due Da…" at bounding box center [195, 211] width 222 height 14
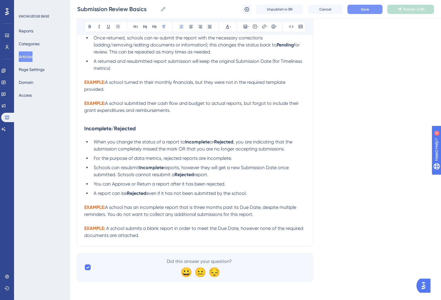
click at [164, 233] on p "EXAMPLE: A school submits a blank report in order to meet the Due Date, however…" at bounding box center [195, 232] width 222 height 14
click at [103, 206] on strong "EXAMPLE:" at bounding box center [94, 208] width 21 height 6
click at [103, 230] on strong "EXAMPLE:" at bounding box center [94, 229] width 21 height 6
click at [193, 235] on p "EXAMPLE (Incomplete): A school submits a blank report in order to meet the Due …" at bounding box center [195, 232] width 222 height 14
drag, startPoint x: 105, startPoint y: 206, endPoint x: 127, endPoint y: 204, distance: 22.4
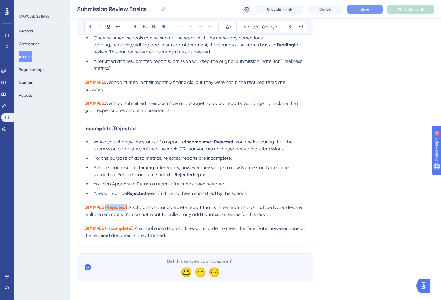
click at [127, 204] on p "EXAMPLE (Rejected): A school has an incomplete report that is three months past…" at bounding box center [195, 211] width 222 height 14
click at [115, 221] on p at bounding box center [195, 221] width 222 height 7
drag, startPoint x: 105, startPoint y: 228, endPoint x: 132, endPoint y: 226, distance: 27.3
click at [132, 226] on strong "EXAMPLE (Incomplete):" at bounding box center [108, 229] width 49 height 6
click at [187, 237] on p "EXAMPLE (Incomplete) : A school submits a blank report in order to meet the Due…" at bounding box center [195, 232] width 222 height 14
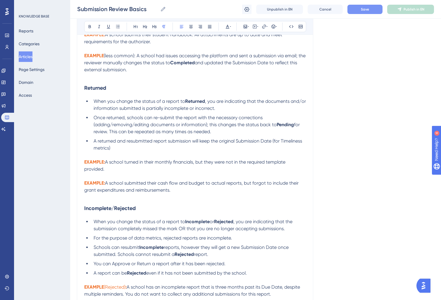
scroll to position [241, 0]
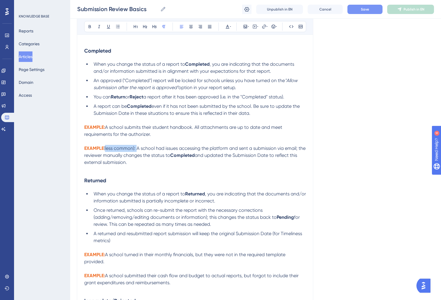
drag, startPoint x: 105, startPoint y: 150, endPoint x: 136, endPoint y: 149, distance: 31.6
click at [136, 149] on span "(less common): A school had issues accessing the platform and sent a submission…" at bounding box center [195, 152] width 223 height 13
click at [136, 149] on strong "(less common):" at bounding box center [121, 149] width 32 height 6
drag, startPoint x: 137, startPoint y: 149, endPoint x: 105, endPoint y: 148, distance: 31.6
click at [105, 148] on p "EXAMPLE (less common): A school had issues accessing the platform and sent a su…" at bounding box center [195, 155] width 222 height 21
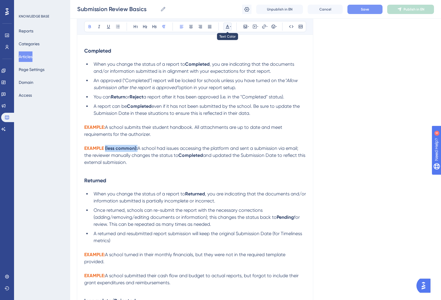
click at [227, 27] on icon at bounding box center [227, 26] width 5 height 5
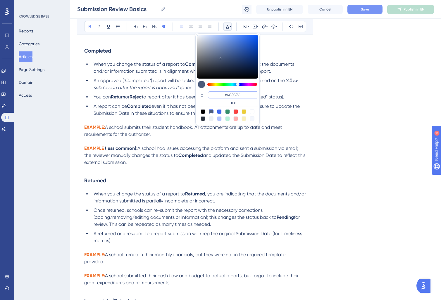
click at [235, 96] on input "#4C5C7C" at bounding box center [232, 95] width 49 height 7
paste input "F0722"
type input "#F0722C"
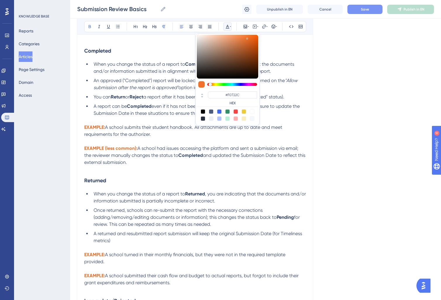
click at [158, 152] on span "A school had issues accessing the platform and sent a submission via email; the…" at bounding box center [191, 152] width 215 height 13
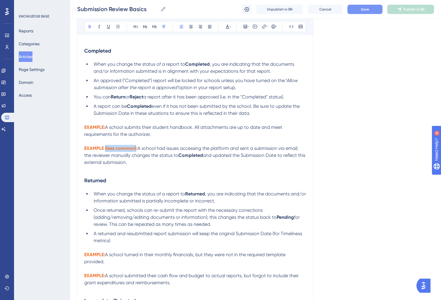
drag, startPoint x: 136, startPoint y: 150, endPoint x: 106, endPoint y: 151, distance: 30.5
click at [106, 151] on strong "(less common):" at bounding box center [121, 149] width 32 height 6
click at [126, 164] on span "and updated the Submission Date to reflect this external submission." at bounding box center [191, 159] width 214 height 13
click at [152, 168] on p at bounding box center [195, 169] width 222 height 7
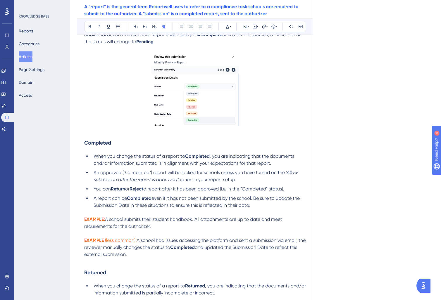
scroll to position [242, 0]
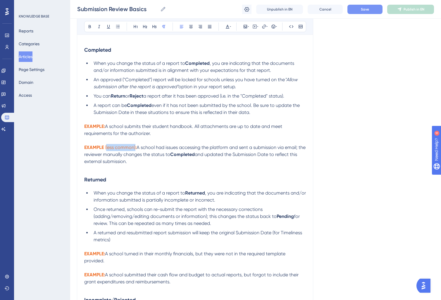
drag, startPoint x: 135, startPoint y: 149, endPoint x: 106, endPoint y: 149, distance: 28.7
click at [106, 149] on p "EXAMPLE (less common) : A school had issues accessing the platform and sent a s…" at bounding box center [195, 154] width 222 height 21
click at [205, 182] on h3 "Returned" at bounding box center [195, 179] width 222 height 15
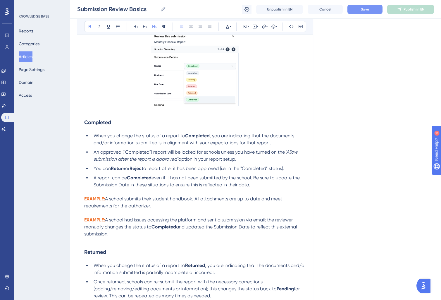
scroll to position [417, 0]
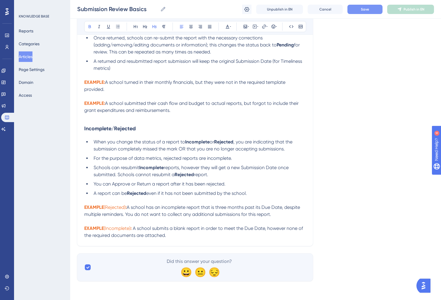
drag, startPoint x: 175, startPoint y: 232, endPoint x: 176, endPoint y: 235, distance: 3.5
click at [175, 233] on p "EXAMPLE (Incomplete) : A school submits a blank report in order to meet the Due…" at bounding box center [195, 232] width 222 height 14
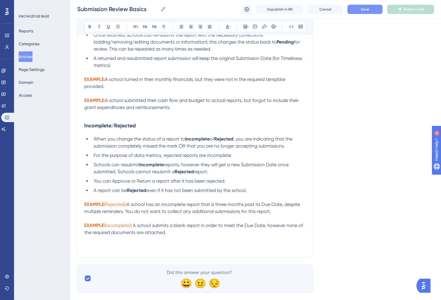
scroll to position [417, 0]
click at [255, 27] on icon at bounding box center [254, 26] width 5 height 5
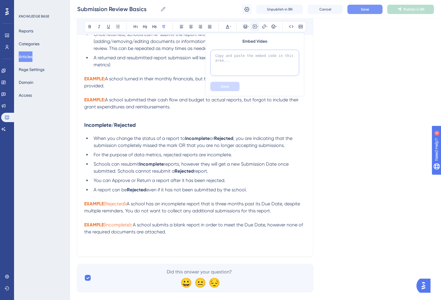
click at [234, 63] on textarea at bounding box center [254, 63] width 89 height 26
paste textarea "<div style="position: relative; padding-bottom: 56.25%; height: 0;"><iframe src…"
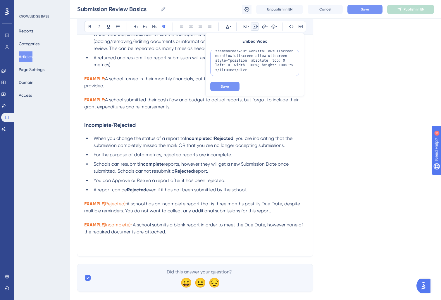
type textarea "<div style="position: relative; padding-bottom: 56.25%; height: 0;"><iframe src…"
click at [228, 88] on span "Save" at bounding box center [225, 86] width 8 height 5
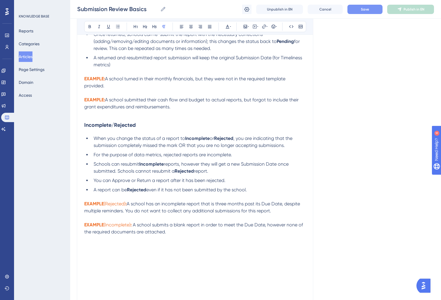
scroll to position [500, 0]
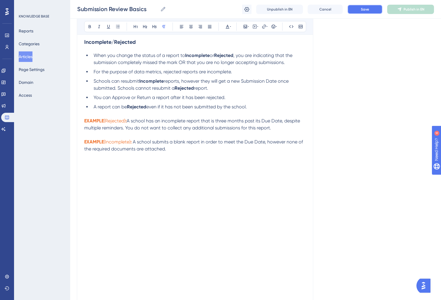
click at [364, 11] on span "Save" at bounding box center [365, 9] width 8 height 5
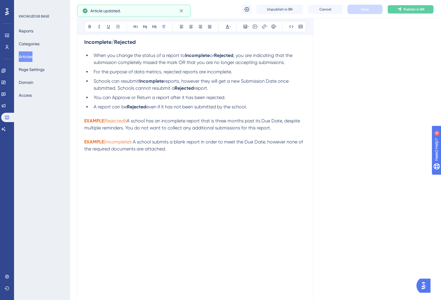
click at [419, 10] on span "Publish in EN" at bounding box center [414, 9] width 21 height 5
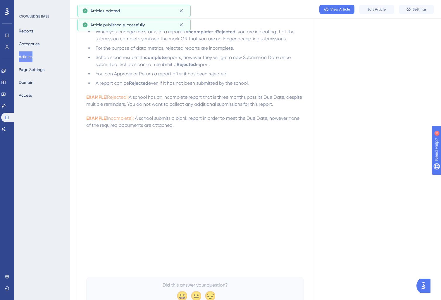
click at [29, 57] on button "Articles" at bounding box center [26, 56] width 14 height 11
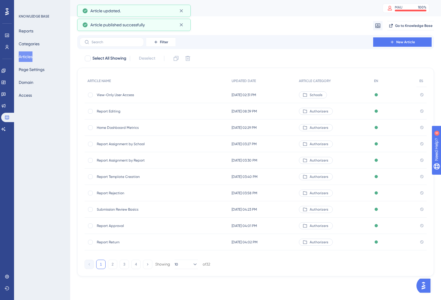
drag, startPoint x: 121, startPoint y: 266, endPoint x: 126, endPoint y: 258, distance: 9.7
click at [121, 266] on button "3" at bounding box center [124, 264] width 9 height 9
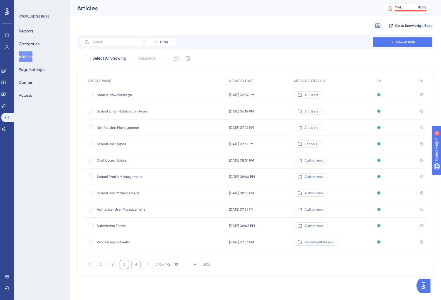
click at [138, 263] on button "4" at bounding box center [135, 264] width 9 height 9
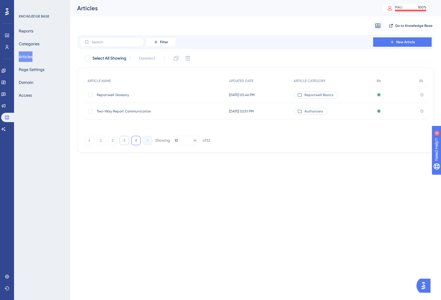
click at [125, 138] on button "3" at bounding box center [124, 140] width 9 height 9
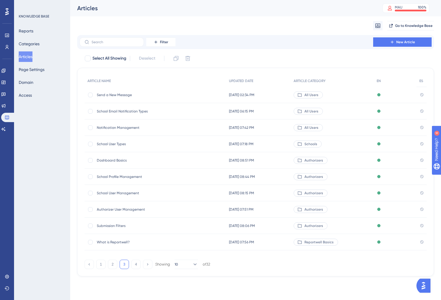
click at [150, 176] on span "School Profile Management" at bounding box center [144, 177] width 94 height 5
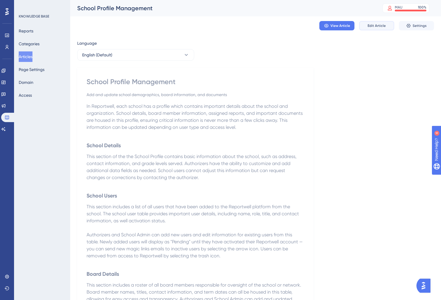
click at [376, 27] on span "Edit Article" at bounding box center [377, 25] width 18 height 5
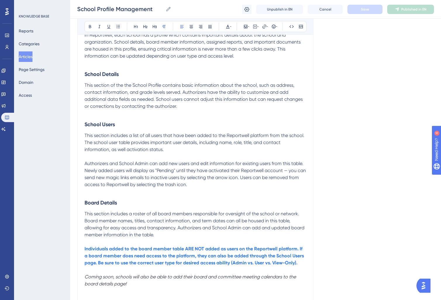
scroll to position [94, 0]
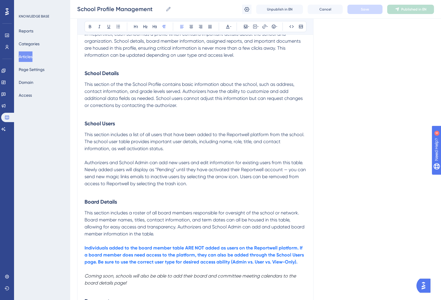
click at [87, 74] on strong "School Details" at bounding box center [102, 73] width 34 height 6
click at [94, 74] on strong "School Details" at bounding box center [102, 73] width 34 height 6
click at [121, 125] on h3 "School Users" at bounding box center [196, 123] width 222 height 15
click at [196, 104] on p "This section of the the School Profile contains basic information about the sch…" at bounding box center [196, 95] width 222 height 28
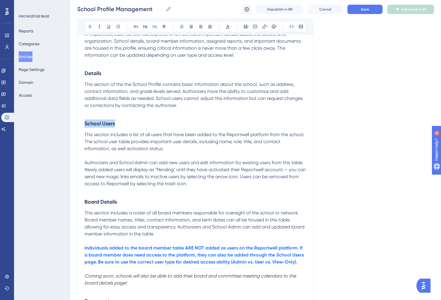
drag, startPoint x: 132, startPoint y: 123, endPoint x: 46, endPoint y: 123, distance: 86.0
click at [70, 123] on div "Performance Users Engagement Widgets Feedback Product Updates Knowledge Base AI…" at bounding box center [255, 151] width 371 height 490
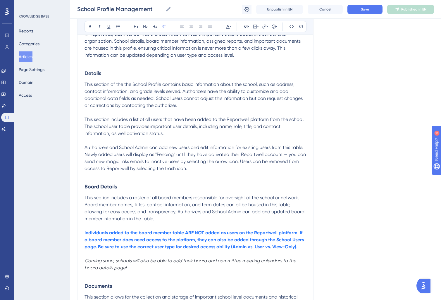
click at [88, 121] on span "This section includes a list of all users that have been added to the Reportwel…" at bounding box center [195, 127] width 221 height 20
click at [201, 131] on p "Additionally, this section includes a list of all users that have been added to…" at bounding box center [196, 126] width 222 height 21
drag, startPoint x: 190, startPoint y: 120, endPoint x: 103, endPoint y: 128, distance: 87.8
click at [103, 128] on span "Additionally, this section includes a list of all users that have been added to…" at bounding box center [196, 127] width 223 height 20
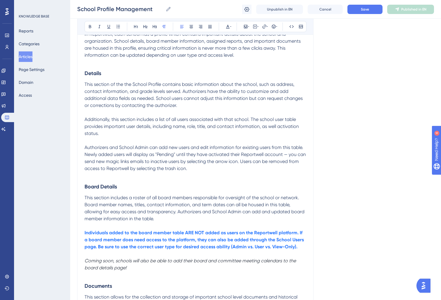
drag, startPoint x: 208, startPoint y: 131, endPoint x: 253, endPoint y: 121, distance: 45.6
click at [253, 121] on p "Additionally, this section includes a list of all users associated with that sc…" at bounding box center [196, 126] width 222 height 21
click at [244, 132] on p "Additionally, this section includes a list of all users associated with that sc…" at bounding box center [196, 126] width 222 height 21
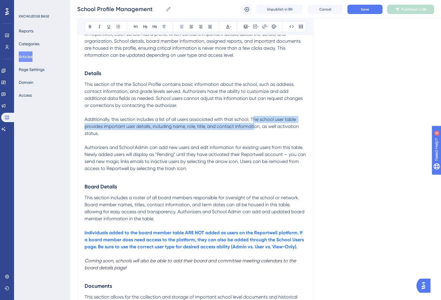
drag, startPoint x: 253, startPoint y: 120, endPoint x: 251, endPoint y: 118, distance: 3.0
click at [254, 128] on span "Additionally, this section includes a list of all users associated with that sc…" at bounding box center [193, 127] width 216 height 20
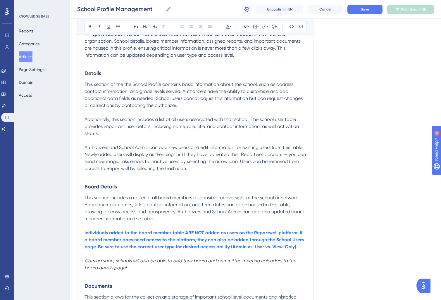
click at [251, 118] on span "Additionally, this section includes a list of all users associated with that sc…" at bounding box center [193, 127] width 216 height 20
drag, startPoint x: 252, startPoint y: 120, endPoint x: 253, endPoint y: 133, distance: 12.6
click at [253, 133] on p "Additionally, this section includes a list of all users associated with that sc…" at bounding box center [196, 126] width 222 height 21
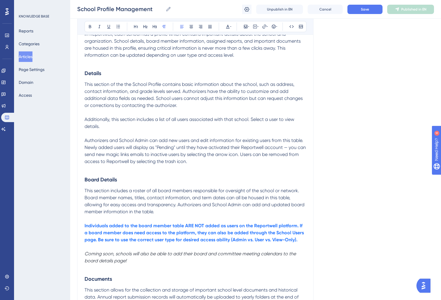
click at [212, 160] on p "Authorizers and School Admin can add new users and edit information for existin…" at bounding box center [196, 151] width 222 height 28
drag, startPoint x: 211, startPoint y: 163, endPoint x: 68, endPoint y: 141, distance: 144.7
click at [70, 141] on div "Performance Users Engagement Widgets Feedback Product Updates Knowledge Base AI…" at bounding box center [255, 139] width 371 height 467
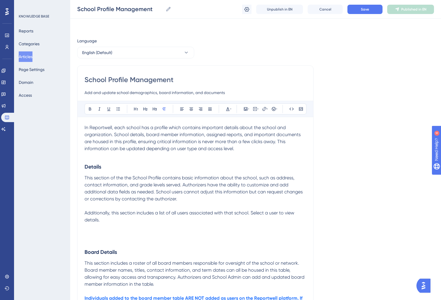
scroll to position [56, 0]
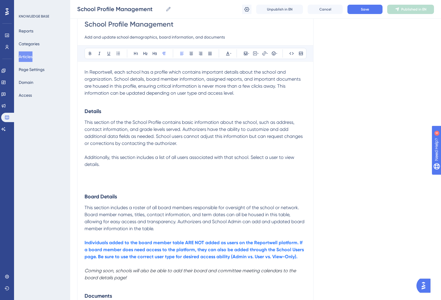
drag, startPoint x: 109, startPoint y: 163, endPoint x: 158, endPoint y: 139, distance: 54.7
click at [115, 165] on p "Additionally, this section includes a list of all users associated with that sc…" at bounding box center [196, 161] width 222 height 14
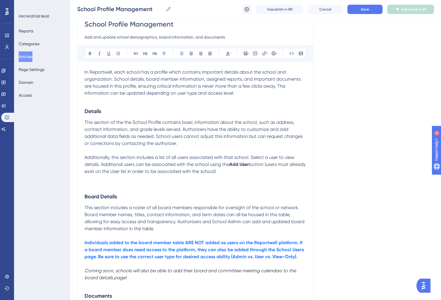
click at [100, 180] on p at bounding box center [196, 178] width 222 height 7
click at [93, 184] on p at bounding box center [196, 185] width 222 height 7
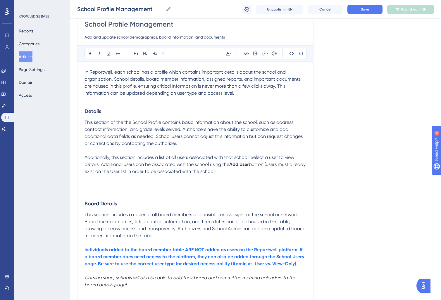
click at [91, 183] on p at bounding box center [196, 185] width 222 height 7
click at [248, 52] on icon at bounding box center [248, 53] width 1 height 5
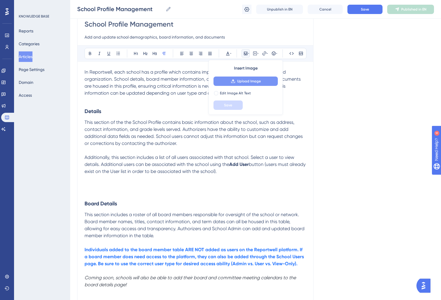
click at [233, 80] on icon at bounding box center [233, 81] width 4 height 4
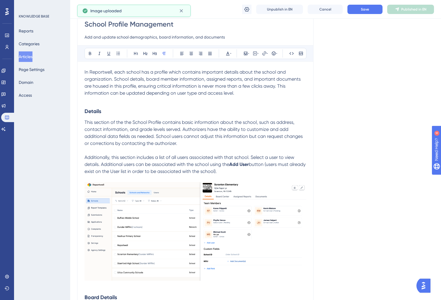
click at [207, 221] on img at bounding box center [196, 231] width 222 height 99
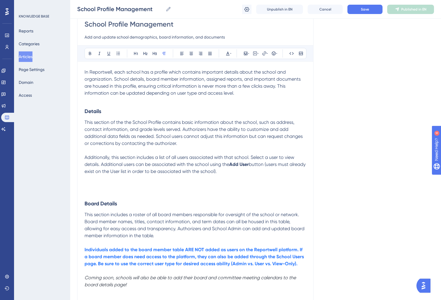
click at [97, 97] on p at bounding box center [196, 100] width 222 height 7
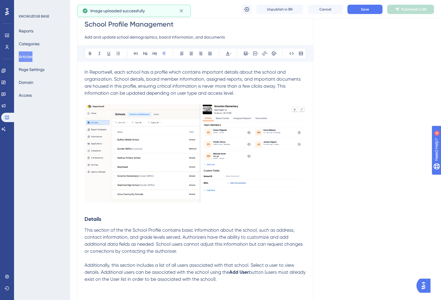
scroll to position [113, 0]
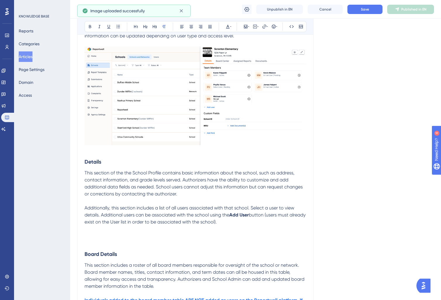
click at [101, 233] on p at bounding box center [196, 236] width 222 height 7
click at [248, 26] on icon at bounding box center [248, 26] width 1 height 5
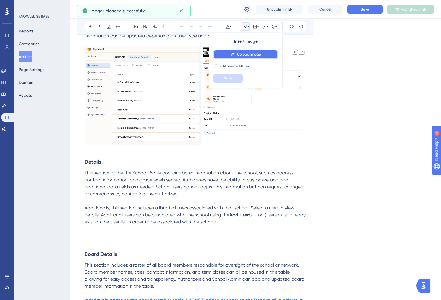
click at [234, 53] on icon at bounding box center [233, 54] width 5 height 5
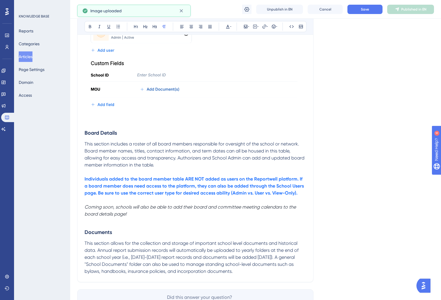
scroll to position [440, 0]
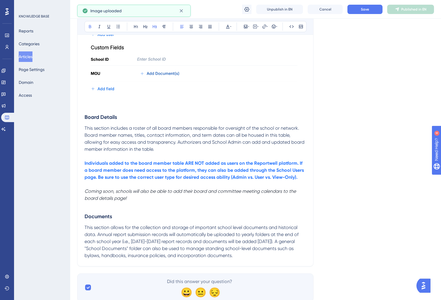
click at [99, 111] on h3 "Board Details" at bounding box center [196, 117] width 222 height 15
click at [92, 104] on p at bounding box center [196, 106] width 222 height 7
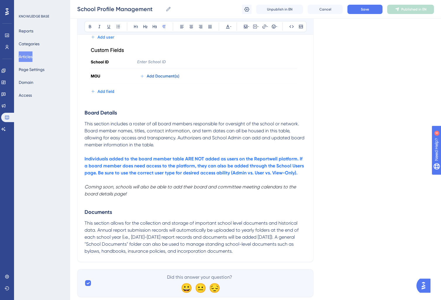
scroll to position [453, 0]
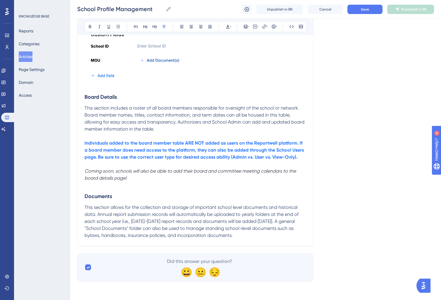
click at [110, 93] on h3 "Board Details" at bounding box center [196, 96] width 222 height 15
click at [108, 95] on strong "Board Details" at bounding box center [101, 97] width 32 height 6
click at [195, 147] on p "Individuals added to the board member table ARE NOT added as users on the Repor…" at bounding box center [196, 150] width 222 height 21
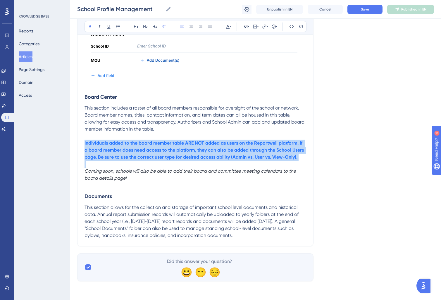
click at [195, 147] on p "Individuals added to the board member table ARE NOT added as users on the Repor…" at bounding box center [196, 150] width 222 height 21
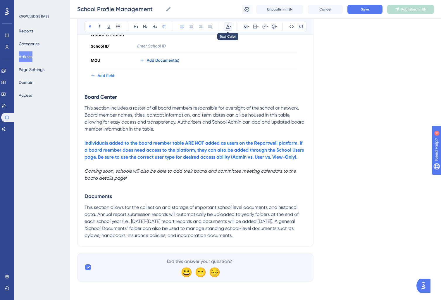
click at [230, 27] on icon at bounding box center [228, 26] width 5 height 5
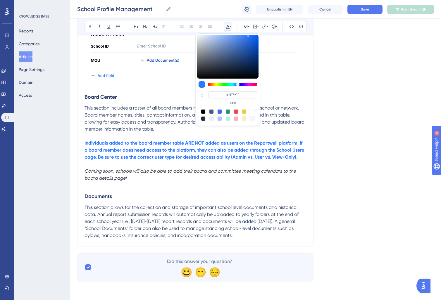
click at [219, 112] on div at bounding box center [219, 111] width 5 height 5
type input "#4169F0"
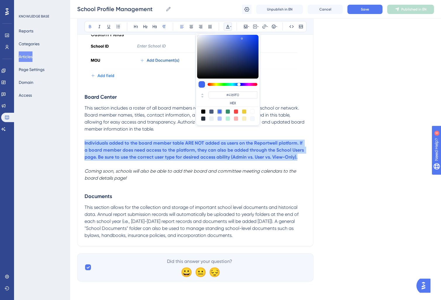
click at [191, 154] on strong "Individuals added to the board member table ARE NOT added as users on the Repor…" at bounding box center [195, 150] width 221 height 20
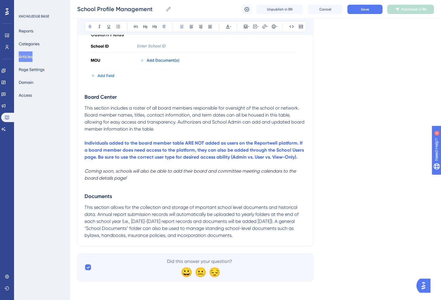
click at [281, 151] on strong "Individuals added to the board member table ARE NOT added as users on the Repor…" at bounding box center [195, 150] width 221 height 20
click at [252, 150] on strong "Individuals added to the board member table ARE NOT added as users on the Repor…" at bounding box center [194, 150] width 219 height 20
drag, startPoint x: 250, startPoint y: 151, endPoint x: 274, endPoint y: 152, distance: 24.0
click at [274, 152] on strong "Individuals added to the board member table ARE NOT added as users on the Repor…" at bounding box center [194, 150] width 219 height 20
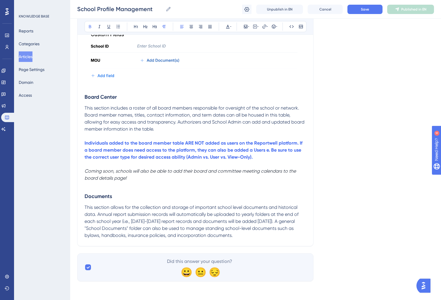
click at [253, 150] on strong "Individuals added to the board member table ARE NOT added as users on the Repor…" at bounding box center [194, 150] width 219 height 20
click at [252, 151] on strong "Individuals added to the board member table ARE NOT added as users on the Repor…" at bounding box center [194, 150] width 219 height 20
drag, startPoint x: 269, startPoint y: 151, endPoint x: 271, endPoint y: 154, distance: 4.2
click at [269, 151] on strong "Individuals added to the board member table ARE NOT added as users on the Repor…" at bounding box center [195, 150] width 220 height 20
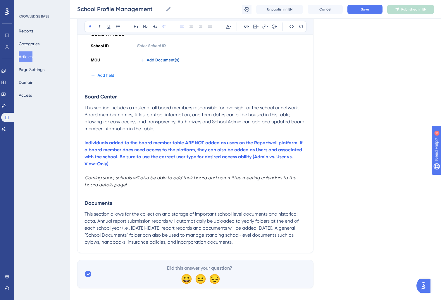
click at [148, 187] on p "Coming soon, schools will also be able to add their board and committee meeting…" at bounding box center [196, 182] width 222 height 14
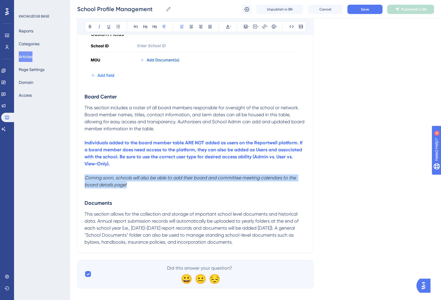
drag, startPoint x: 150, startPoint y: 185, endPoint x: 70, endPoint y: 180, distance: 80.6
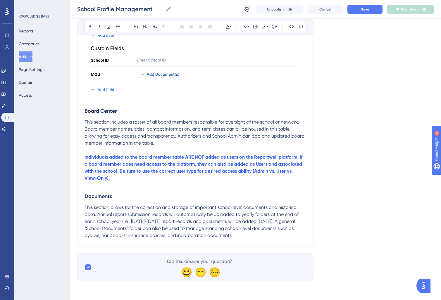
scroll to position [429, 0]
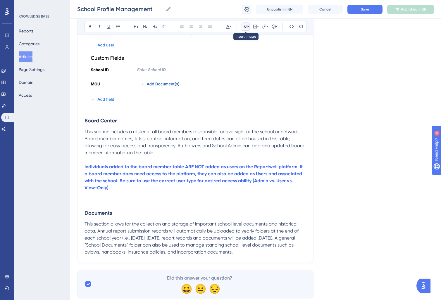
click at [247, 30] on button at bounding box center [246, 27] width 8 height 8
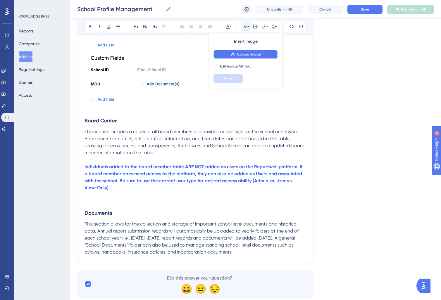
click at [235, 55] on icon at bounding box center [233, 54] width 5 height 5
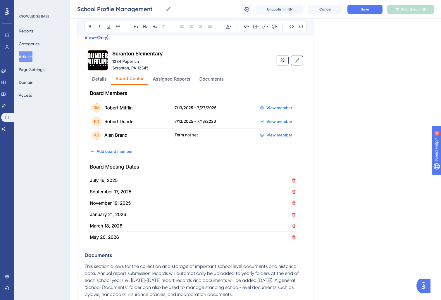
scroll to position [639, 0]
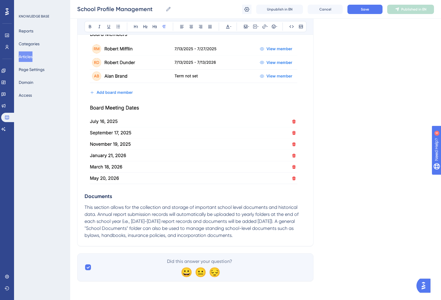
click at [135, 199] on h3 "Documents" at bounding box center [196, 196] width 222 height 15
click at [86, 195] on strong "Documents" at bounding box center [98, 196] width 27 height 6
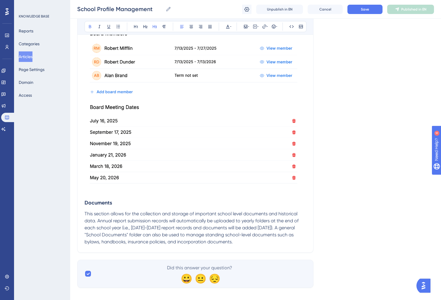
drag, startPoint x: 84, startPoint y: 196, endPoint x: 92, endPoint y: 201, distance: 9.3
click at [86, 205] on strong "Documents" at bounding box center [98, 203] width 27 height 6
click at [87, 198] on h3 "Documents" at bounding box center [196, 202] width 222 height 15
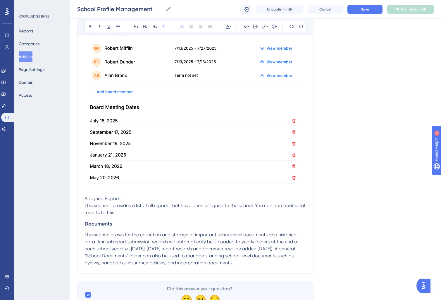
click at [253, 206] on span "This sections provides a list of all reports that have been assigned to the sch…" at bounding box center [196, 209] width 222 height 13
click at [192, 215] on p "This sections provides a list of all reports that have been assigned to the sch…" at bounding box center [196, 209] width 222 height 14
click at [196, 215] on strong "Add" at bounding box center [194, 213] width 9 height 6
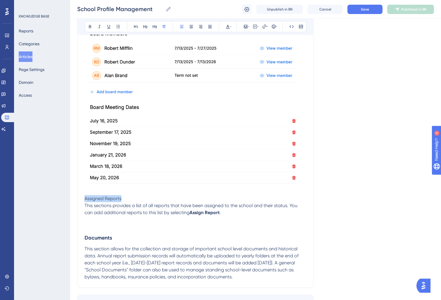
drag, startPoint x: 128, startPoint y: 199, endPoint x: 75, endPoint y: 196, distance: 52.7
click at [155, 28] on icon at bounding box center [154, 26] width 5 height 5
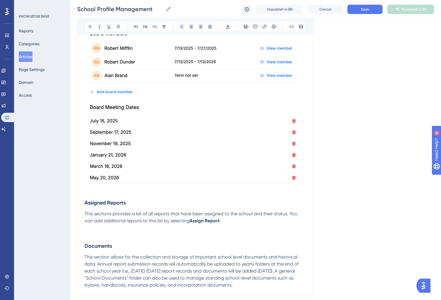
scroll to position [619, 0]
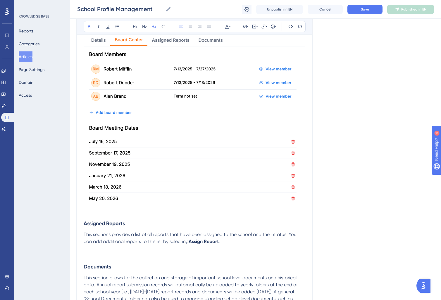
click at [104, 249] on p at bounding box center [195, 248] width 222 height 7
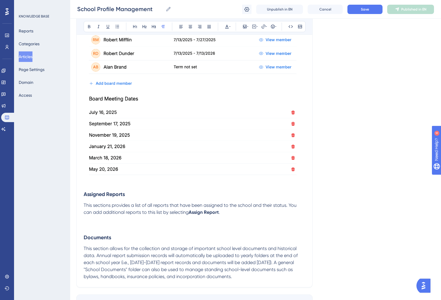
scroll to position [650, 1]
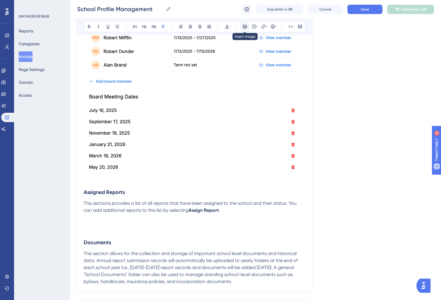
click at [247, 26] on icon at bounding box center [244, 26] width 5 height 5
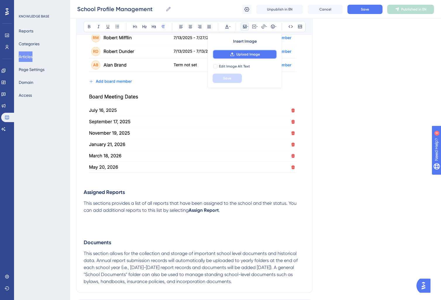
click at [247, 54] on span "Upload Image" at bounding box center [248, 54] width 24 height 5
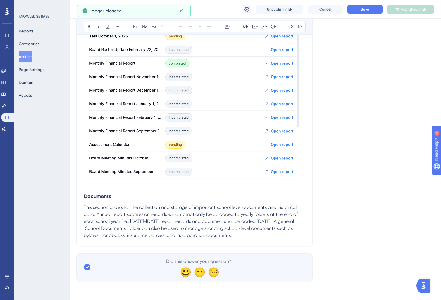
scroll to position [895, 1]
click at [261, 238] on p "This section allows for the collection and storage of important school level do…" at bounding box center [195, 221] width 222 height 35
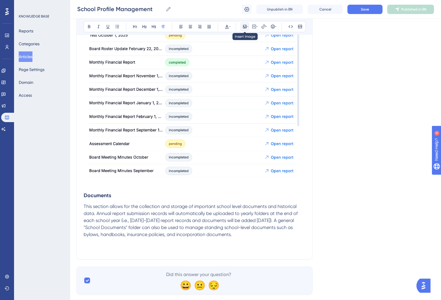
click at [246, 27] on icon at bounding box center [245, 27] width 4 height 4
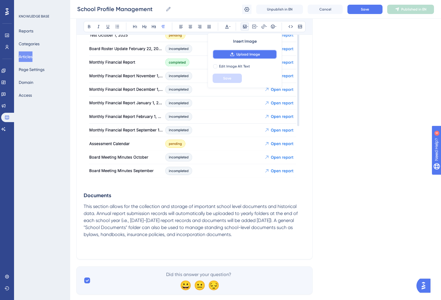
click at [240, 55] on span "Upload Image" at bounding box center [248, 54] width 24 height 5
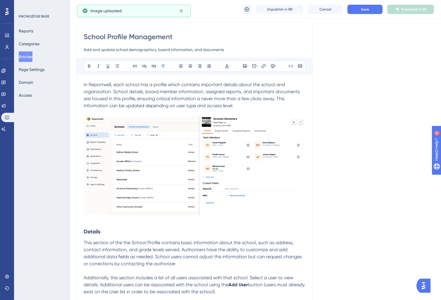
scroll to position [0, 1]
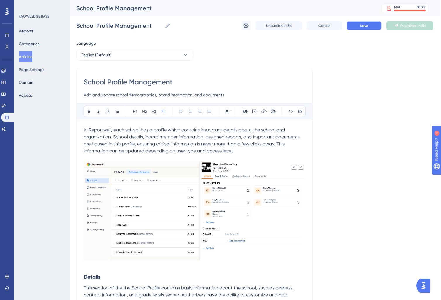
click at [366, 27] on span "Save" at bounding box center [364, 25] width 8 height 5
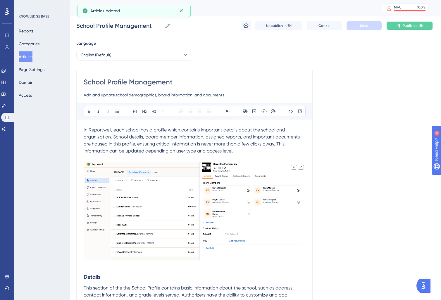
click at [400, 27] on icon at bounding box center [398, 25] width 5 height 5
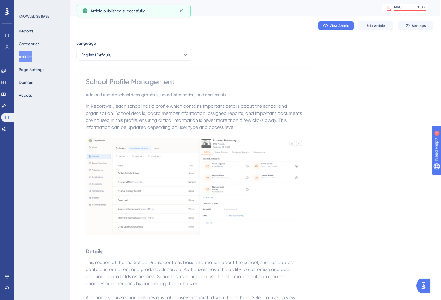
drag, startPoint x: 25, startPoint y: 56, endPoint x: 64, endPoint y: 108, distance: 64.6
click at [26, 56] on button "Articles" at bounding box center [26, 56] width 14 height 11
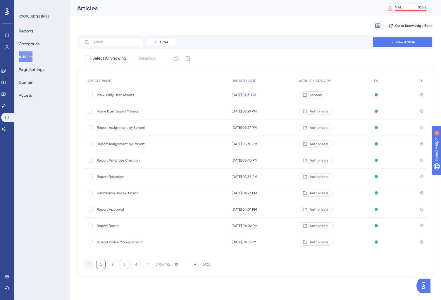
click at [123, 266] on button "3" at bounding box center [124, 264] width 9 height 9
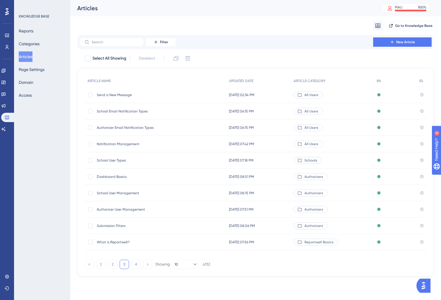
click at [135, 180] on div "Dashboard Basics Dashboard Basics" at bounding box center [144, 177] width 94 height 16
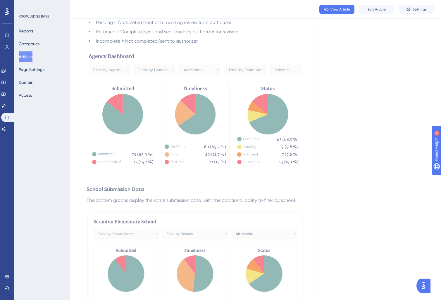
scroll to position [87, 0]
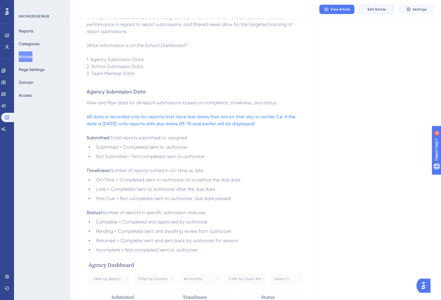
drag, startPoint x: 376, startPoint y: 9, endPoint x: 371, endPoint y: 14, distance: 7.0
click at [376, 9] on span "Edit Article" at bounding box center [377, 9] width 18 height 5
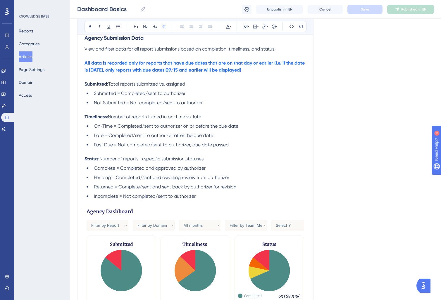
click at [149, 99] on ul "Submitted = Completed/sent to authorizer Not Submitted = Not completed/sent to …" at bounding box center [196, 98] width 222 height 16
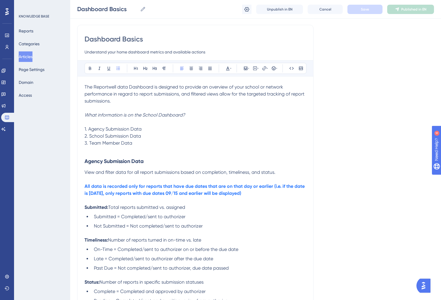
scroll to position [0, 0]
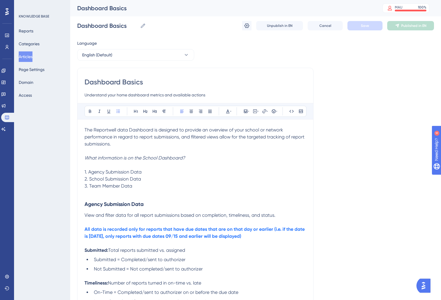
click at [181, 237] on strong "All data is recorded only for reports that have due dates that are on that day …" at bounding box center [195, 233] width 221 height 13
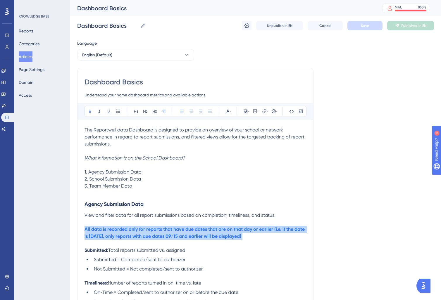
click at [181, 237] on strong "All data is recorded only for reports that have due dates that are on that day …" at bounding box center [195, 233] width 221 height 13
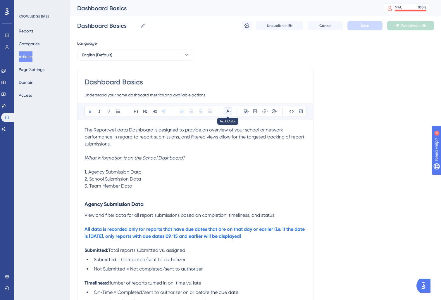
click at [227, 113] on icon at bounding box center [228, 111] width 5 height 5
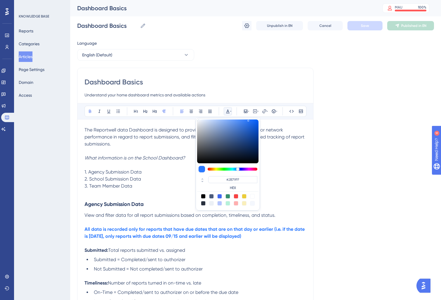
click at [222, 196] on div at bounding box center [219, 196] width 5 height 5
type input "#4169F0"
drag, startPoint x: 94, startPoint y: 229, endPoint x: 121, endPoint y: 233, distance: 27.0
click at [96, 229] on strong "All data is recorded only for reports that have due dates that are on that day …" at bounding box center [195, 233] width 221 height 13
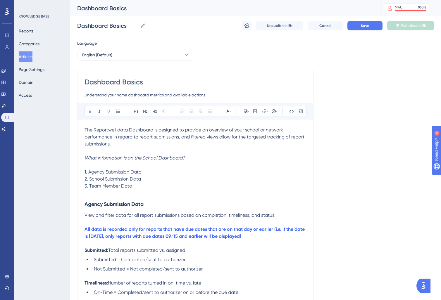
click at [223, 237] on strong "All data is recorded only for reports that have due dates that are on that day …" at bounding box center [195, 233] width 221 height 13
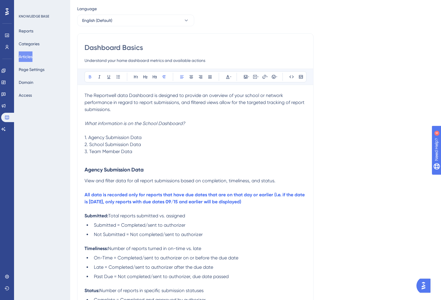
scroll to position [49, 0]
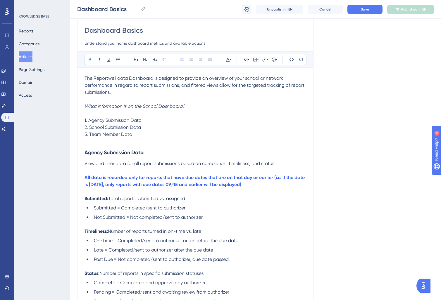
click at [117, 119] on span "1. Agency Submission Data" at bounding box center [113, 121] width 57 height 6
drag, startPoint x: 96, startPoint y: 129, endPoint x: 119, endPoint y: 130, distance: 22.8
click at [96, 129] on span "2. School Submission Data" at bounding box center [113, 128] width 56 height 6
click at [121, 130] on span "2. School Submission Data" at bounding box center [113, 128] width 56 height 6
drag, startPoint x: 154, startPoint y: 130, endPoint x: 68, endPoint y: 129, distance: 86.0
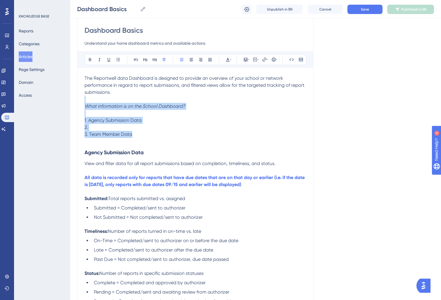
drag, startPoint x: 149, startPoint y: 138, endPoint x: 66, endPoint y: 103, distance: 90.2
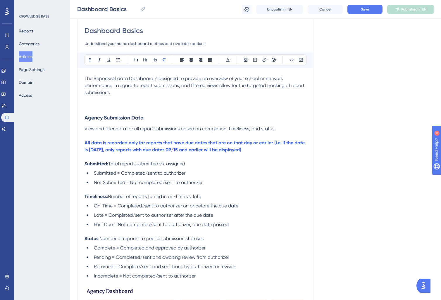
scroll to position [49, 0]
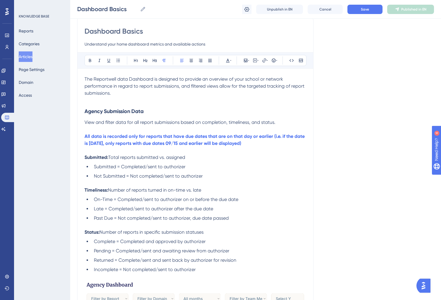
click at [95, 104] on h3 "Agency Submission Data" at bounding box center [196, 111] width 222 height 15
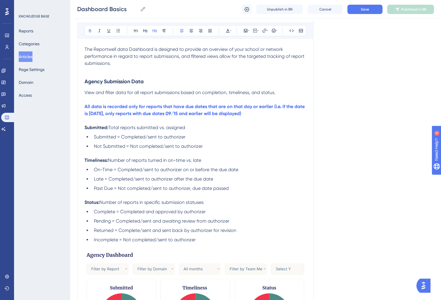
scroll to position [73, 0]
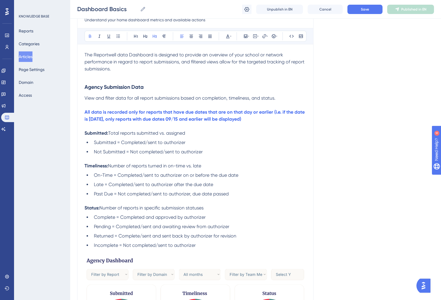
click at [137, 149] on span "Not Submitted = Not completed/sent to authorizer" at bounding box center [148, 152] width 109 height 6
click at [128, 144] on span "Submitted = Completed/sent to authorizer" at bounding box center [140, 143] width 92 height 6
click at [198, 142] on li "Submitted = Completed/sent to authorizer" at bounding box center [199, 142] width 215 height 7
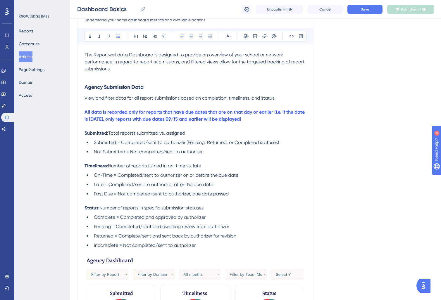
click at [211, 154] on li "Not Submitted = Not completed/sent to authorizer" at bounding box center [199, 152] width 215 height 7
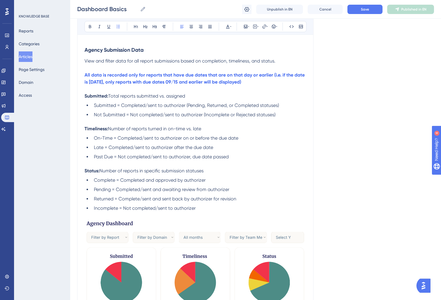
scroll to position [140, 0]
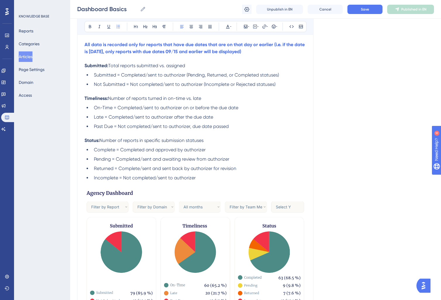
click at [114, 151] on span "Complete = Completed and approved by authorizer" at bounding box center [150, 150] width 112 height 6
click at [206, 180] on li "Incomplete = Not completed/sent to authorizer" at bounding box center [199, 178] width 215 height 7
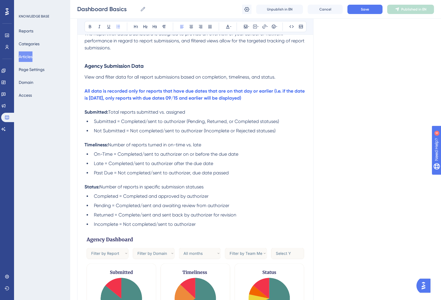
scroll to position [130, 0]
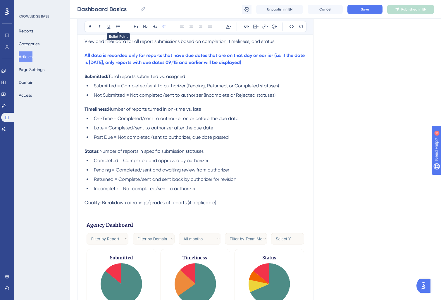
drag, startPoint x: 118, startPoint y: 27, endPoint x: 121, endPoint y: 37, distance: 10.3
click at [118, 27] on icon at bounding box center [118, 26] width 5 height 5
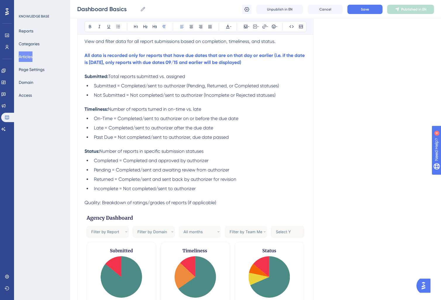
click at [94, 205] on span "Quality: Breakdown of ratings/grades of reports (if applicable)" at bounding box center [151, 203] width 132 height 6
click at [95, 204] on span "Quality: Breakdown of ratings/grades of reports (if applicable)" at bounding box center [151, 203] width 132 height 6
drag, startPoint x: 101, startPoint y: 204, endPoint x: 38, endPoint y: 202, distance: 62.6
click at [70, 202] on div "Performance Users Engagement Widgets Feedback Product Updates Knowledge Base AI…" at bounding box center [255, 236] width 371 height 732
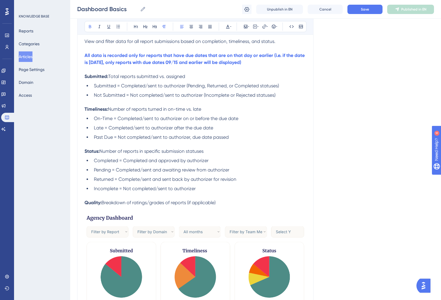
click at [262, 216] on img at bounding box center [196, 275] width 222 height 123
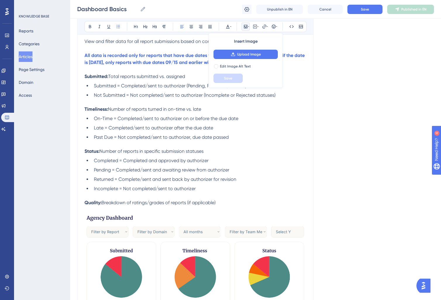
click at [251, 190] on li "Incomplete = Not completed/sent to authorizer" at bounding box center [199, 188] width 215 height 7
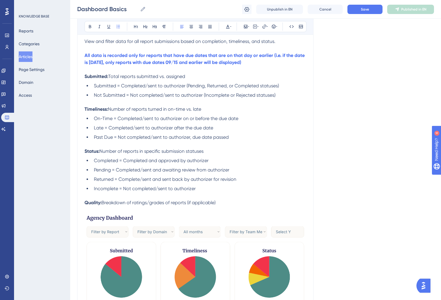
click at [207, 257] on img at bounding box center [196, 275] width 222 height 123
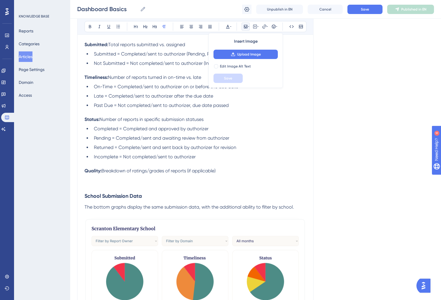
scroll to position [161, 0]
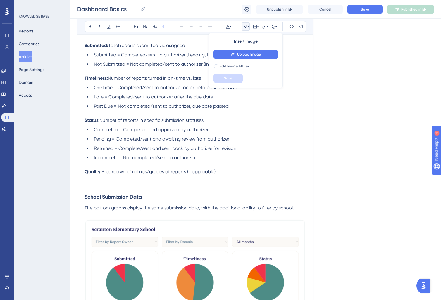
click at [125, 158] on span "Incomplete = Not completed/sent to authorizer" at bounding box center [145, 158] width 102 height 6
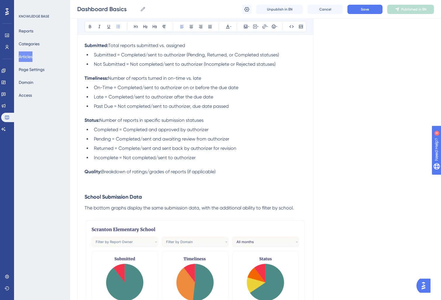
click at [241, 149] on li "Returned = Complete/sent and sent back by authorizer for revision" at bounding box center [199, 148] width 215 height 7
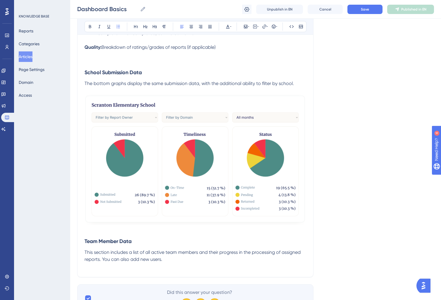
scroll to position [326, 0]
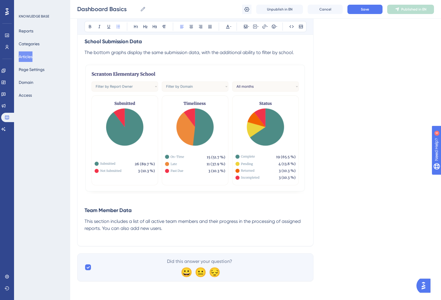
click at [134, 83] on img at bounding box center [196, 128] width 222 height 131
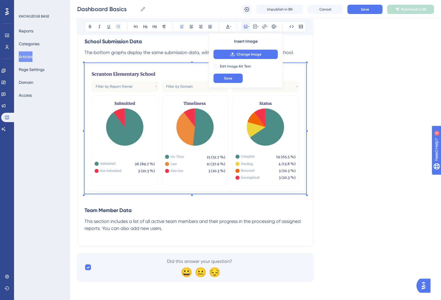
scroll to position [194, 0]
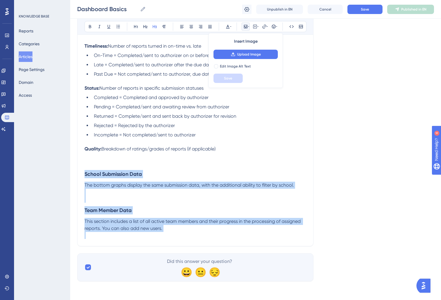
drag, startPoint x: 86, startPoint y: 175, endPoint x: 199, endPoint y: 236, distance: 129.3
click at [199, 236] on div "The Reportwell data Dashboard is designed to provide an overview of your school…" at bounding box center [196, 86] width 222 height 308
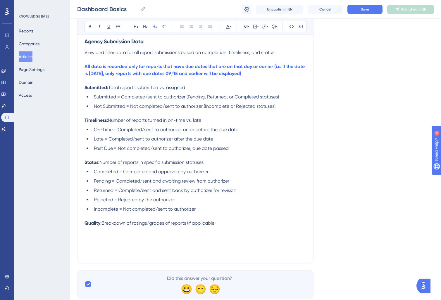
scroll to position [136, 0]
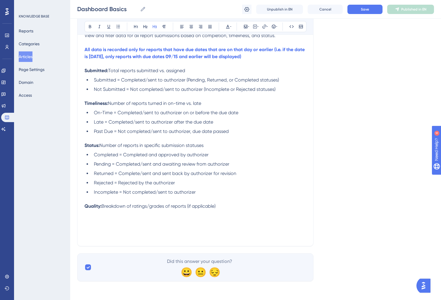
click at [95, 218] on p at bounding box center [196, 220] width 222 height 7
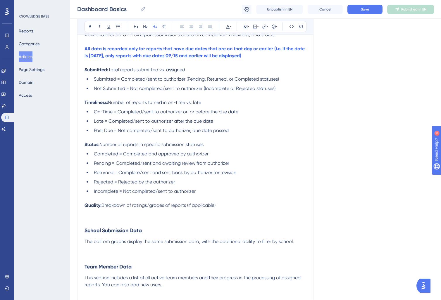
click at [161, 241] on span "The bottom graphs display the same submission data, with the additional ability…" at bounding box center [189, 242] width 209 height 6
click at [151, 245] on span "The bottom graphs display the same submission data, with the additional ability…" at bounding box center [189, 242] width 209 height 6
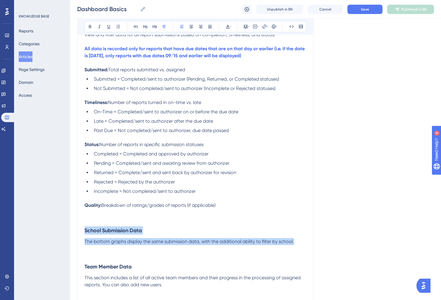
drag, startPoint x: 300, startPoint y: 243, endPoint x: 78, endPoint y: 225, distance: 222.7
click at [78, 225] on div "Dashboard Basics Understand your home dashboard metrics and available actions B…" at bounding box center [195, 116] width 236 height 374
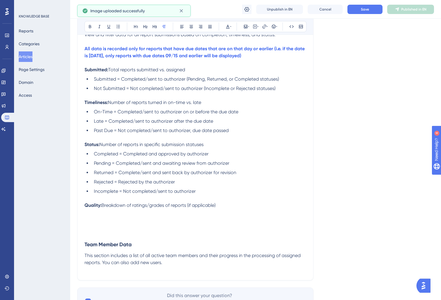
click at [108, 220] on p at bounding box center [196, 219] width 222 height 7
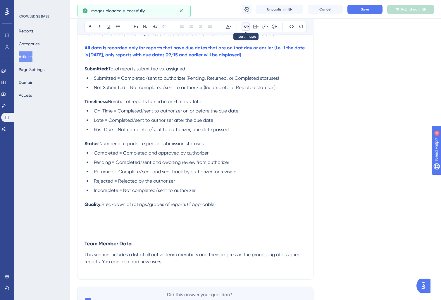
click at [246, 27] on icon at bounding box center [246, 27] width 4 height 4
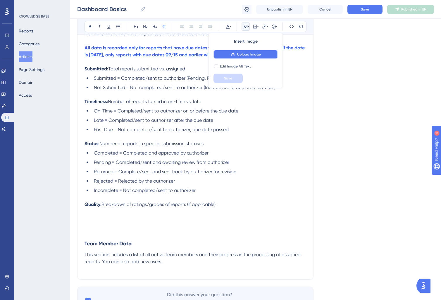
click at [232, 53] on icon at bounding box center [233, 54] width 5 height 5
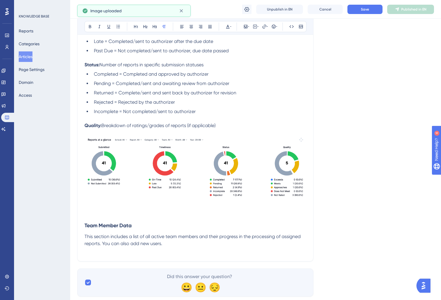
scroll to position [232, 0]
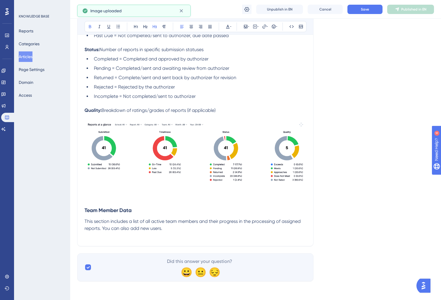
click at [118, 206] on h3 "Team Member Data" at bounding box center [196, 210] width 222 height 15
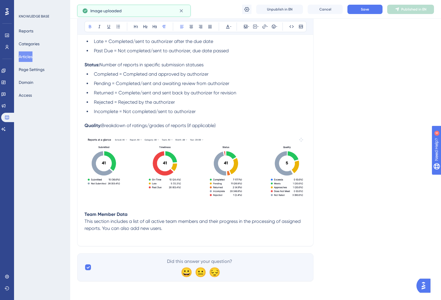
click at [187, 234] on p at bounding box center [196, 235] width 222 height 7
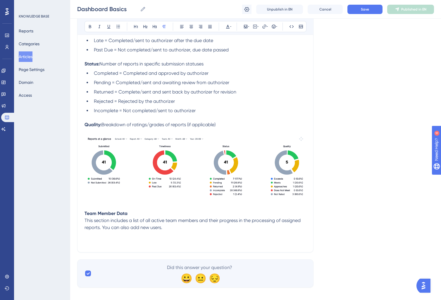
scroll to position [224, 0]
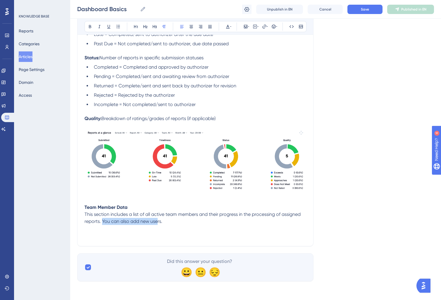
drag, startPoint x: 112, startPoint y: 222, endPoint x: 156, endPoint y: 223, distance: 44.5
click at [156, 223] on span "This section includes a list of all active team members and their progress in t…" at bounding box center [193, 218] width 217 height 13
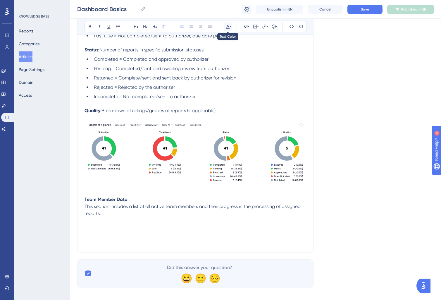
scroll to position [232, 0]
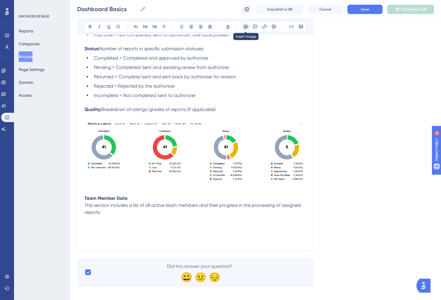
click at [247, 29] on icon at bounding box center [245, 26] width 5 height 5
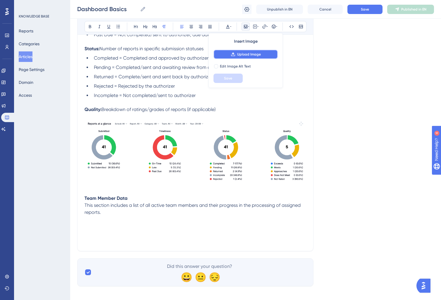
click at [250, 54] on span "Upload Image" at bounding box center [249, 54] width 24 height 5
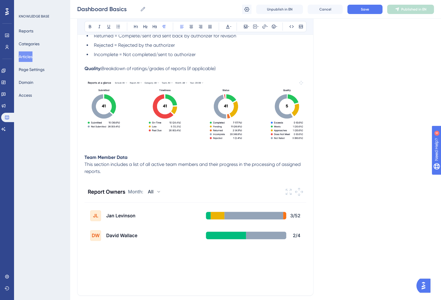
scroll to position [273, 0]
click at [190, 254] on img at bounding box center [196, 221] width 222 height 76
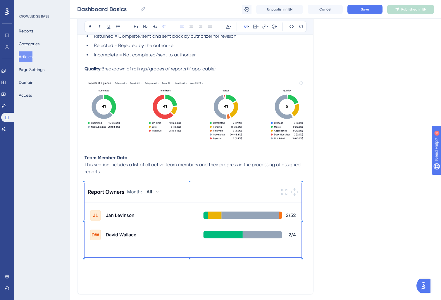
click at [221, 228] on span at bounding box center [193, 221] width 217 height 77
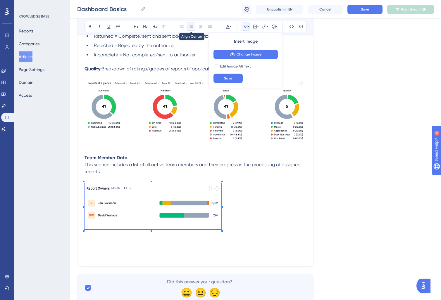
click at [190, 28] on icon at bounding box center [191, 26] width 5 height 5
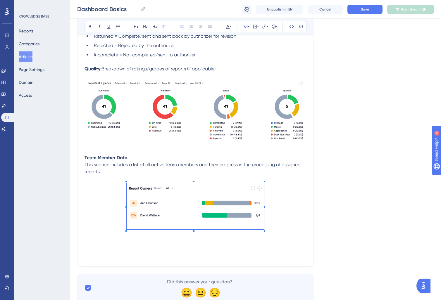
click at [109, 247] on p at bounding box center [196, 249] width 222 height 7
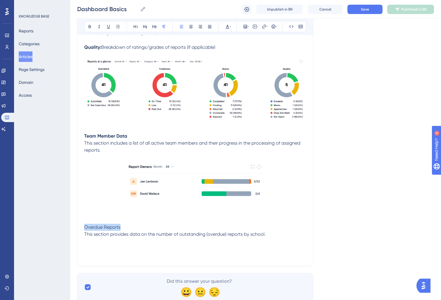
drag, startPoint x: 111, startPoint y: 229, endPoint x: 62, endPoint y: 227, distance: 48.9
click at [70, 227] on div "Performance Users Engagement Widgets Feedback Product Updates Knowledge Base AI…" at bounding box center [255, 7] width 371 height 605
click at [88, 261] on div "Dashboard Basics Understand your home dashboard metrics and available actions B…" at bounding box center [195, 18] width 236 height 495
click at [92, 247] on p at bounding box center [195, 248] width 222 height 7
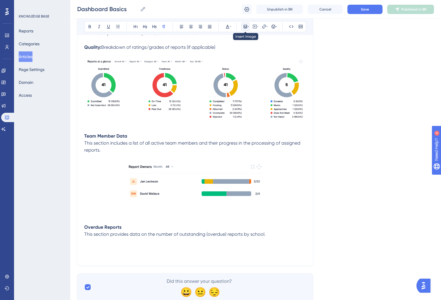
click at [246, 28] on icon at bounding box center [245, 26] width 5 height 5
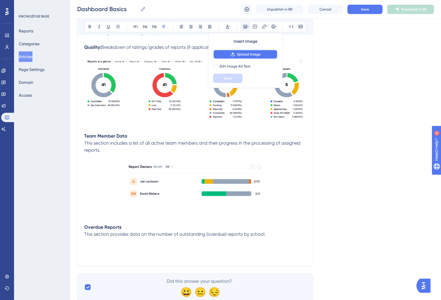
click at [250, 53] on span "Upload Image" at bounding box center [249, 54] width 24 height 5
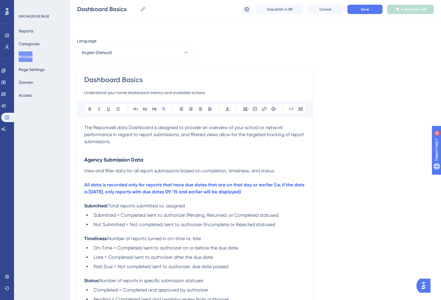
scroll to position [437, 0]
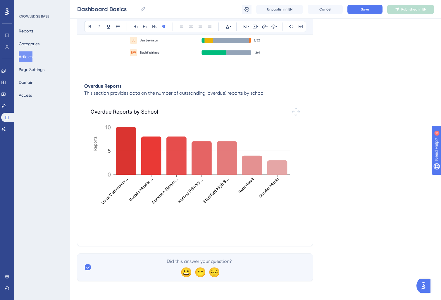
click at [120, 234] on p at bounding box center [195, 235] width 222 height 7
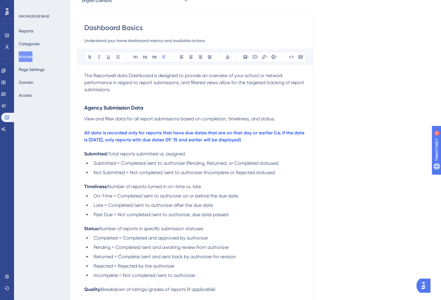
scroll to position [0, 0]
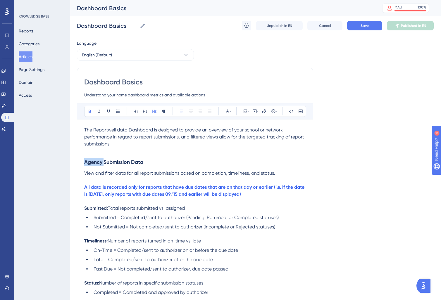
drag, startPoint x: 104, startPoint y: 163, endPoint x: 48, endPoint y: 162, distance: 55.9
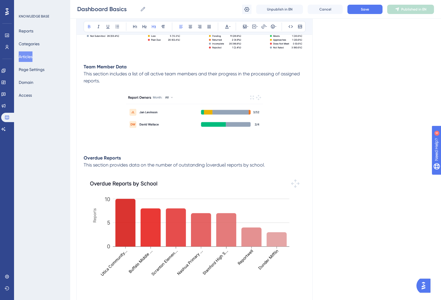
scroll to position [444, 1]
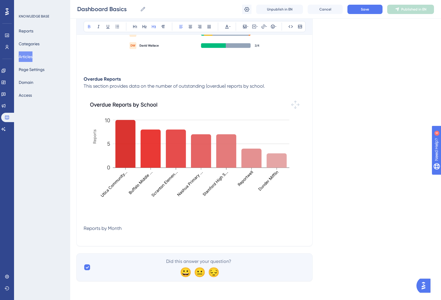
click at [109, 238] on p at bounding box center [195, 235] width 222 height 7
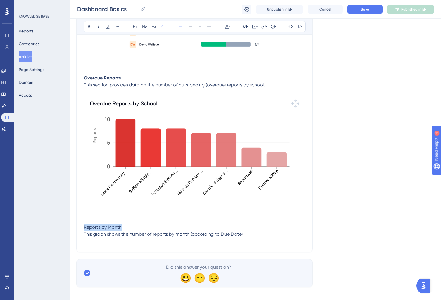
drag, startPoint x: 134, startPoint y: 228, endPoint x: 44, endPoint y: 232, distance: 90.5
click at [95, 245] on p at bounding box center [195, 241] width 222 height 7
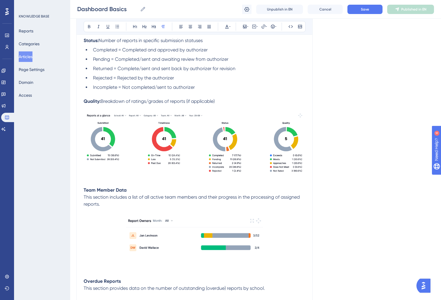
scroll to position [242, 1]
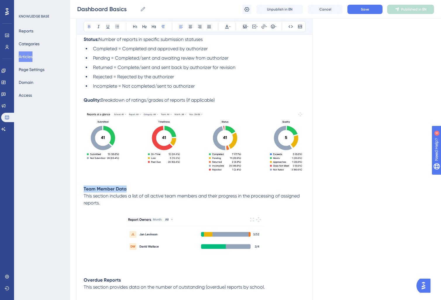
drag, startPoint x: 129, startPoint y: 189, endPoint x: 83, endPoint y: 189, distance: 46.2
click at [83, 189] on div "Dashboard Basics Understand your home dashboard metrics and available actions B…" at bounding box center [194, 139] width 236 height 631
drag, startPoint x: 151, startPoint y: 25, endPoint x: 146, endPoint y: 38, distance: 13.4
click at [151, 26] on button at bounding box center [154, 27] width 8 height 8
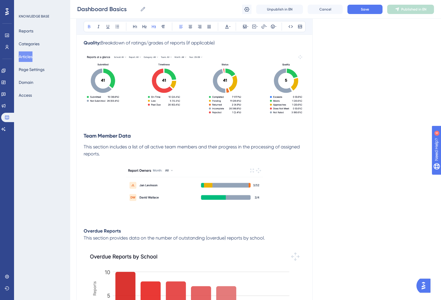
scroll to position [310, 1]
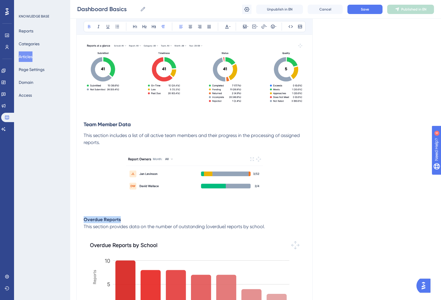
drag, startPoint x: 128, startPoint y: 221, endPoint x: 135, endPoint y: 73, distance: 148.2
click at [69, 220] on div "Performance Users Engagement Widgets Feedback Product Updates Knowledge Base AI…" at bounding box center [254, 64] width 371 height 749
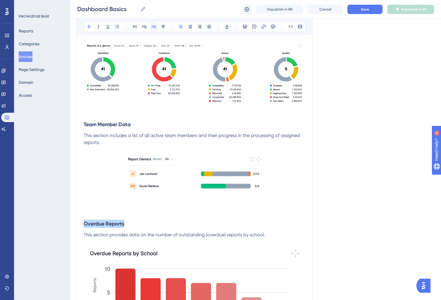
click at [156, 27] on icon at bounding box center [154, 26] width 5 height 5
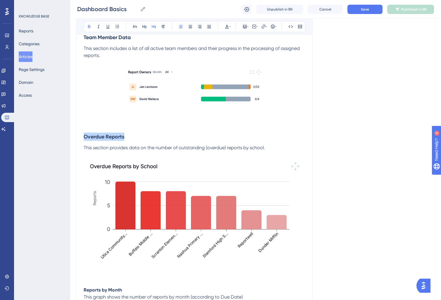
scroll to position [450, 1]
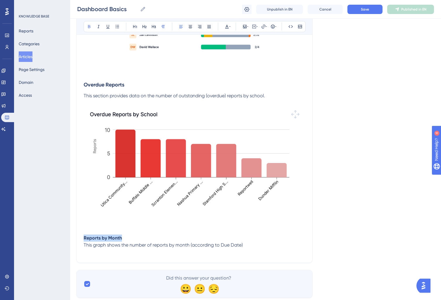
drag, startPoint x: 125, startPoint y: 238, endPoint x: 50, endPoint y: 237, distance: 75.2
click at [155, 27] on icon at bounding box center [154, 26] width 4 height 3
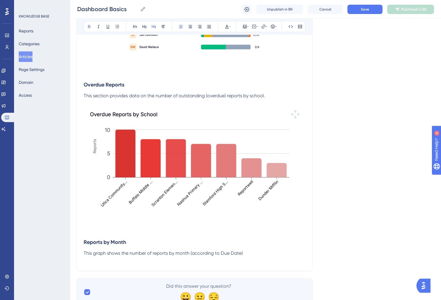
click at [138, 198] on img at bounding box center [195, 169] width 222 height 126
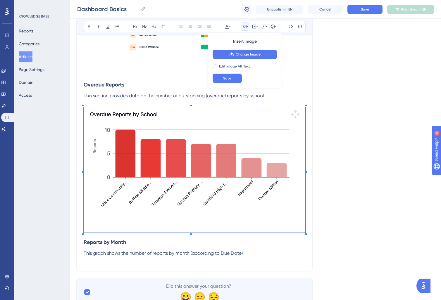
scroll to position [475, 1]
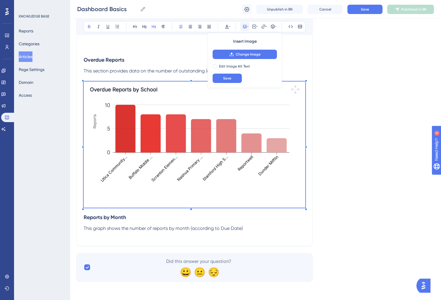
drag, startPoint x: 153, startPoint y: 243, endPoint x: 152, endPoint y: 239, distance: 4.5
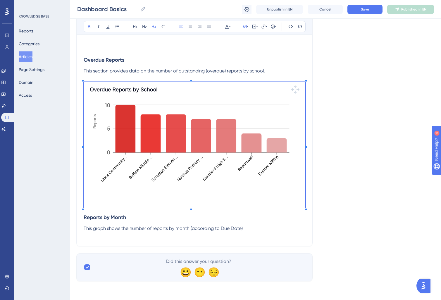
click at [148, 237] on p at bounding box center [195, 235] width 222 height 7
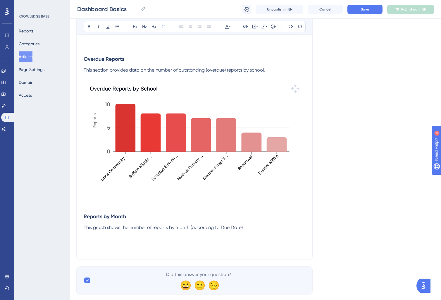
click at [103, 245] on p at bounding box center [195, 241] width 222 height 7
click at [206, 133] on img at bounding box center [195, 144] width 222 height 126
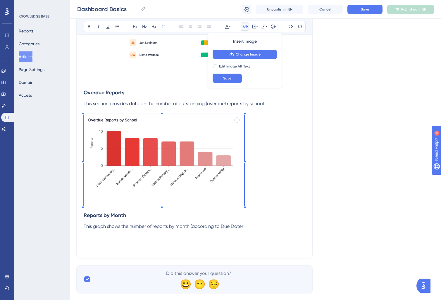
scroll to position [435, 1]
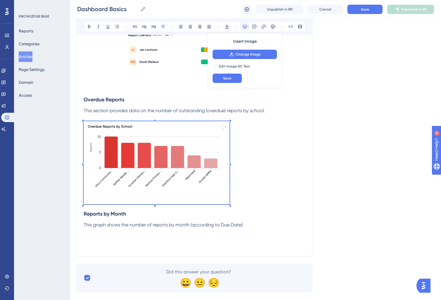
click at [230, 186] on p at bounding box center [195, 163] width 222 height 85
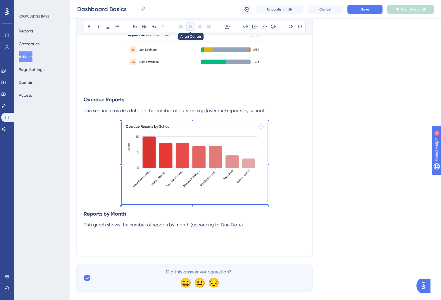
drag, startPoint x: 192, startPoint y: 26, endPoint x: 192, endPoint y: 49, distance: 23.4
click at [192, 26] on icon at bounding box center [190, 26] width 5 height 5
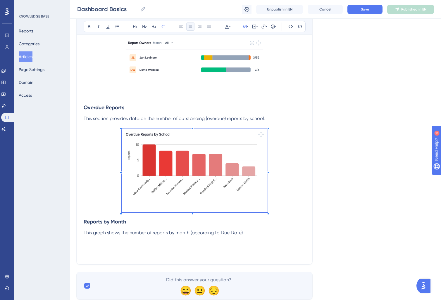
scroll to position [424, 1]
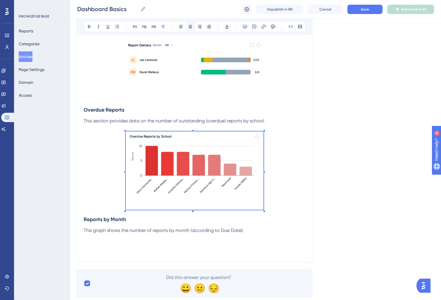
click at [259, 212] on span at bounding box center [195, 172] width 138 height 80
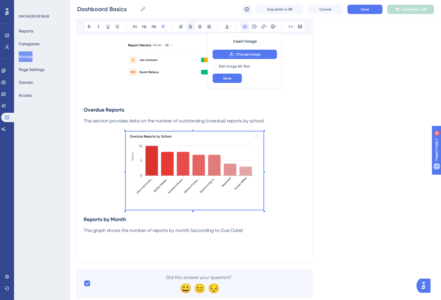
scroll to position [441, 1]
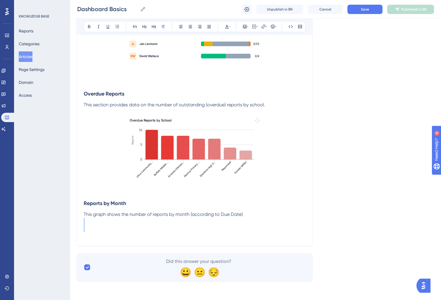
click at [164, 224] on p at bounding box center [195, 221] width 222 height 7
drag, startPoint x: 246, startPoint y: 25, endPoint x: 245, endPoint y: 31, distance: 5.9
click at [246, 26] on icon at bounding box center [244, 26] width 5 height 5
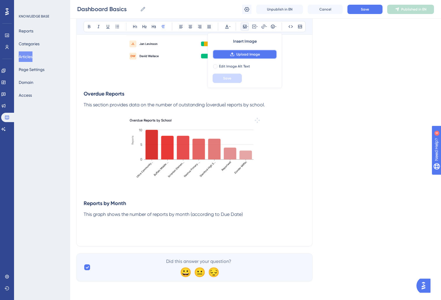
click at [237, 54] on span "Upload Image" at bounding box center [248, 54] width 24 height 5
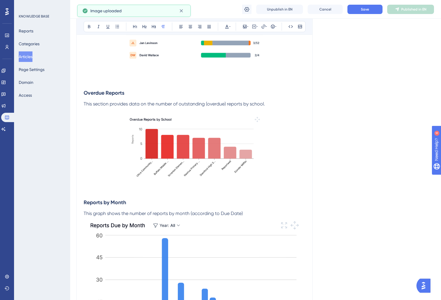
scroll to position [537, 1]
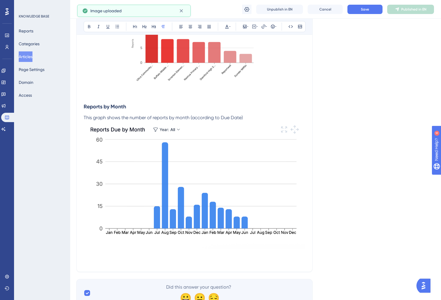
drag, startPoint x: 213, startPoint y: 193, endPoint x: 254, endPoint y: 232, distance: 56.7
click at [213, 193] on img at bounding box center [195, 185] width 222 height 128
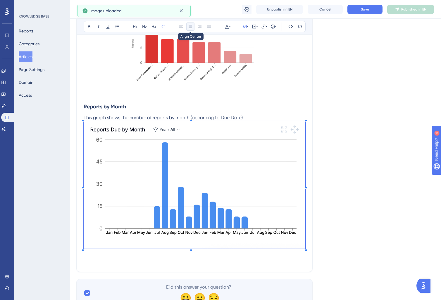
click at [190, 28] on icon at bounding box center [190, 26] width 5 height 5
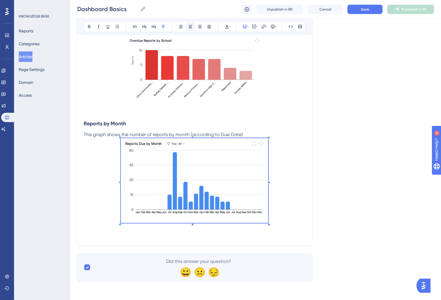
scroll to position [528, 1]
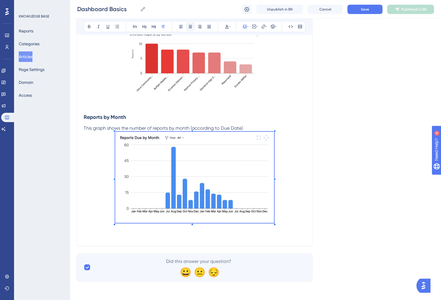
click at [243, 213] on span at bounding box center [194, 178] width 159 height 93
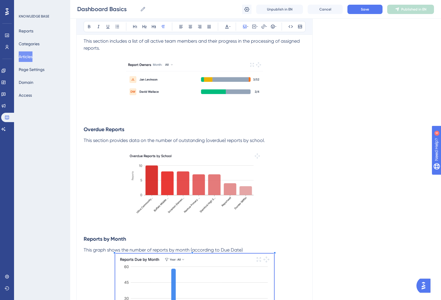
scroll to position [401, 1]
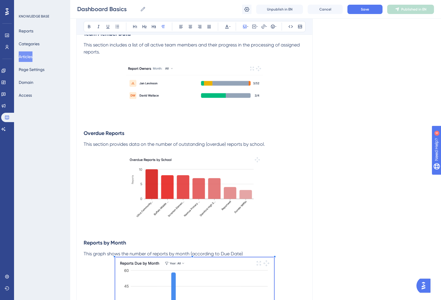
click at [237, 161] on img at bounding box center [195, 194] width 138 height 78
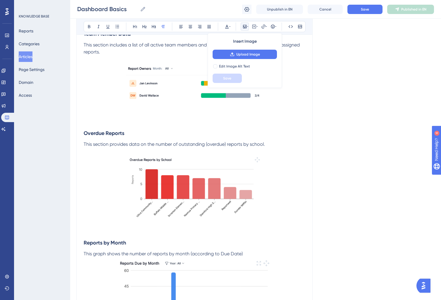
click at [235, 149] on p at bounding box center [195, 151] width 222 height 7
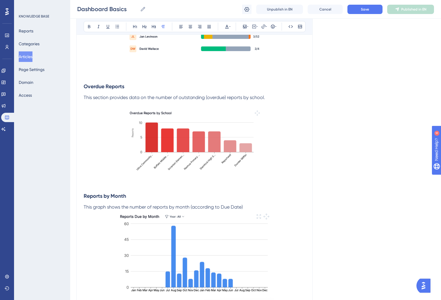
click at [259, 209] on p "This graph shows the number of reports by month (according to Due Date)" at bounding box center [195, 207] width 222 height 7
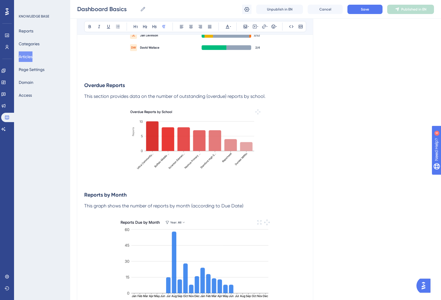
scroll to position [535, 0]
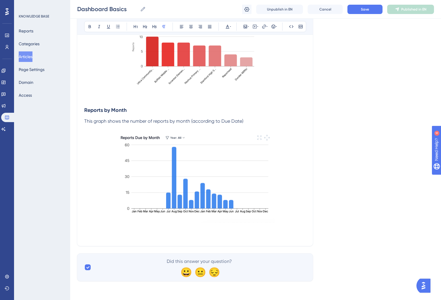
click at [149, 236] on p at bounding box center [195, 235] width 222 height 7
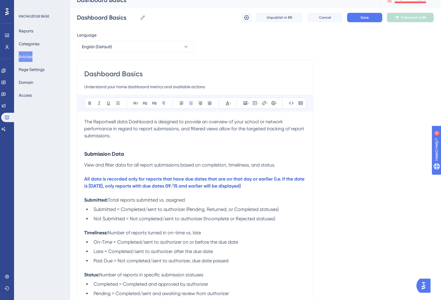
scroll to position [5, 0]
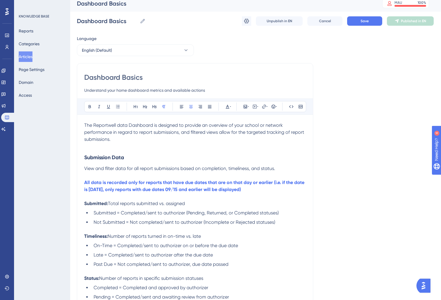
drag, startPoint x: 94, startPoint y: 144, endPoint x: 128, endPoint y: 144, distance: 34.2
click at [97, 144] on p at bounding box center [195, 146] width 222 height 7
drag, startPoint x: 118, startPoint y: 125, endPoint x: 154, endPoint y: 125, distance: 35.7
click at [154, 125] on span "The Reportwell data Dashboard is designed to provide an overview of your school…" at bounding box center [194, 133] width 221 height 20
drag, startPoint x: 114, startPoint y: 141, endPoint x: 126, endPoint y: 145, distance: 12.1
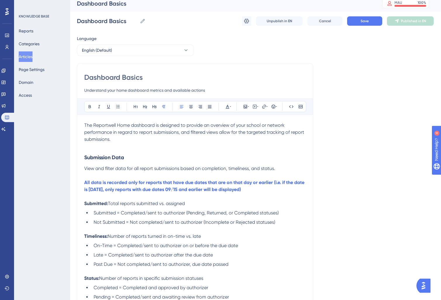
click at [115, 142] on p "The Reportwell Home dashboard is designed to provide an overview of your school…" at bounding box center [195, 132] width 222 height 21
click at [125, 147] on p at bounding box center [195, 146] width 222 height 7
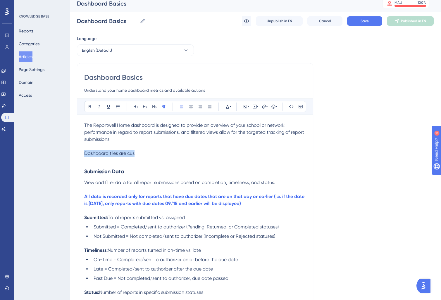
drag, startPoint x: 127, startPoint y: 156, endPoint x: 64, endPoint y: 155, distance: 63.2
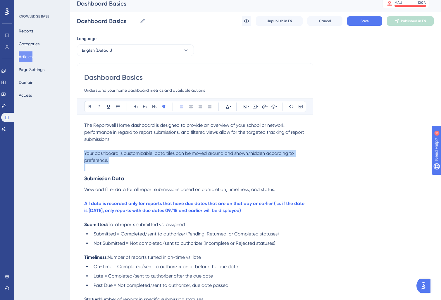
drag, startPoint x: 109, startPoint y: 161, endPoint x: 60, endPoint y: 154, distance: 49.9
drag, startPoint x: 228, startPoint y: 104, endPoint x: 228, endPoint y: 112, distance: 8.8
click at [228, 104] on button at bounding box center [227, 107] width 8 height 8
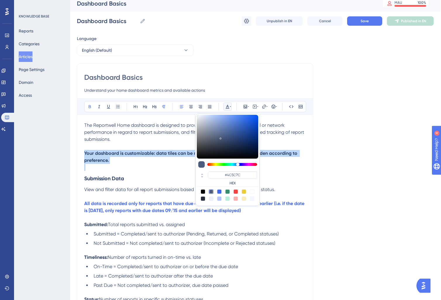
click at [220, 191] on div at bounding box center [219, 192] width 5 height 5
type input "#4169F0"
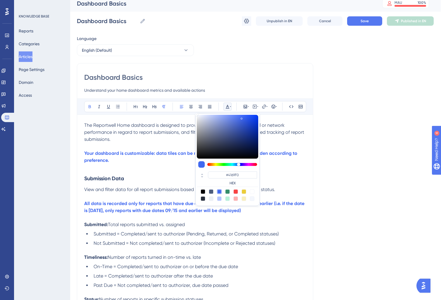
click at [132, 173] on h3 "Submission Data" at bounding box center [195, 178] width 222 height 15
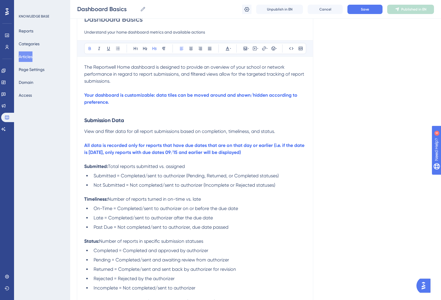
scroll to position [59, 0]
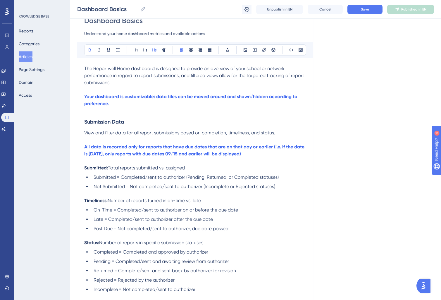
click at [94, 113] on p at bounding box center [195, 110] width 222 height 7
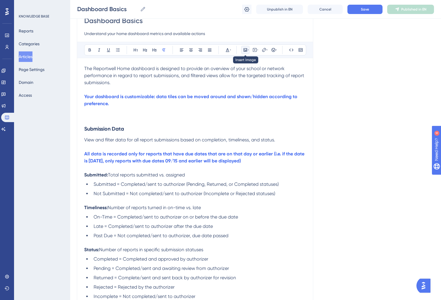
click at [246, 51] on icon at bounding box center [245, 50] width 5 height 5
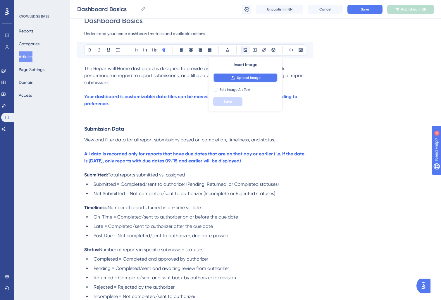
click at [233, 73] on button "Upload Image" at bounding box center [245, 77] width 64 height 9
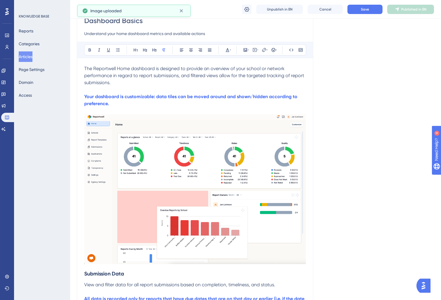
scroll to position [73, 0]
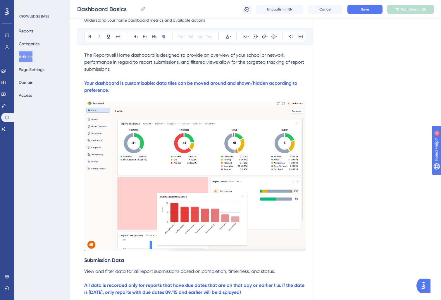
click at [261, 123] on img at bounding box center [195, 176] width 222 height 150
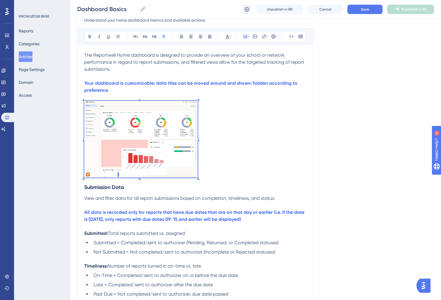
click at [199, 102] on p at bounding box center [195, 140] width 222 height 79
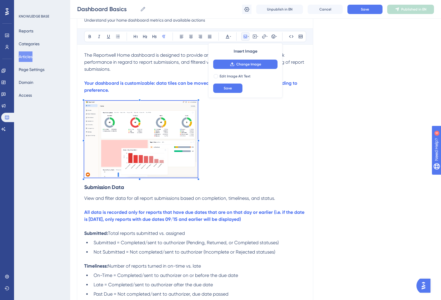
click at [248, 140] on p at bounding box center [195, 140] width 222 height 79
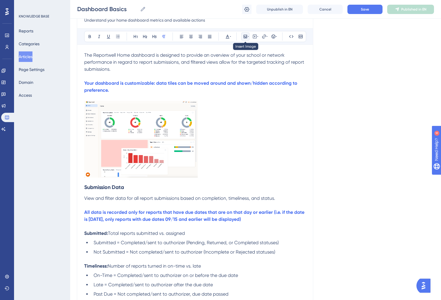
click at [245, 36] on icon at bounding box center [245, 36] width 5 height 5
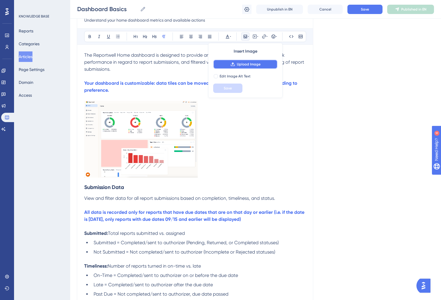
click at [244, 66] on span "Upload Image" at bounding box center [249, 64] width 24 height 5
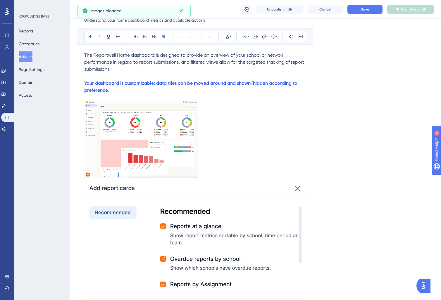
click at [238, 222] on img at bounding box center [195, 250] width 222 height 141
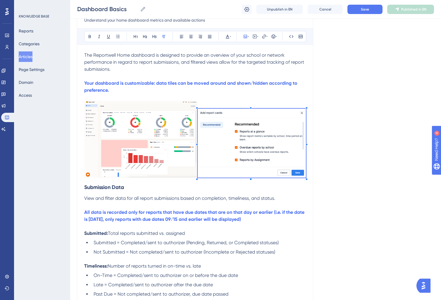
click at [218, 118] on img at bounding box center [252, 143] width 108 height 69
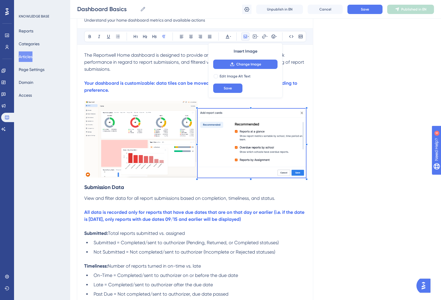
click at [198, 192] on h3 "Submission Data" at bounding box center [195, 187] width 222 height 15
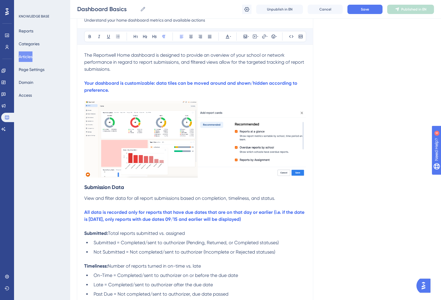
click at [256, 198] on span "View and filter data for all report submissions based on completion, timeliness…" at bounding box center [179, 199] width 191 height 6
click at [262, 137] on img at bounding box center [252, 143] width 108 height 69
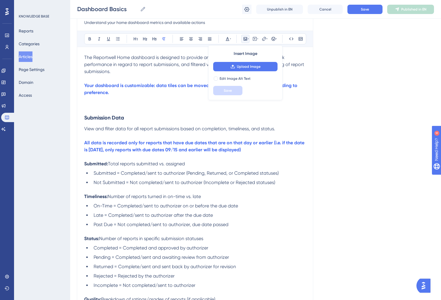
scroll to position [71, 0]
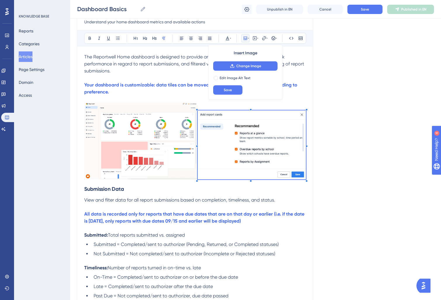
click at [292, 139] on img at bounding box center [252, 145] width 108 height 69
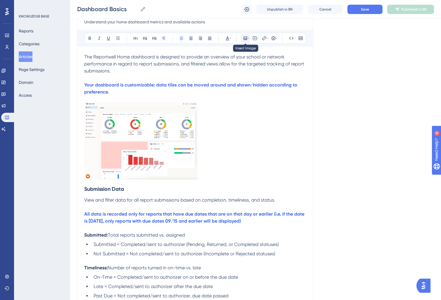
click at [244, 39] on icon at bounding box center [245, 38] width 5 height 5
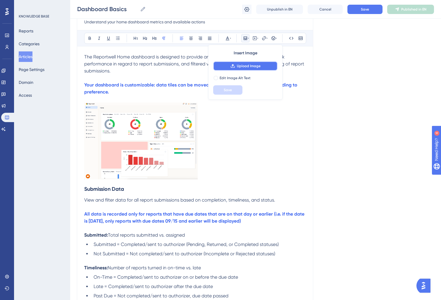
click at [242, 66] on span "Upload Image" at bounding box center [249, 66] width 24 height 5
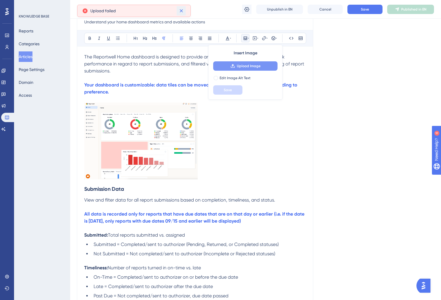
click at [181, 12] on icon at bounding box center [181, 11] width 6 height 6
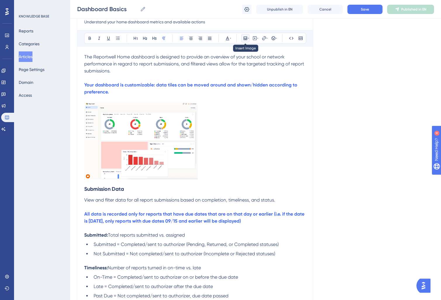
click at [244, 39] on icon at bounding box center [245, 38] width 5 height 5
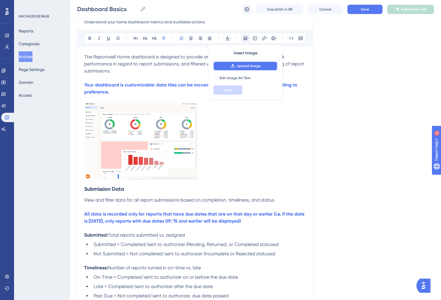
click at [236, 69] on button "Upload Image" at bounding box center [245, 65] width 64 height 9
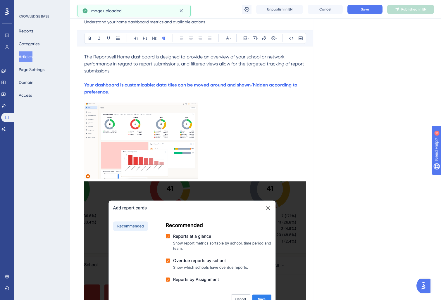
click at [230, 203] on img at bounding box center [195, 285] width 222 height 206
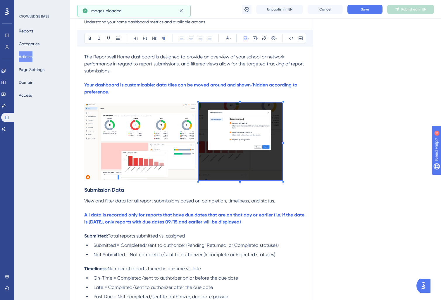
click at [168, 172] on p at bounding box center [195, 143] width 222 height 80
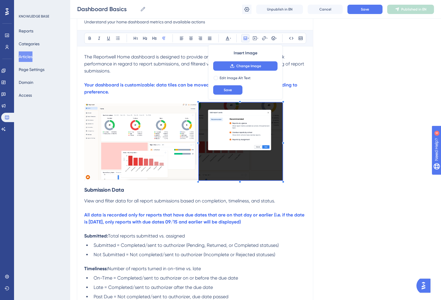
click at [187, 169] on img at bounding box center [140, 142] width 113 height 77
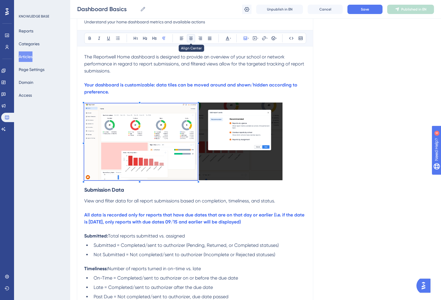
click at [187, 38] on button at bounding box center [191, 38] width 8 height 8
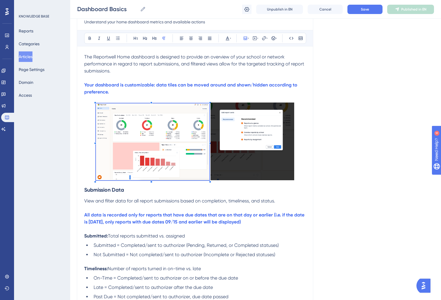
click at [247, 122] on img at bounding box center [253, 142] width 84 height 78
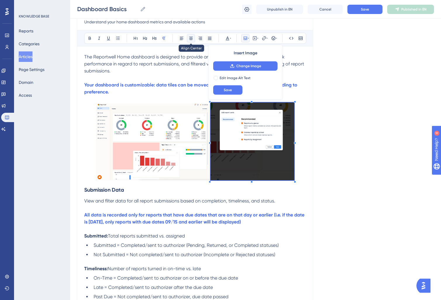
click at [192, 37] on icon at bounding box center [191, 38] width 5 height 5
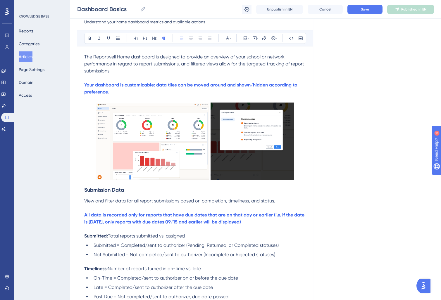
click at [231, 202] on span "View and filter data for all report submissions based on completion, timeliness…" at bounding box center [179, 201] width 191 height 6
click at [140, 202] on span "View and filter data for all report submissions based on completion, timeliness…" at bounding box center [179, 201] width 191 height 6
click at [144, 191] on h3 "Submission Data" at bounding box center [195, 190] width 222 height 15
click at [146, 138] on img at bounding box center [152, 142] width 113 height 77
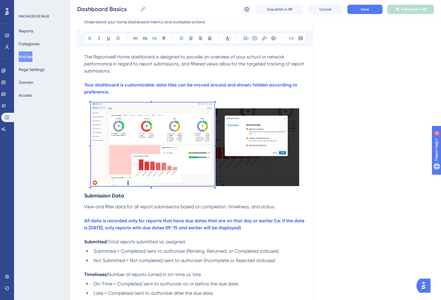
click at [283, 168] on img at bounding box center [258, 148] width 84 height 78
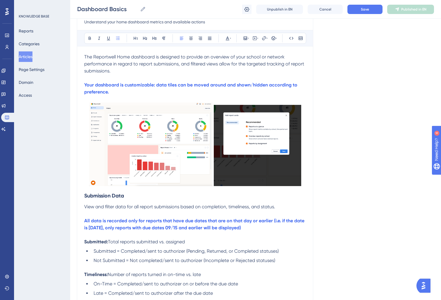
click at [214, 251] on span "Submitted = Completed/sent to authorizer (Pending, Returned, or Completed statu…" at bounding box center [186, 252] width 185 height 6
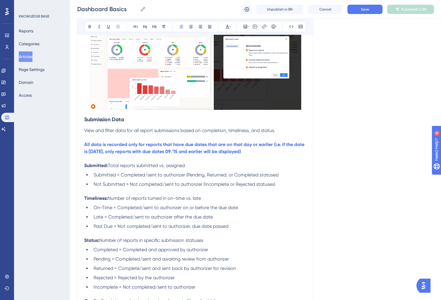
scroll to position [0, 0]
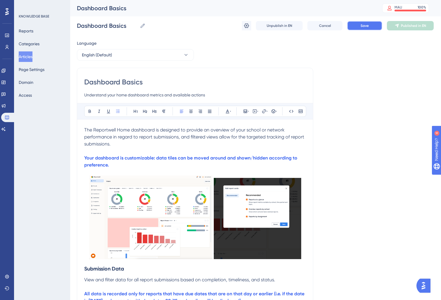
click at [362, 27] on span "Save" at bounding box center [365, 25] width 8 height 5
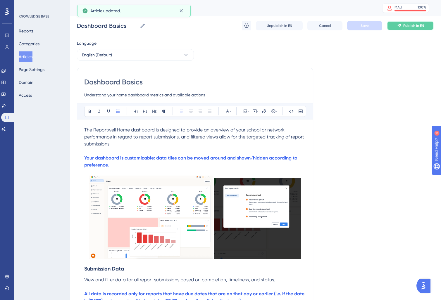
drag, startPoint x: 402, startPoint y: 26, endPoint x: 397, endPoint y: 31, distance: 7.0
click at [402, 26] on button "Publish in EN" at bounding box center [410, 25] width 47 height 9
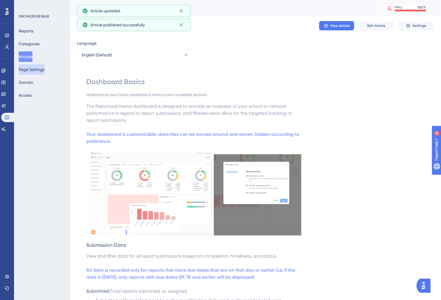
drag, startPoint x: 32, startPoint y: 70, endPoint x: 78, endPoint y: 111, distance: 61.3
click at [33, 70] on button "Page Settings" at bounding box center [32, 69] width 26 height 11
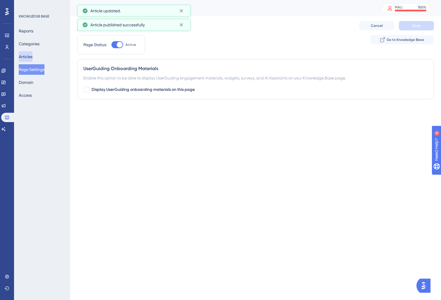
click at [32, 60] on button "Articles" at bounding box center [26, 56] width 14 height 11
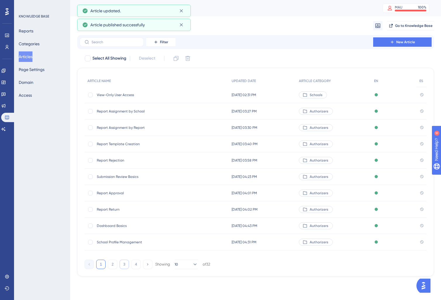
drag, startPoint x: 123, startPoint y: 267, endPoint x: 128, endPoint y: 266, distance: 5.4
click at [123, 267] on button "3" at bounding box center [124, 264] width 9 height 9
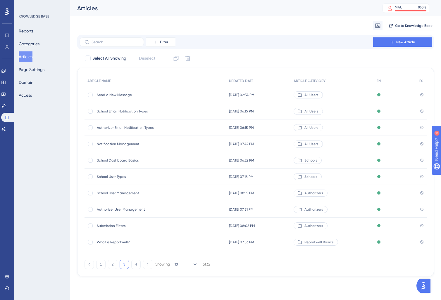
click at [121, 194] on span "School User Management" at bounding box center [144, 193] width 94 height 5
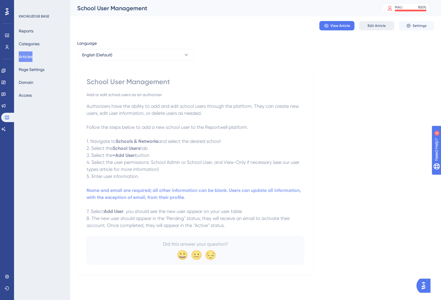
click at [373, 24] on span "Edit Article" at bounding box center [377, 25] width 18 height 5
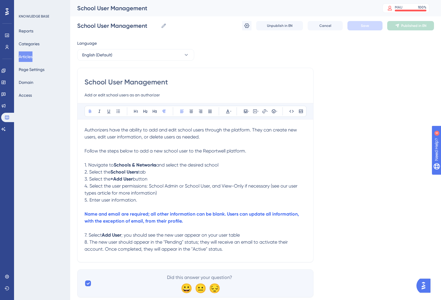
click at [149, 168] on strong "Schools & Networks" at bounding box center [135, 165] width 42 height 6
click at [138, 167] on strong "Schools & Networks" at bounding box center [135, 165] width 42 height 6
drag, startPoint x: 132, startPoint y: 166, endPoint x: 157, endPoint y: 168, distance: 24.3
click at [156, 168] on strong "Schools & Networks" at bounding box center [135, 165] width 42 height 6
drag, startPoint x: 133, startPoint y: 166, endPoint x: 216, endPoint y: 167, distance: 83.7
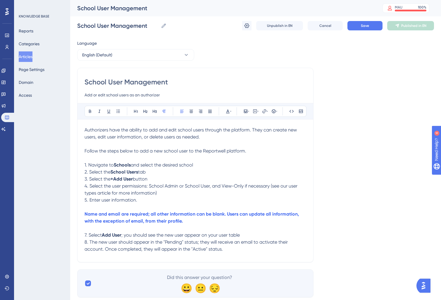
click at [216, 167] on p "1. Navigate to Schools and select the desired school" at bounding box center [196, 165] width 222 height 7
drag, startPoint x: 89, startPoint y: 173, endPoint x: 149, endPoint y: 176, distance: 59.4
click at [149, 176] on div "Authorizers have the ability to add and edit school users through the platform.…" at bounding box center [196, 191] width 222 height 129
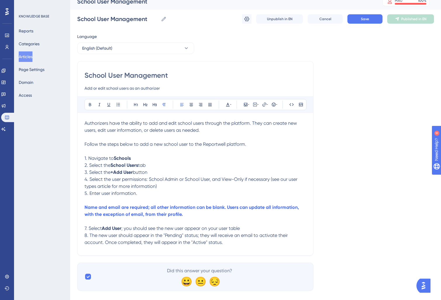
click at [107, 167] on span "2. Select the" at bounding box center [98, 166] width 26 height 6
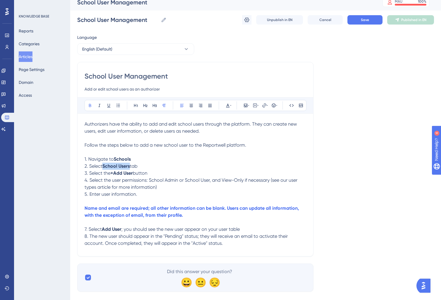
drag, startPoint x: 105, startPoint y: 166, endPoint x: 131, endPoint y: 168, distance: 26.1
click at [130, 168] on strong "School Users" at bounding box center [115, 166] width 27 height 6
click at [133, 166] on span "tab" at bounding box center [132, 166] width 8 height 6
click at [134, 167] on span "tab" at bounding box center [132, 166] width 8 height 6
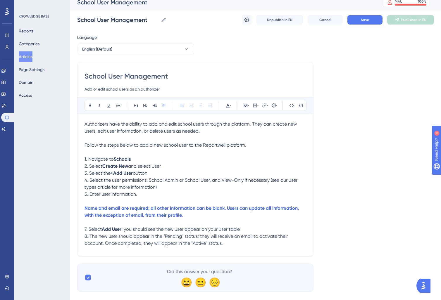
click at [155, 166] on span "and select User" at bounding box center [144, 166] width 33 height 6
click at [154, 166] on span "and select User" at bounding box center [144, 166] width 33 height 6
drag, startPoint x: 184, startPoint y: 181, endPoint x: 118, endPoint y: 182, distance: 65.5
click at [183, 181] on span "4. Select the user permissions: School Admin or School User, and View-Only if n…" at bounding box center [192, 184] width 214 height 13
click at [102, 174] on span "3. Select the" at bounding box center [98, 174] width 26 height 6
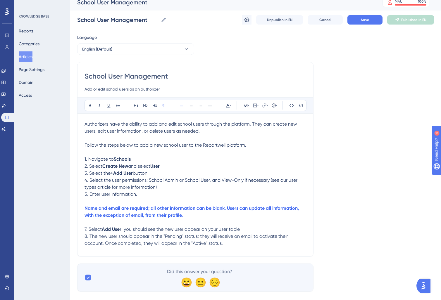
drag, startPoint x: 154, startPoint y: 173, endPoint x: 90, endPoint y: 175, distance: 64.1
click at [90, 175] on p "3. Select the +Add User button" at bounding box center [196, 173] width 222 height 7
drag, startPoint x: 179, startPoint y: 172, endPoint x: 138, endPoint y: 173, distance: 41.0
click at [138, 173] on p "3. Input user information (minimum required" at bounding box center [196, 173] width 222 height 7
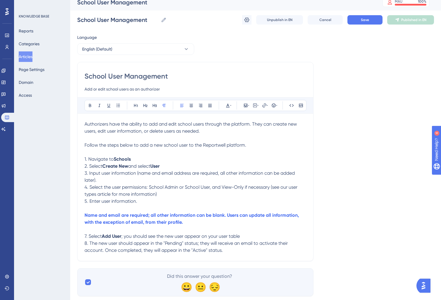
click at [123, 190] on span "4. Select the user permissions: School Admin or School User, and View-Only if n…" at bounding box center [192, 191] width 214 height 13
click at [114, 190] on span "4. Select the user permissions: School Admin or School User, and View-Only if n…" at bounding box center [192, 191] width 214 height 13
click at [183, 189] on span "4. Select the user permissions: School Admin or School User, and View-Only if n…" at bounding box center [192, 191] width 214 height 13
click at [213, 188] on span "4. Select the user permissions: School Admin, School User, and View-Only if nec…" at bounding box center [196, 191] width 223 height 13
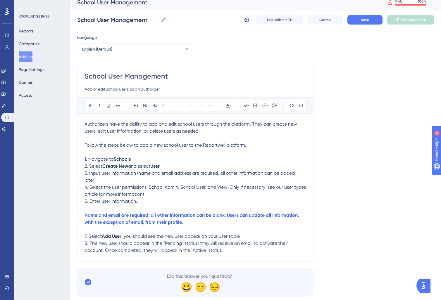
click at [210, 189] on span "4. Select the user permissions: School Admin, School User, and View-Only if nec…" at bounding box center [196, 191] width 223 height 13
drag, startPoint x: 237, startPoint y: 187, endPoint x: 263, endPoint y: 190, distance: 26.1
click at [263, 190] on span "4. Select the user permissions: School Admin, School User, or View-Only if nece…" at bounding box center [194, 191] width 218 height 13
drag, startPoint x: 142, startPoint y: 194, endPoint x: 130, endPoint y: 198, distance: 12.4
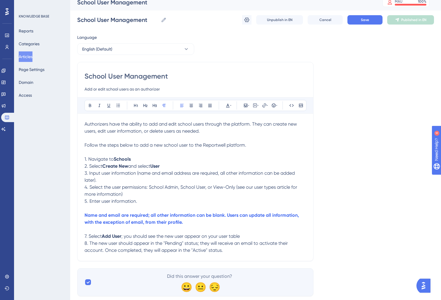
click at [141, 194] on p "4. Select the user permissions: School Admin, School User, or View-Only (see ou…" at bounding box center [196, 191] width 222 height 14
click at [155, 200] on p "5. Enter user information." at bounding box center [196, 201] width 222 height 7
drag, startPoint x: 140, startPoint y: 201, endPoint x: 89, endPoint y: 204, distance: 51.0
click at [89, 204] on p "5. Enter user information." at bounding box center [196, 201] width 222 height 7
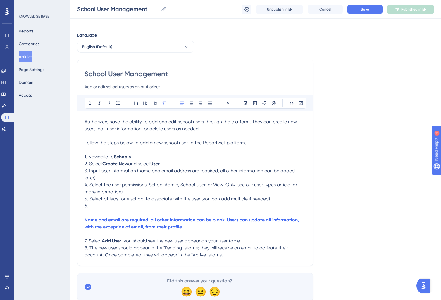
scroll to position [26, 0]
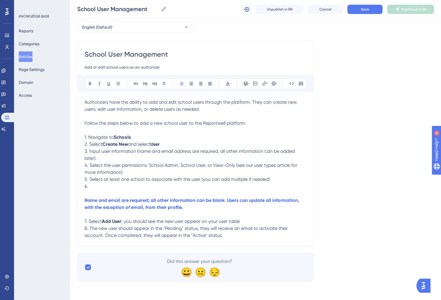
click at [259, 233] on p "8. The new user should appear in the "Pending" status; they will receive an ema…" at bounding box center [196, 232] width 222 height 14
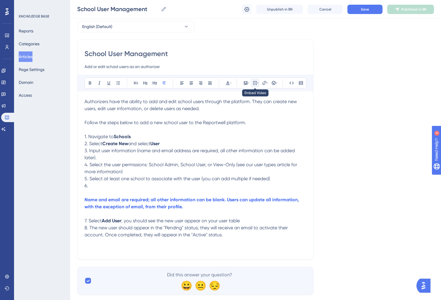
click at [255, 83] on icon at bounding box center [255, 82] width 1 height 1
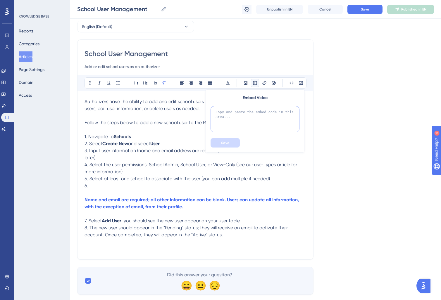
click at [243, 117] on textarea at bounding box center [255, 119] width 89 height 26
paste textarea "<div style="position: relative; padding-bottom: 56.25%; height: 0;"><iframe src…"
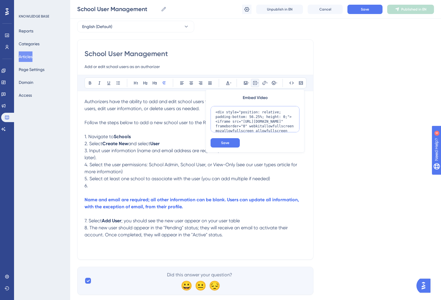
scroll to position [34, 0]
type textarea "<div style="position: relative; padding-bottom: 56.25%; height: 0;"><iframe src…"
click at [225, 145] on span "Save" at bounding box center [225, 143] width 8 height 5
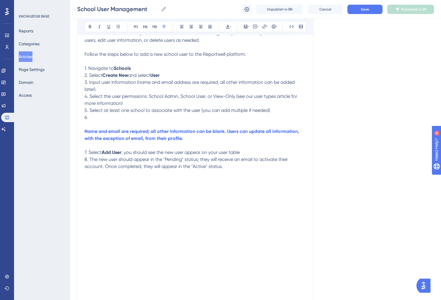
scroll to position [84, 0]
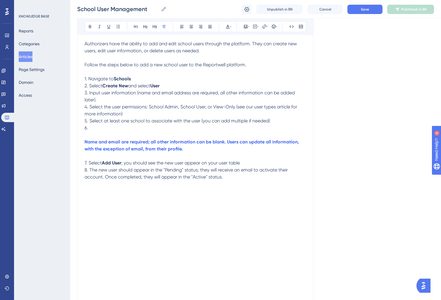
click at [161, 126] on p "6." at bounding box center [196, 128] width 222 height 7
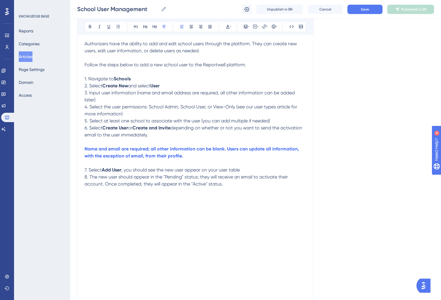
click at [206, 161] on p at bounding box center [196, 163] width 222 height 7
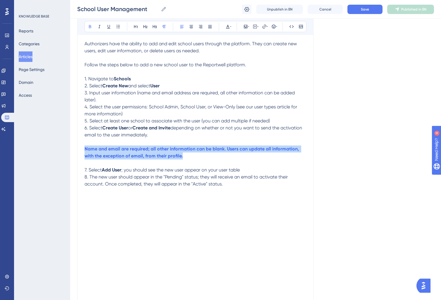
drag, startPoint x: 203, startPoint y: 159, endPoint x: 61, endPoint y: 150, distance: 142.4
click at [70, 150] on div "Performance Users Engagement Widgets Feedback Product Updates Knowledge Base AI…" at bounding box center [255, 150] width 371 height 469
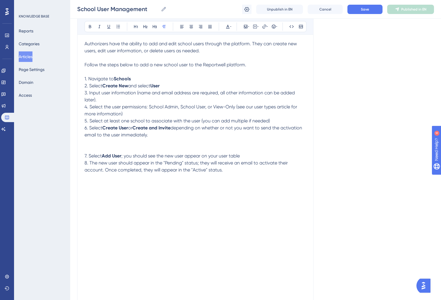
click at [100, 149] on p at bounding box center [196, 149] width 222 height 7
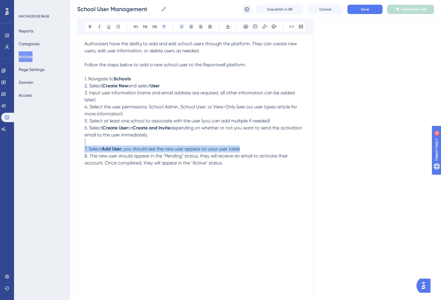
drag, startPoint x: 248, startPoint y: 148, endPoint x: 43, endPoint y: 140, distance: 205.2
click at [70, 140] on div "Performance Users Engagement Widgets Feedback Product Updates Knowledge Base AI…" at bounding box center [255, 140] width 371 height 448
click at [90, 143] on p at bounding box center [196, 142] width 222 height 7
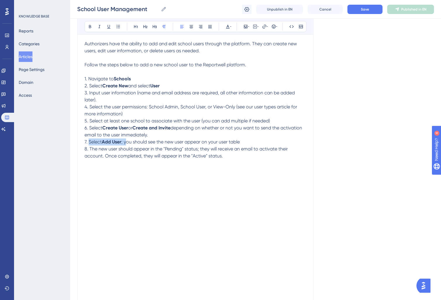
drag, startPoint x: 88, startPoint y: 143, endPoint x: 127, endPoint y: 143, distance: 38.6
click at [127, 143] on p "7. Select Add User ; you should see the new user appear on your user table" at bounding box center [196, 142] width 222 height 7
drag, startPoint x: 175, startPoint y: 142, endPoint x: 182, endPoint y: 142, distance: 7.0
click at [178, 142] on span "7. You should see the new user appear on your user table" at bounding box center [145, 142] width 120 height 6
click at [210, 143] on p "7. You should see the new user appear on your user table" at bounding box center [196, 142] width 222 height 7
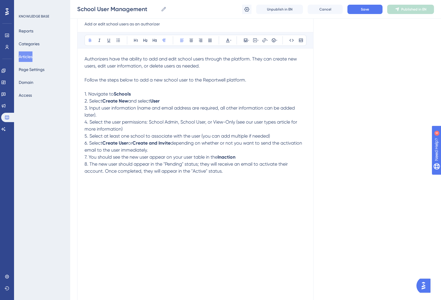
scroll to position [70, 0]
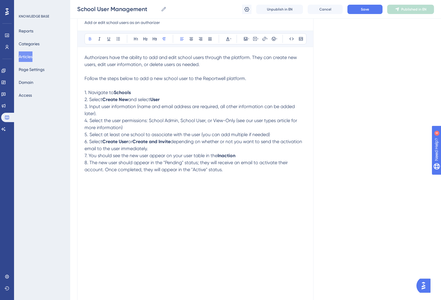
click at [244, 156] on p "7. You should see the new user appear on your user table in the Inaction" at bounding box center [196, 155] width 222 height 7
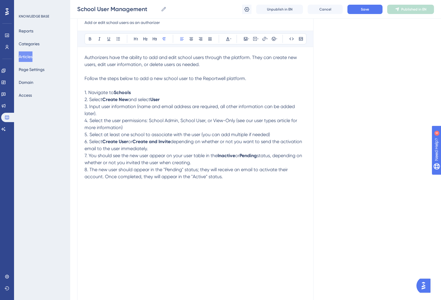
drag, startPoint x: 172, startPoint y: 174, endPoint x: 227, endPoint y: 175, distance: 55.0
click at [175, 174] on p "8. The new user should appear in the "Pending" status; they will receive an ema…" at bounding box center [196, 173] width 222 height 14
click at [227, 175] on p "8. The new user should appear in the "Pending" status; they will receive an ema…" at bounding box center [196, 173] width 222 height 14
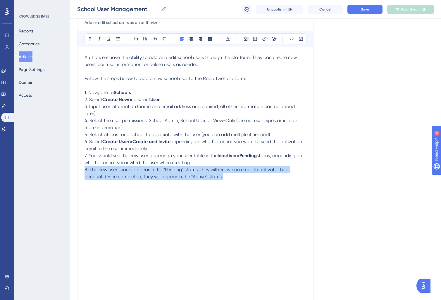
drag, startPoint x: 202, startPoint y: 179, endPoint x: 59, endPoint y: 172, distance: 143.2
click at [70, 172] on div "Performance Users Engagement Widgets Feedback Product Updates Knowledge Base AI…" at bounding box center [255, 154] width 371 height 448
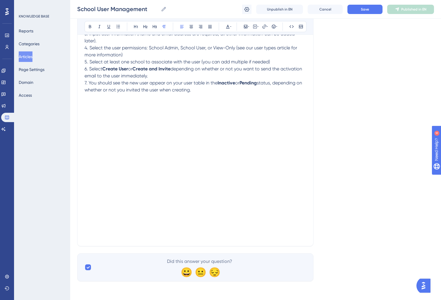
scroll to position [0, 0]
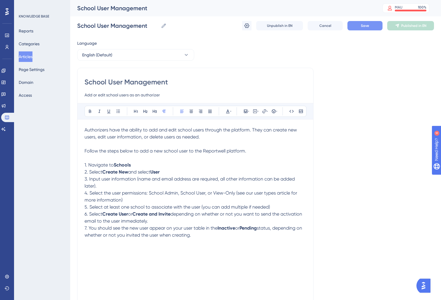
click at [366, 25] on span "Save" at bounding box center [365, 25] width 8 height 5
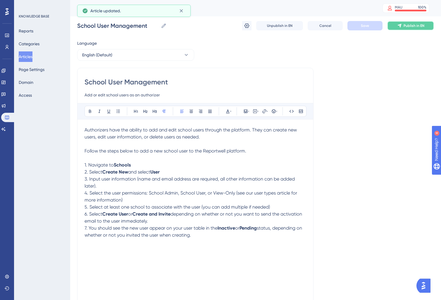
click at [407, 27] on span "Publish in EN" at bounding box center [414, 25] width 21 height 5
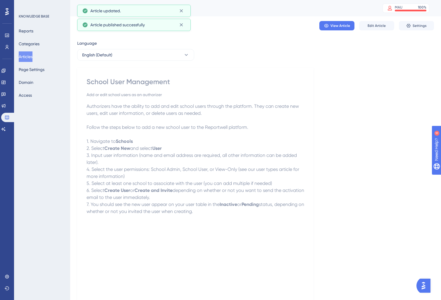
click at [30, 56] on button "Articles" at bounding box center [26, 56] width 14 height 11
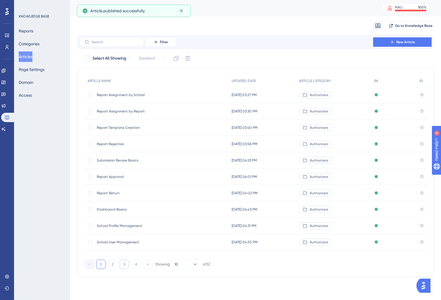
click at [120, 264] on button "3" at bounding box center [124, 264] width 9 height 9
